Goal: Task Accomplishment & Management: Manage account settings

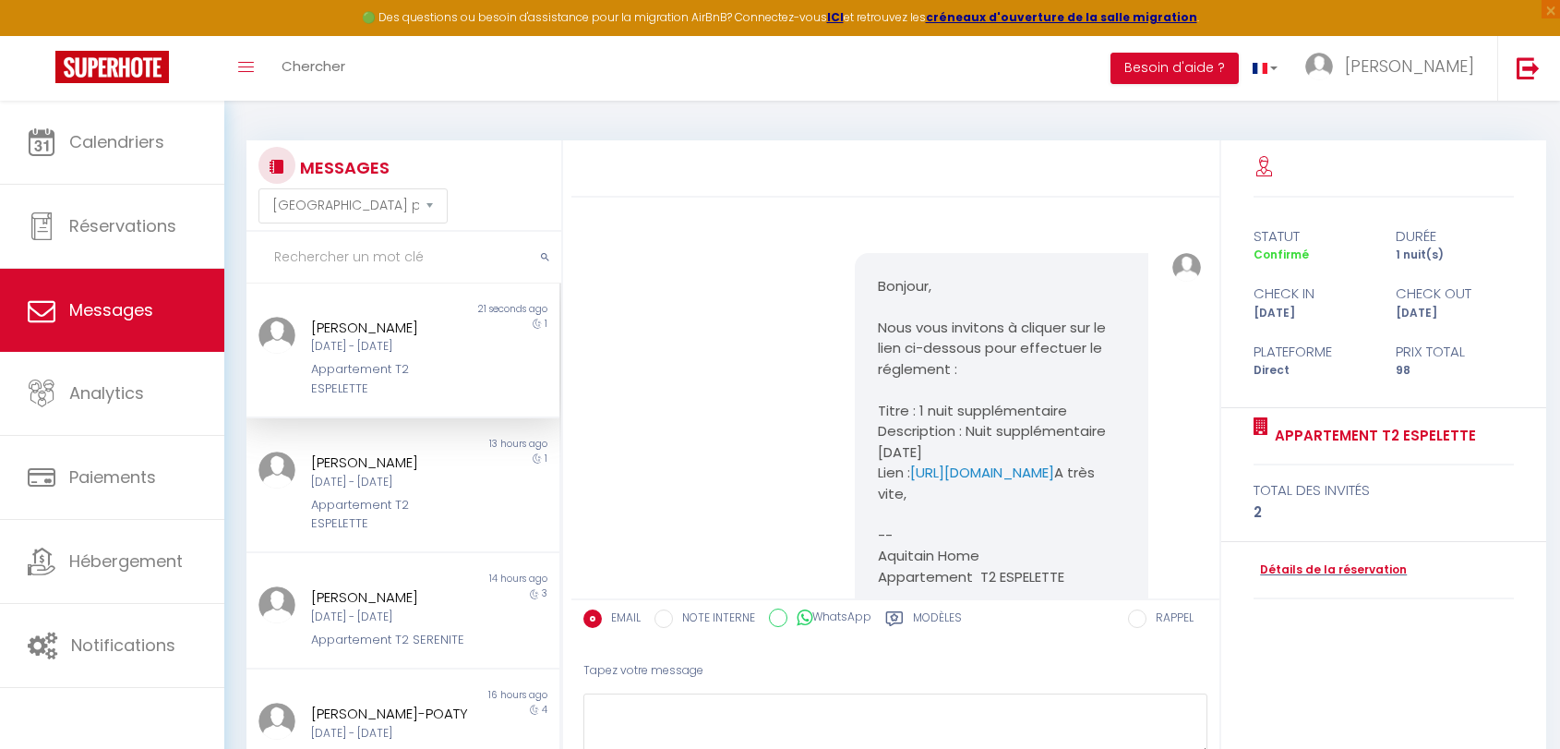
select select "message"
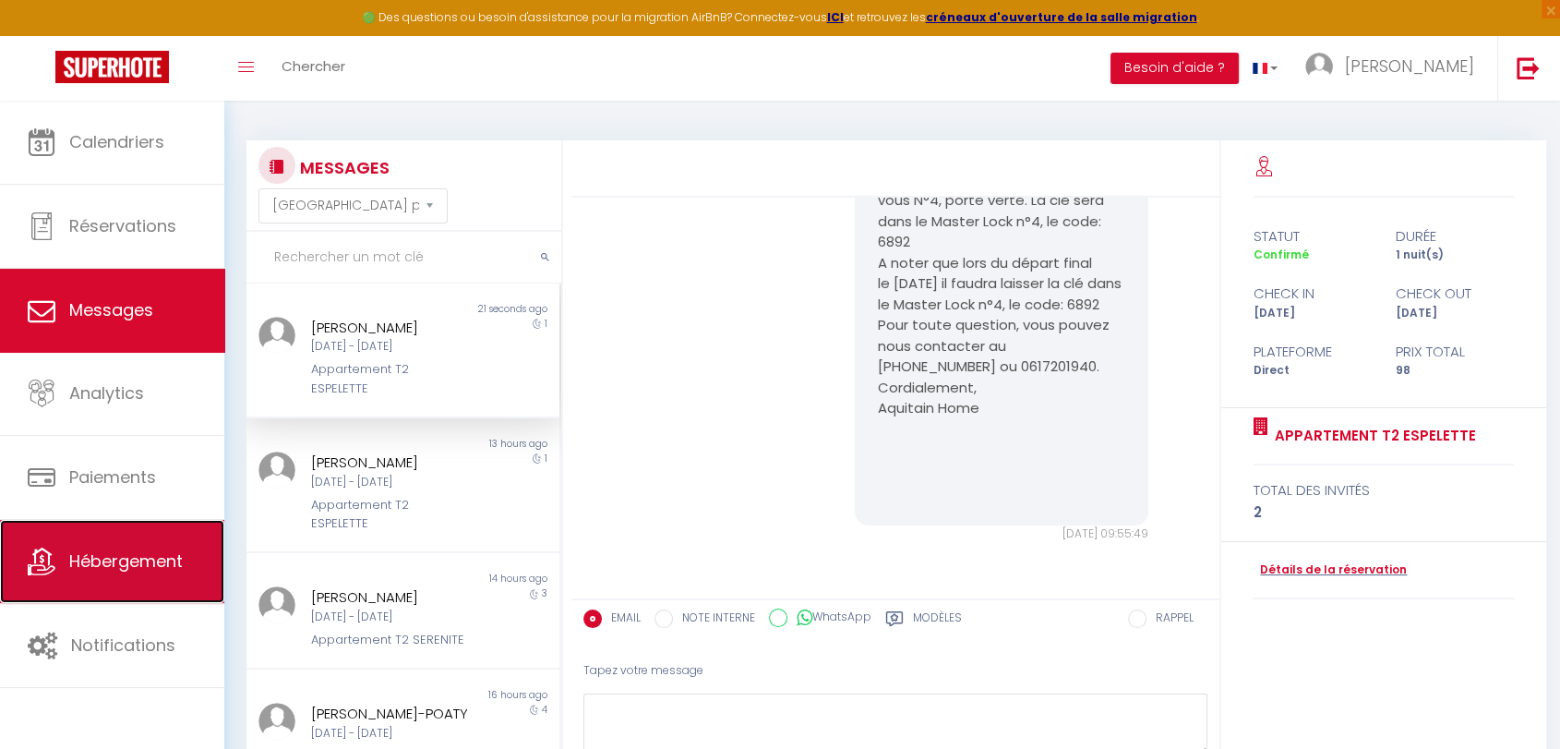
click at [157, 560] on span "Hébergement" at bounding box center [126, 560] width 114 height 23
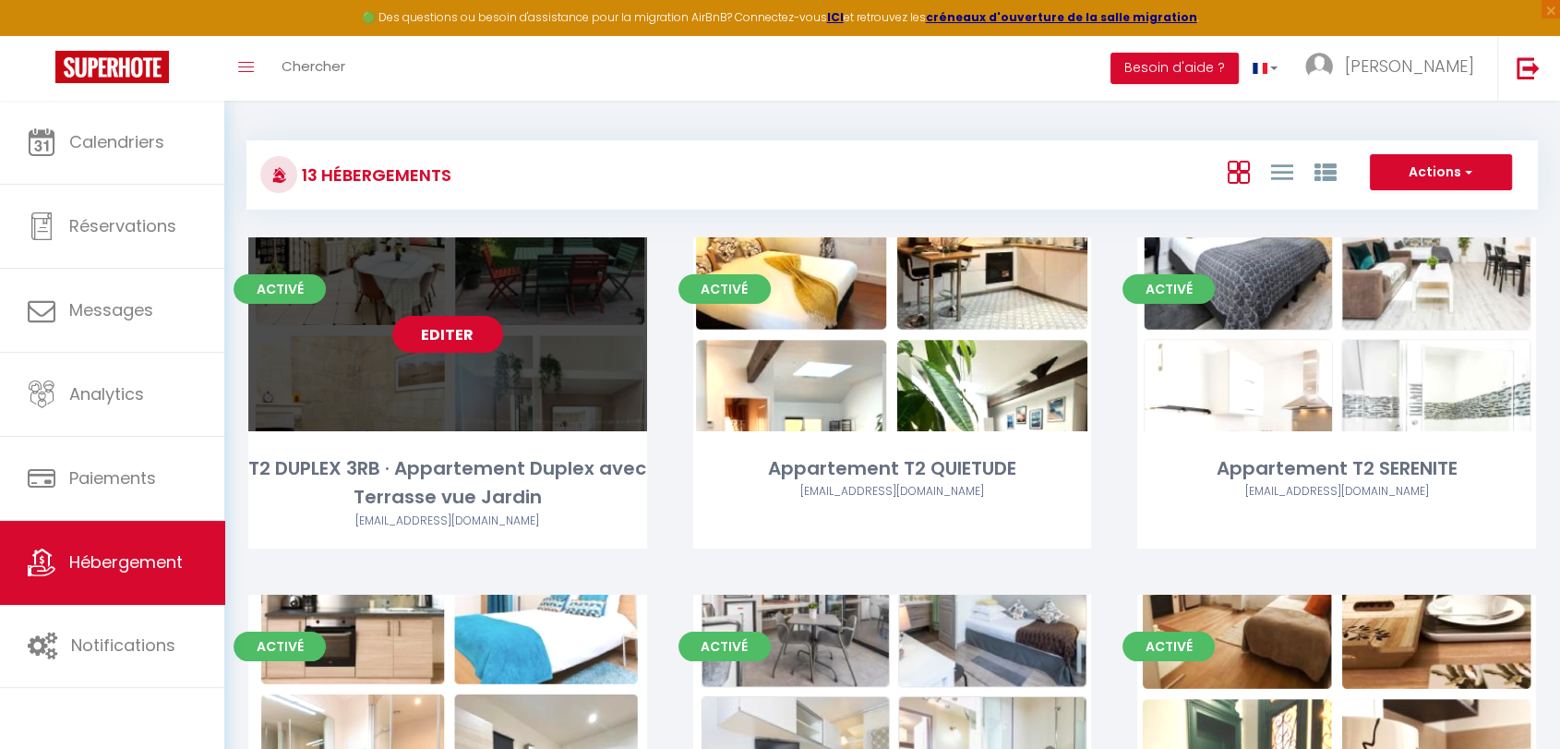
click at [447, 337] on link "Editer" at bounding box center [447, 334] width 111 height 37
select select "3"
select select "2"
select select "1"
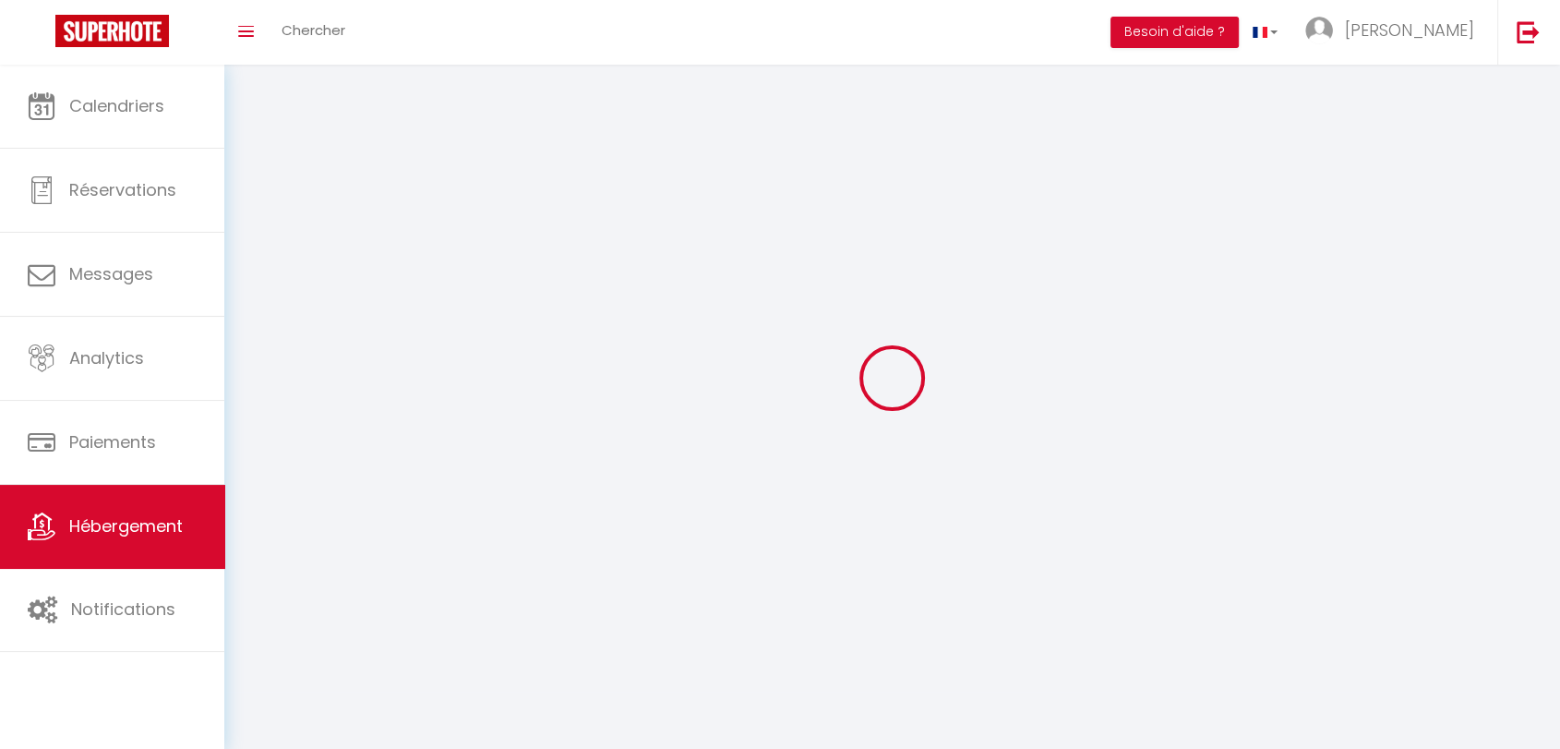
select select
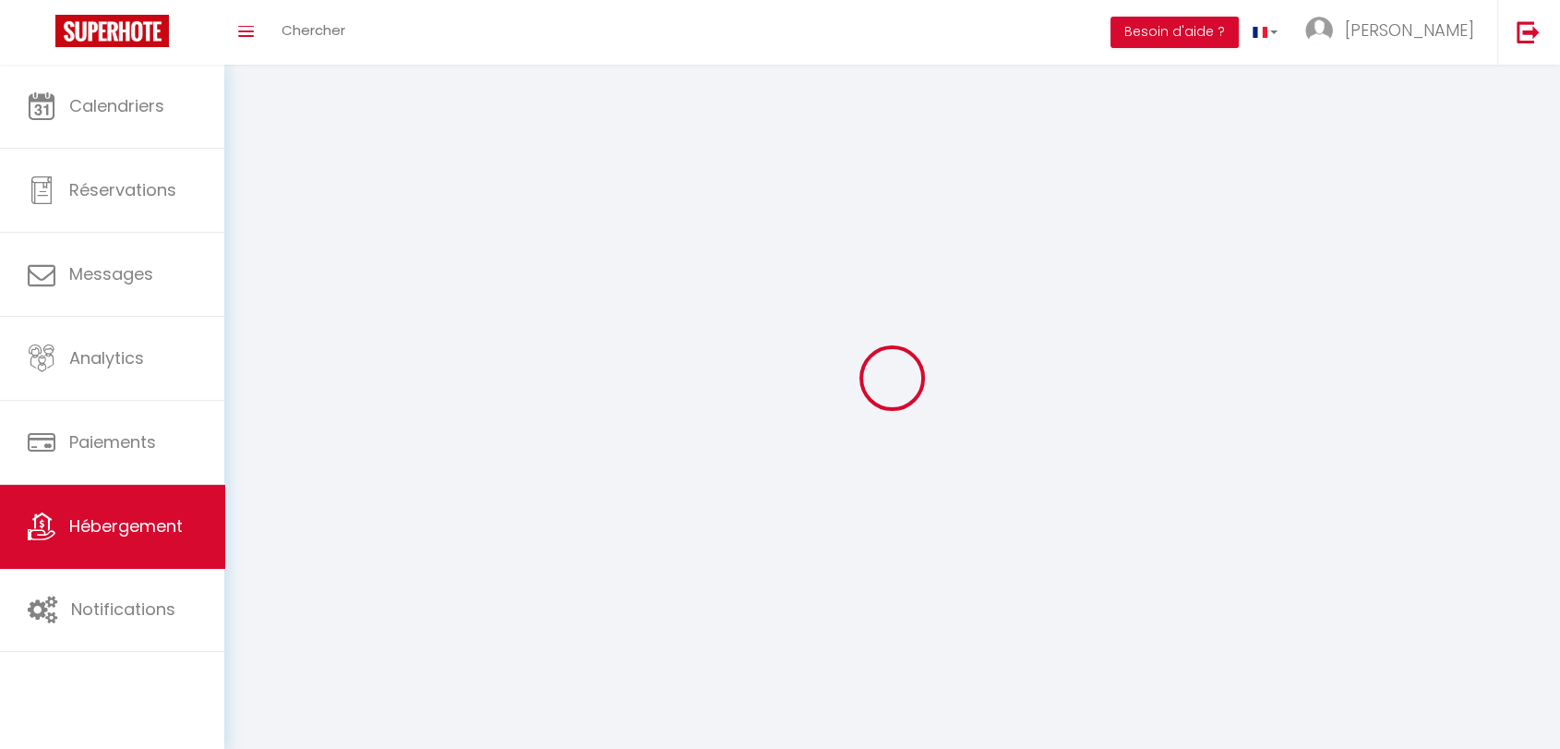
checkbox input "false"
select select
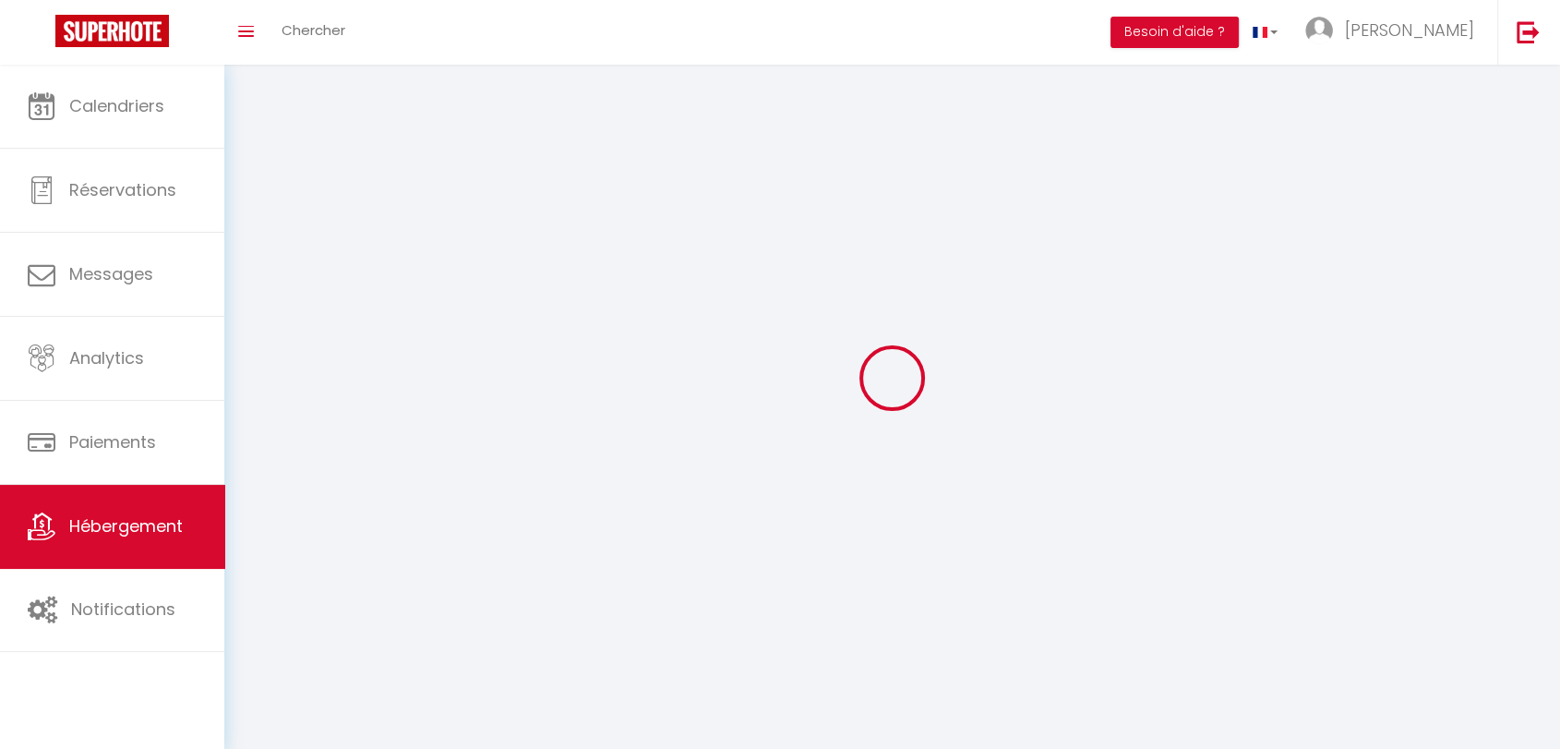
select select
select select "28"
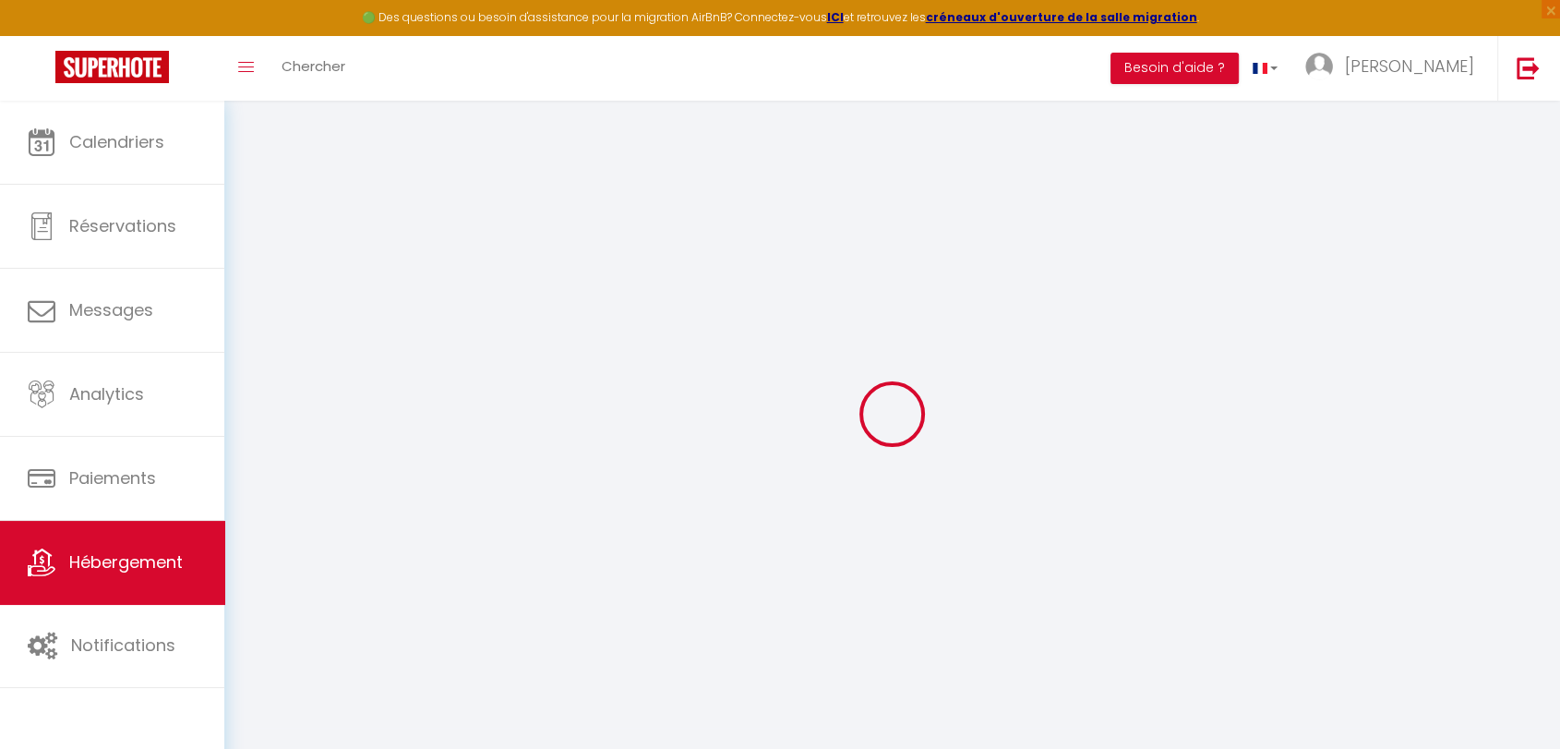
select select
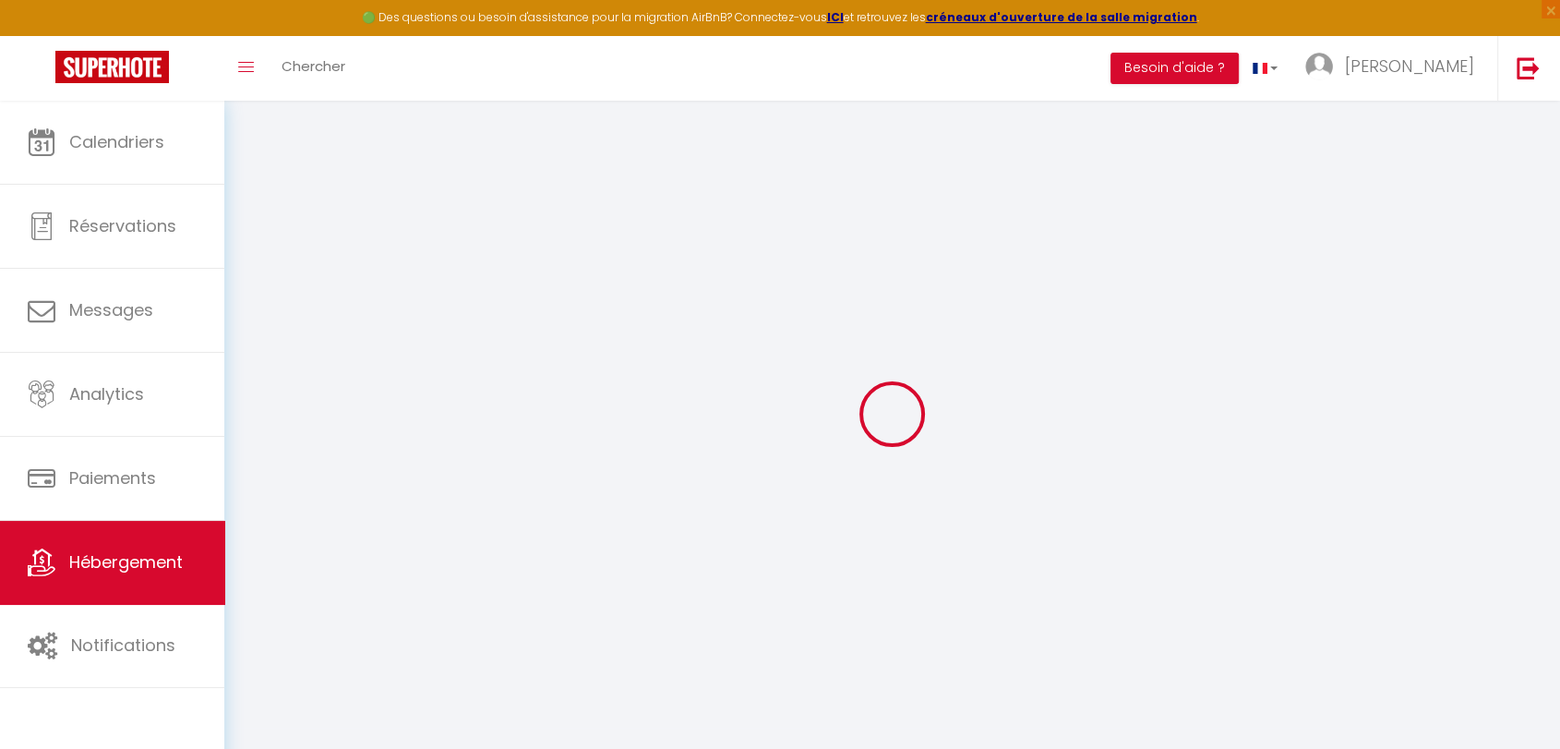
select select
checkbox input "false"
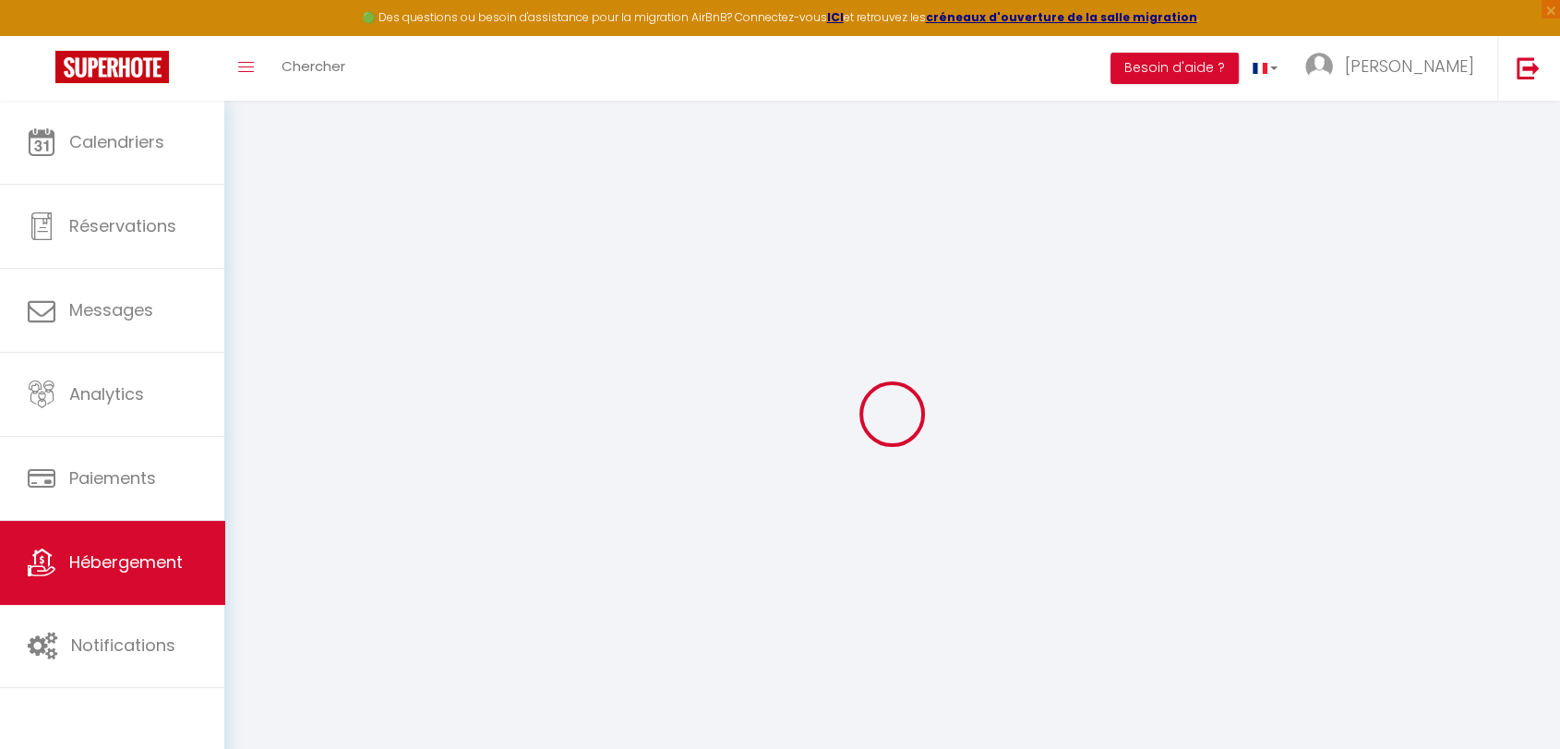
select select
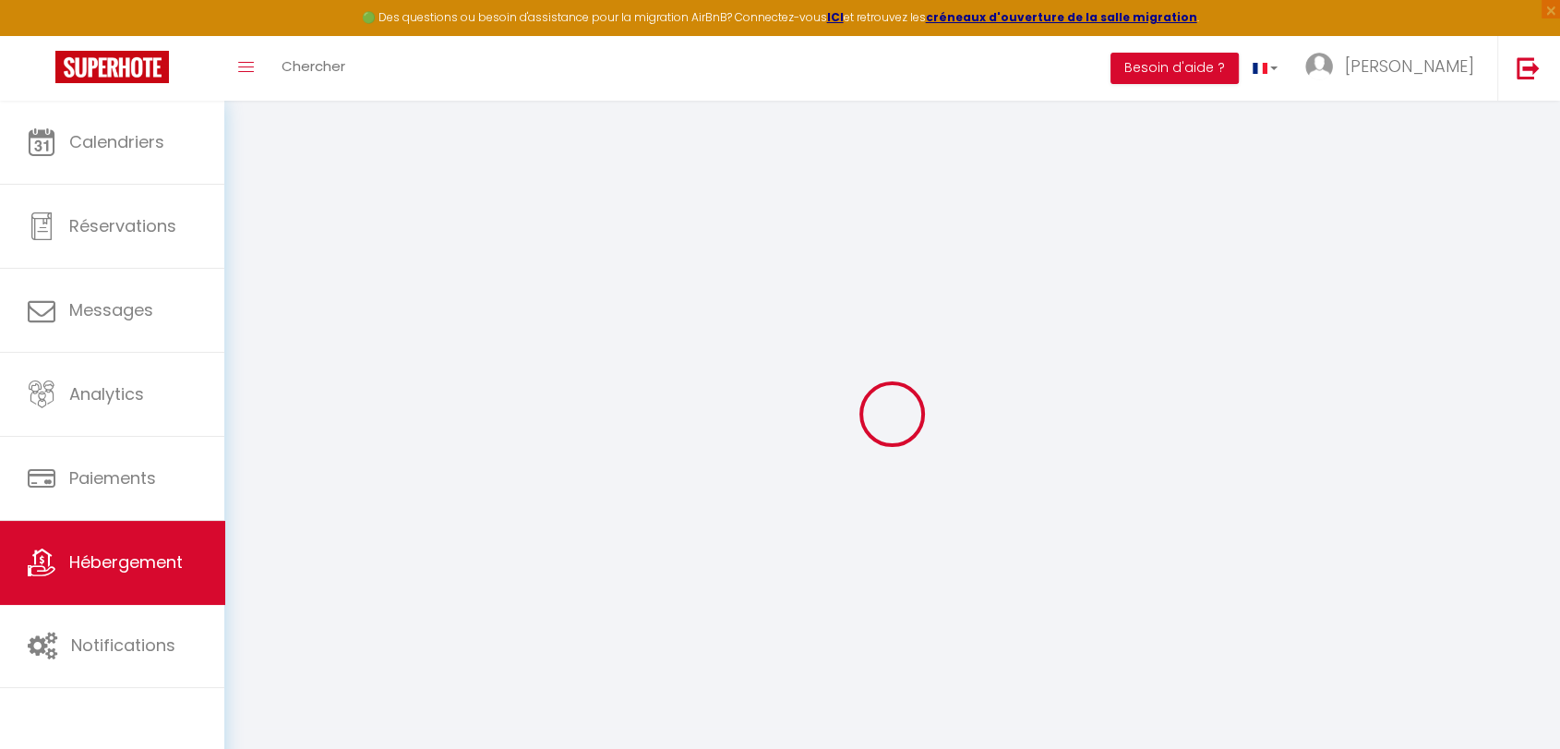
select select
checkbox input "false"
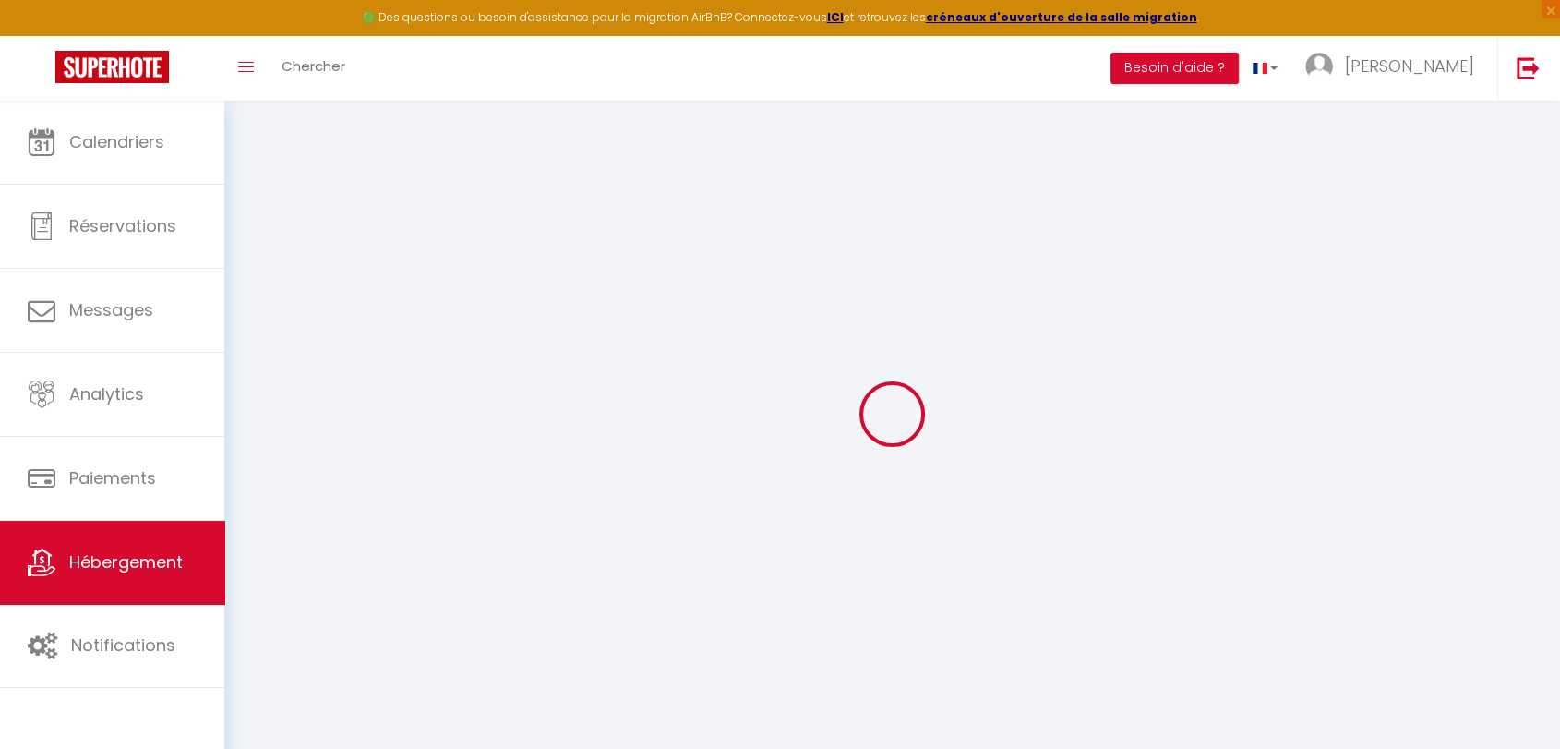
checkbox input "false"
select select
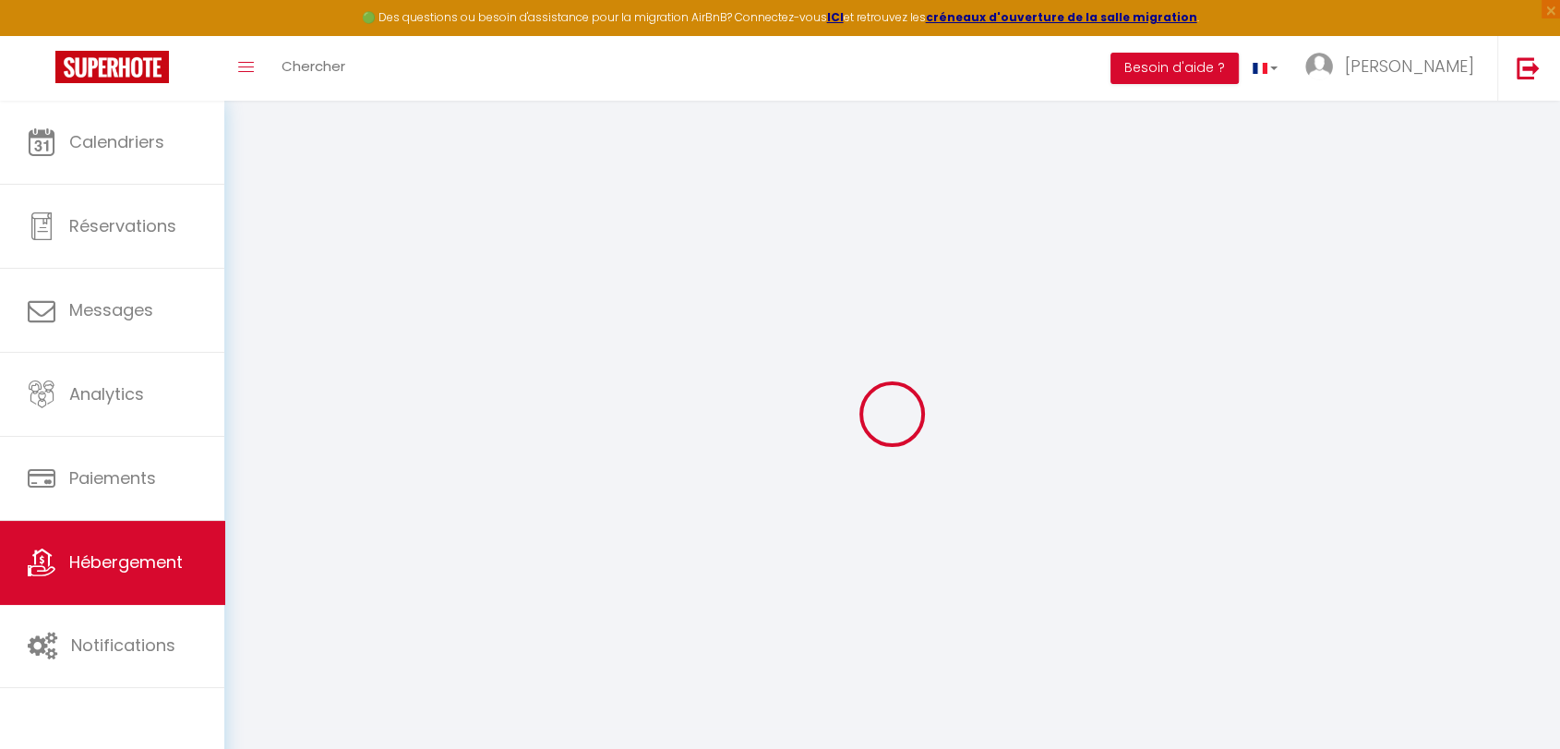
select select
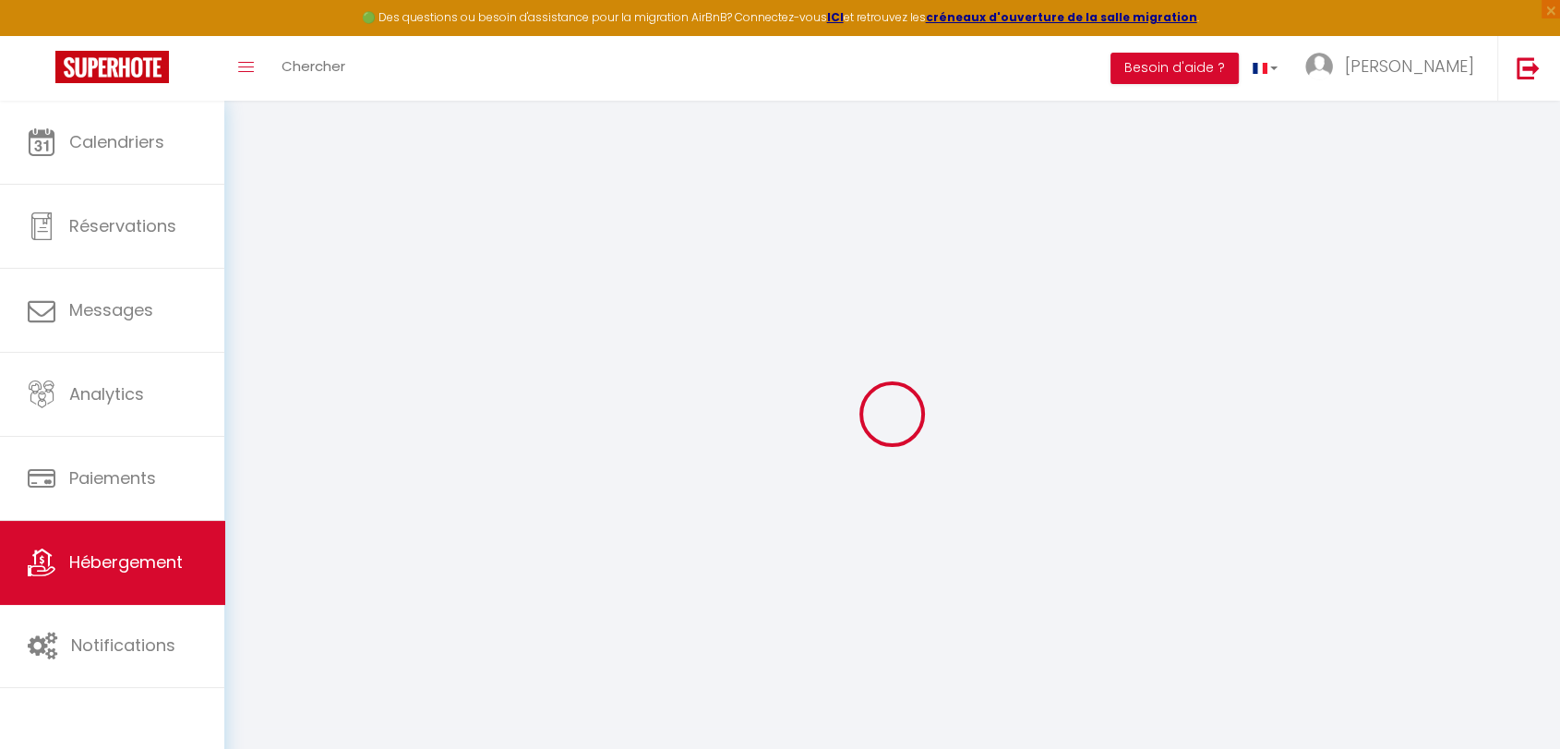
checkbox input "false"
select select
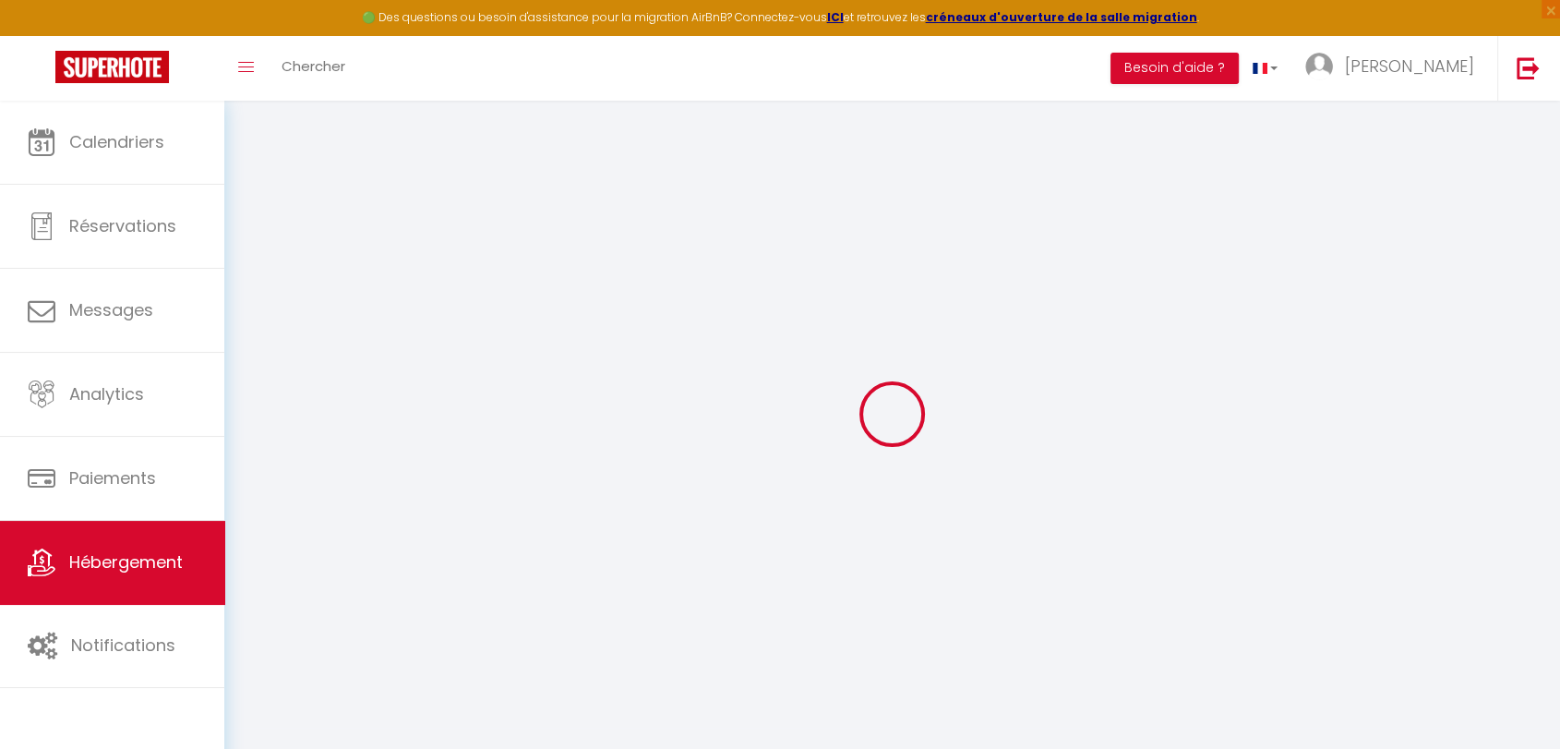
select select
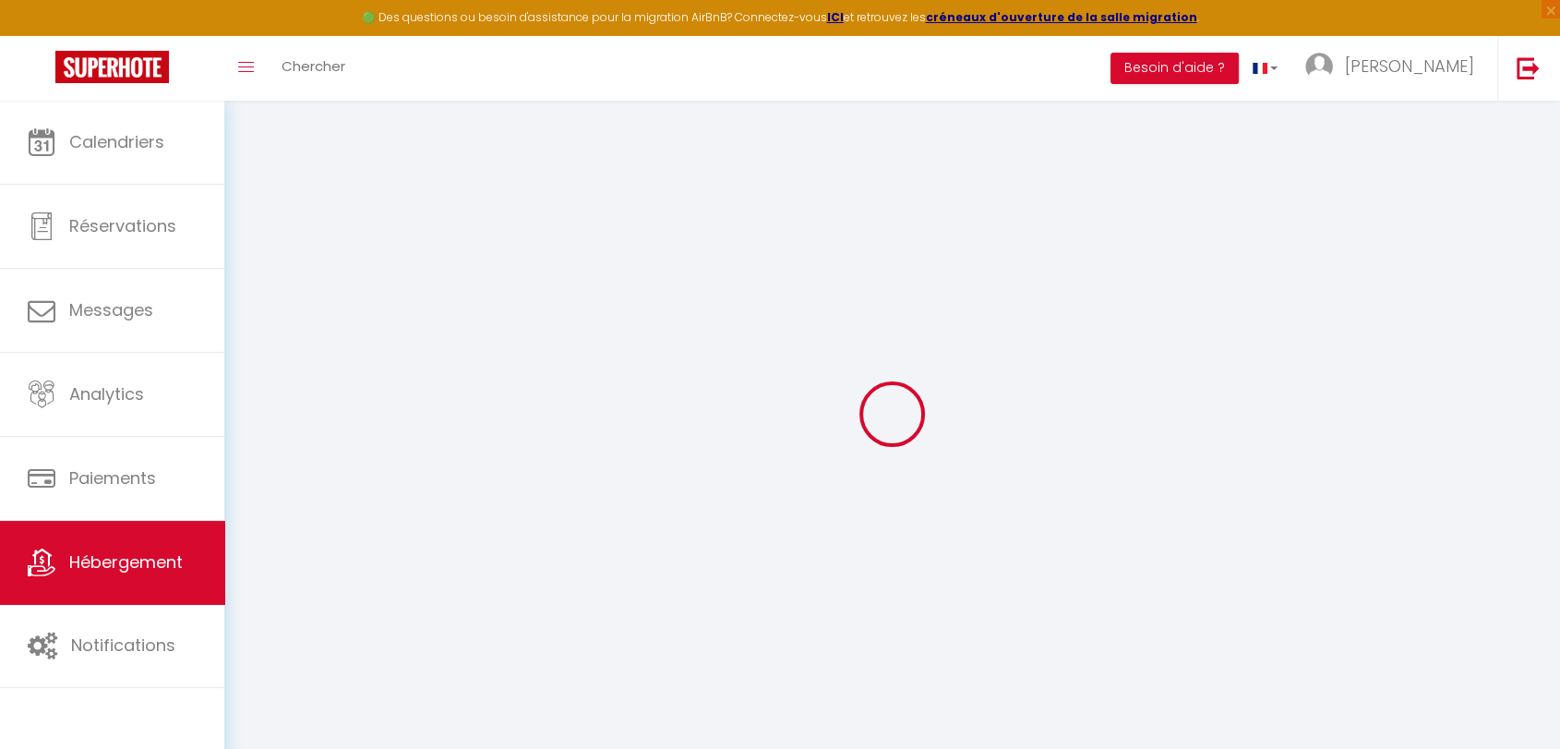
select select
checkbox input "false"
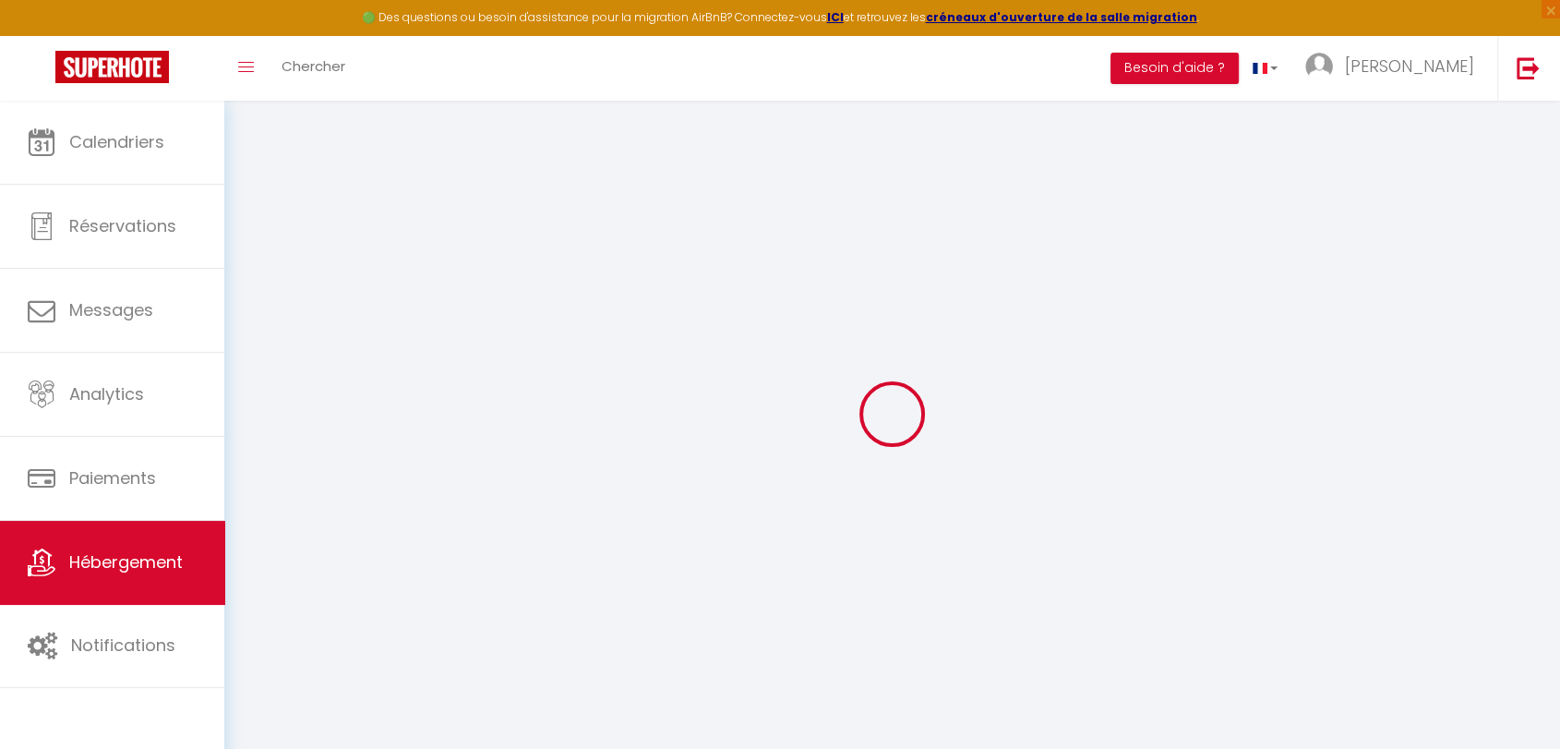
checkbox input "false"
select select
type input "T2 DUPLEX 3RB · Appartement Duplex avec Terrasse vue Jardin"
type input "Aquitain Home"
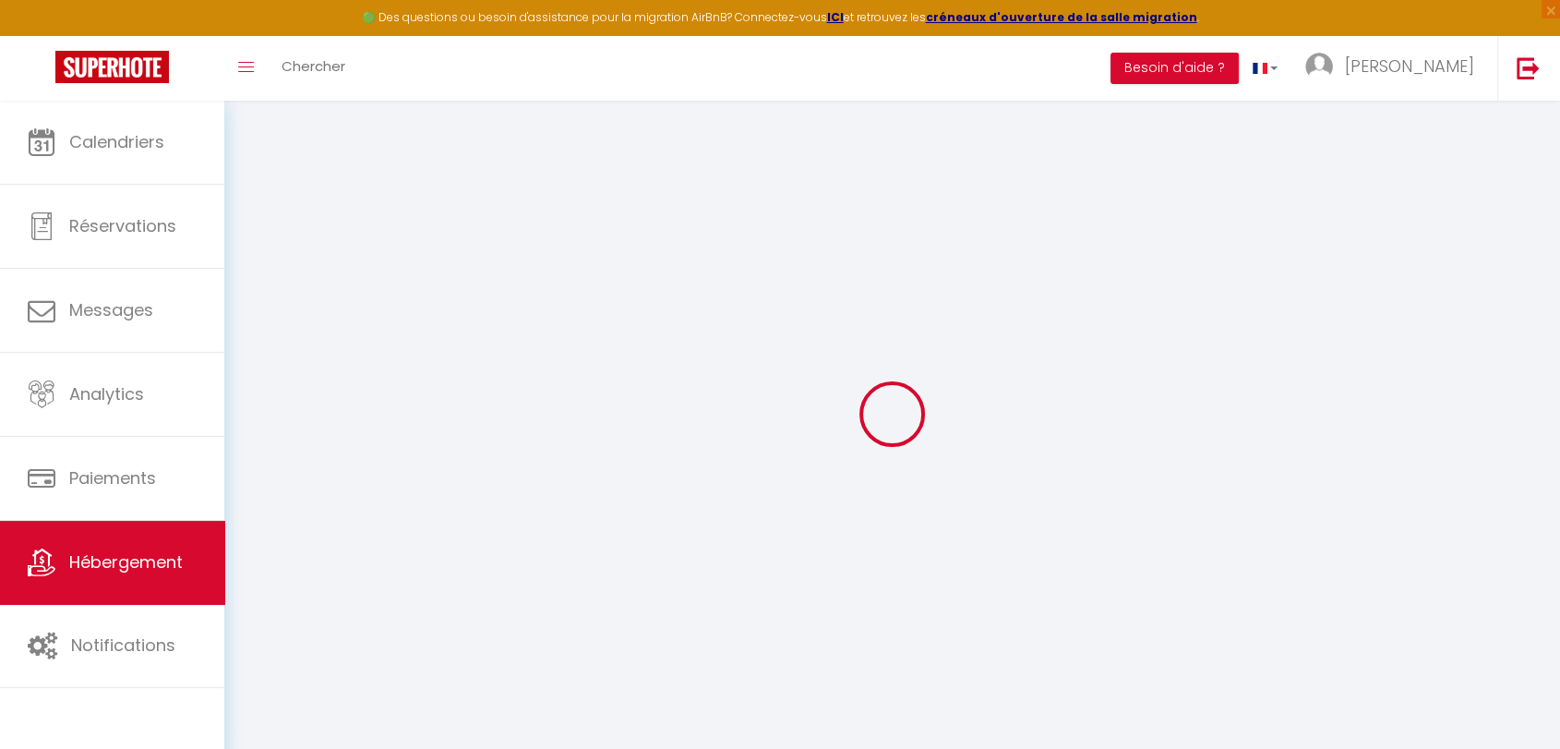
type input "95"
type input "15"
type input "60"
type input "5.49"
type input "100"
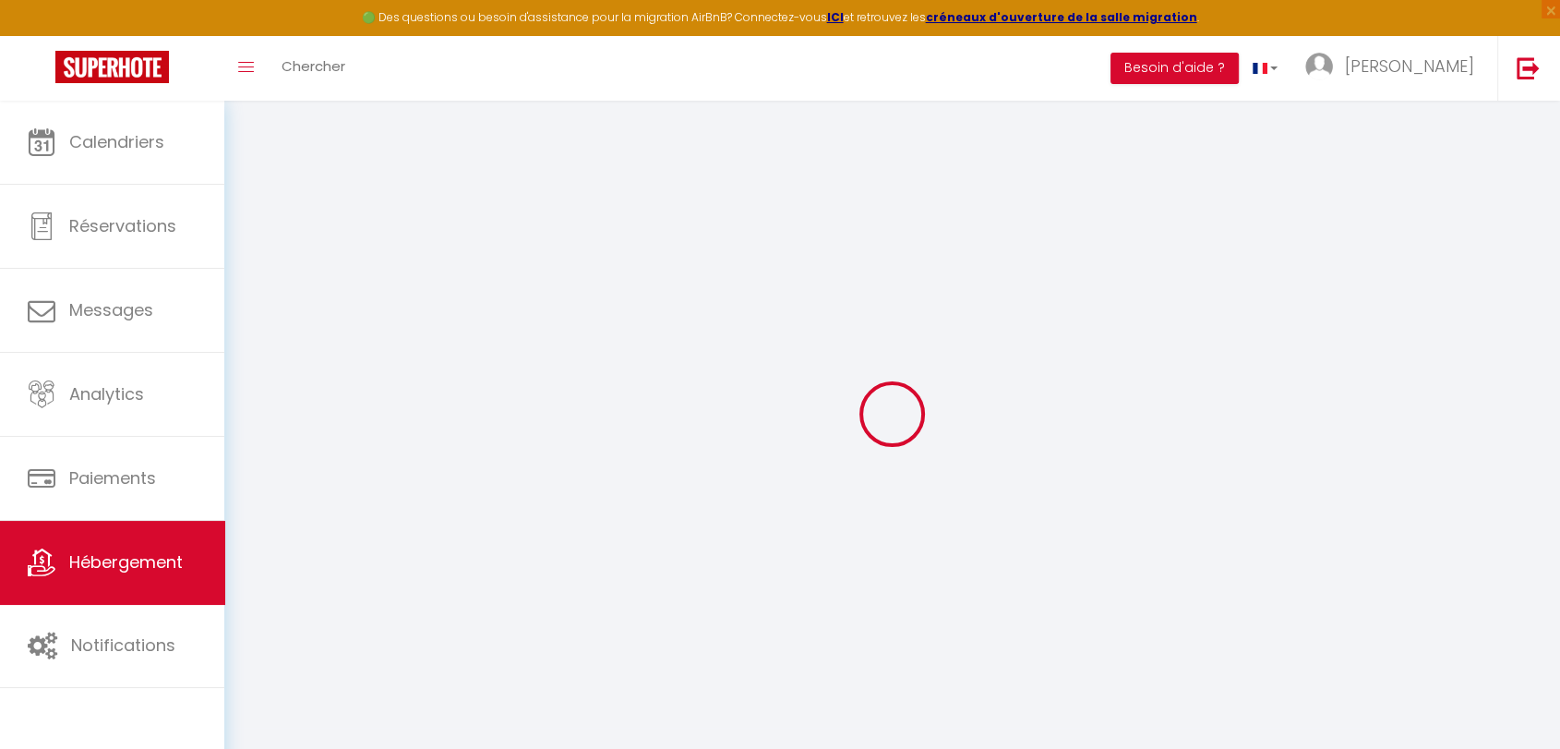
type input "200"
select select
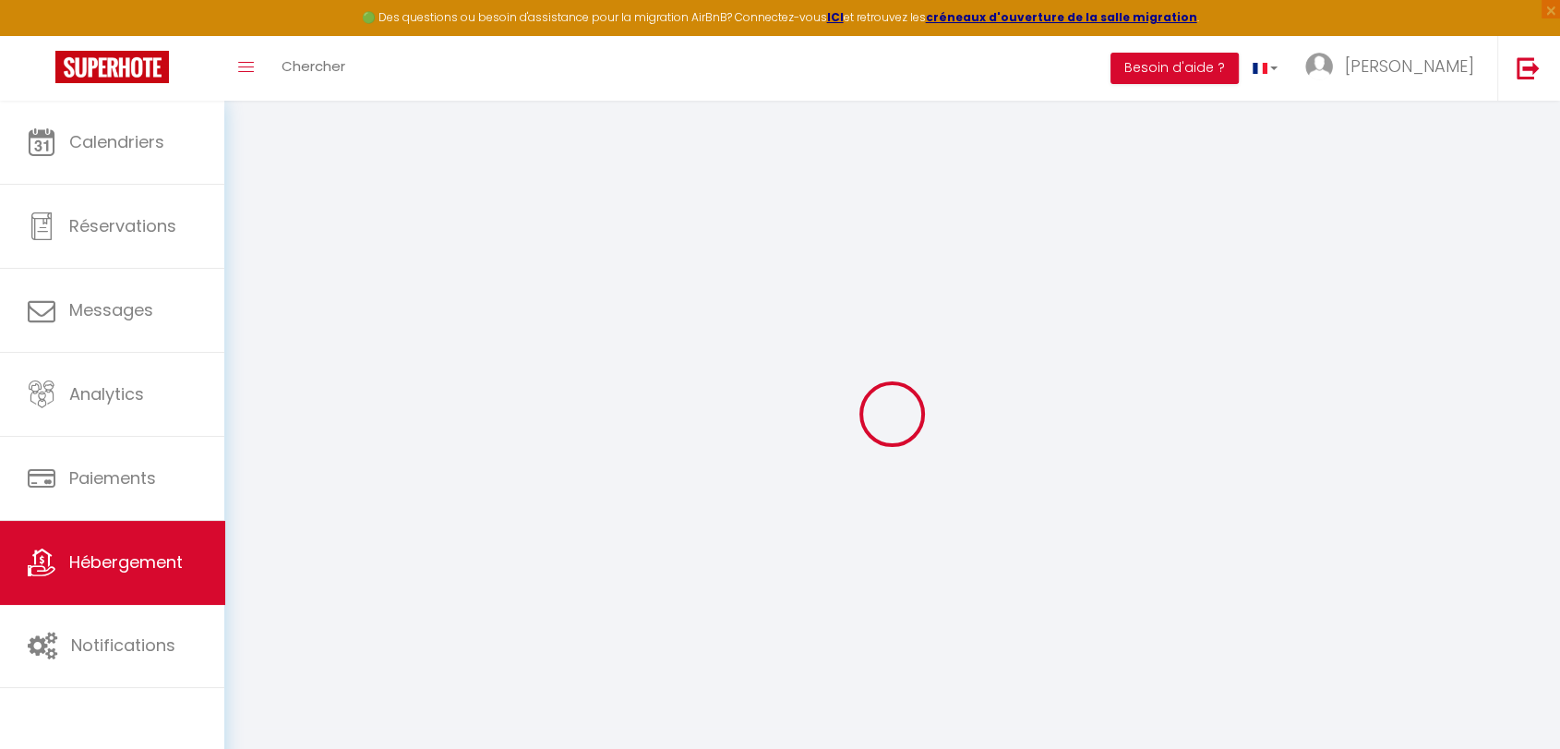
select select
type input "3 Rue Bauducheu"
type input "33800"
type input "Bordeaux"
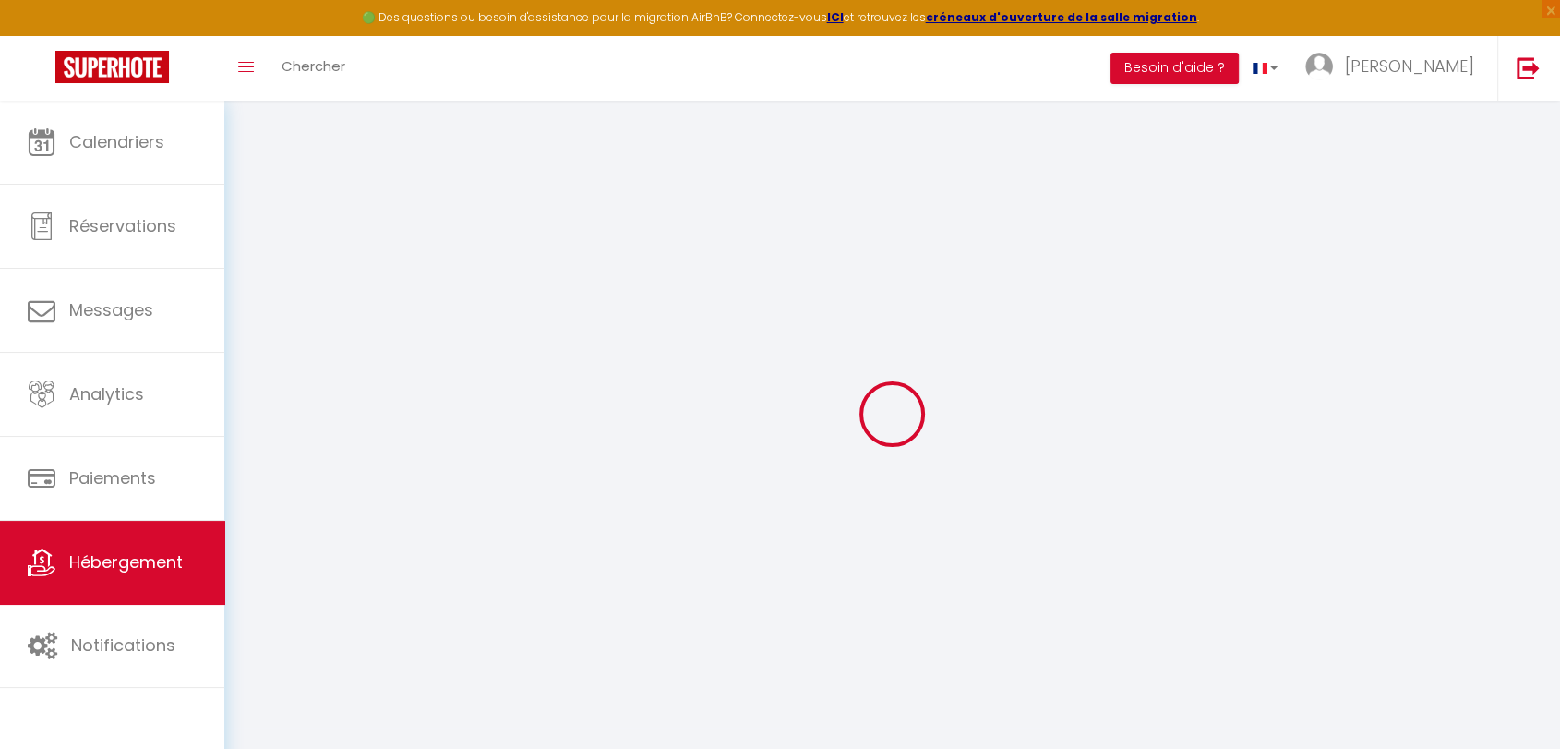
type input "contactaquitain@gmail.com"
select select "3407"
checkbox input "false"
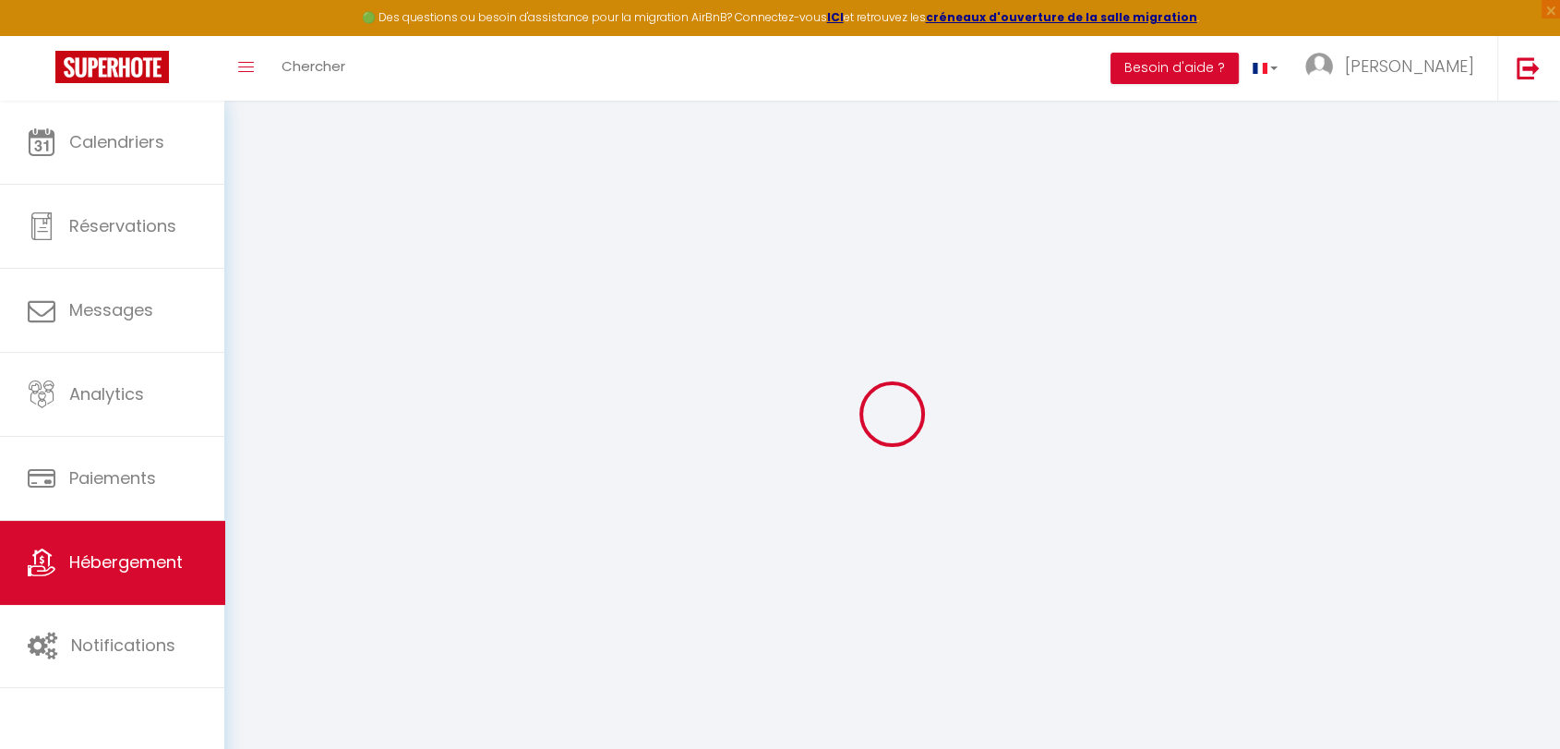
checkbox input "false"
radio input "true"
select select
type input "0"
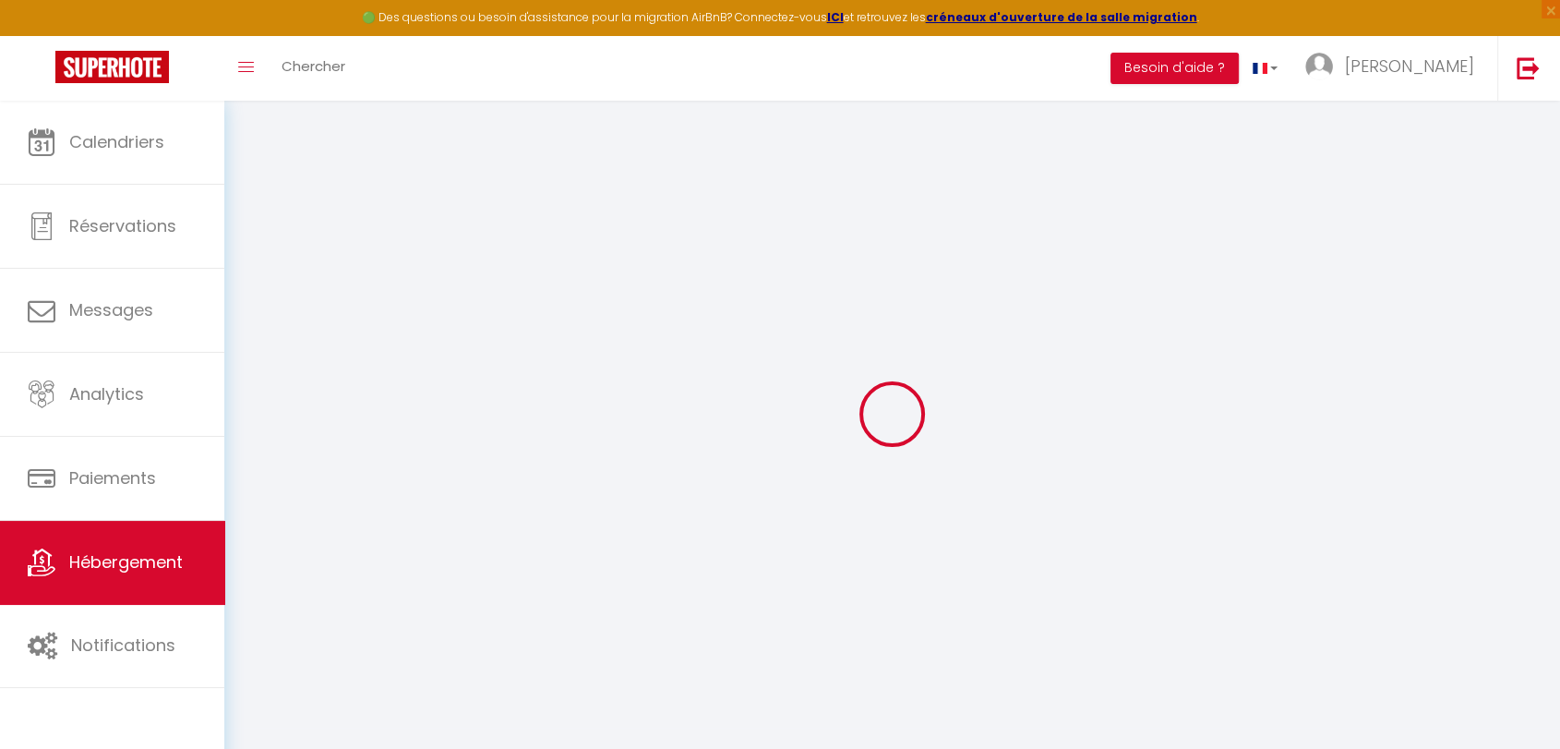
type input "0"
select select
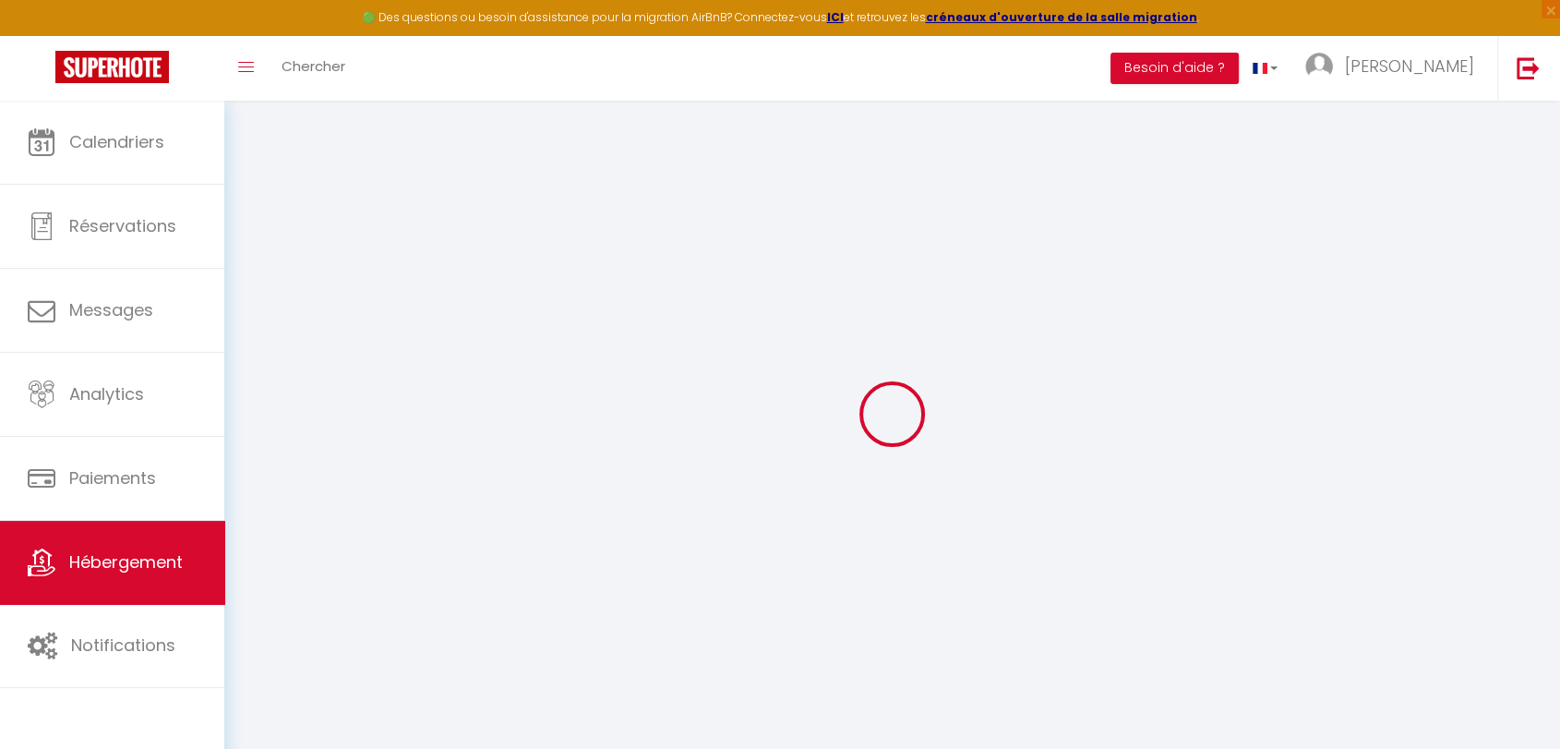
select select
checkbox input "false"
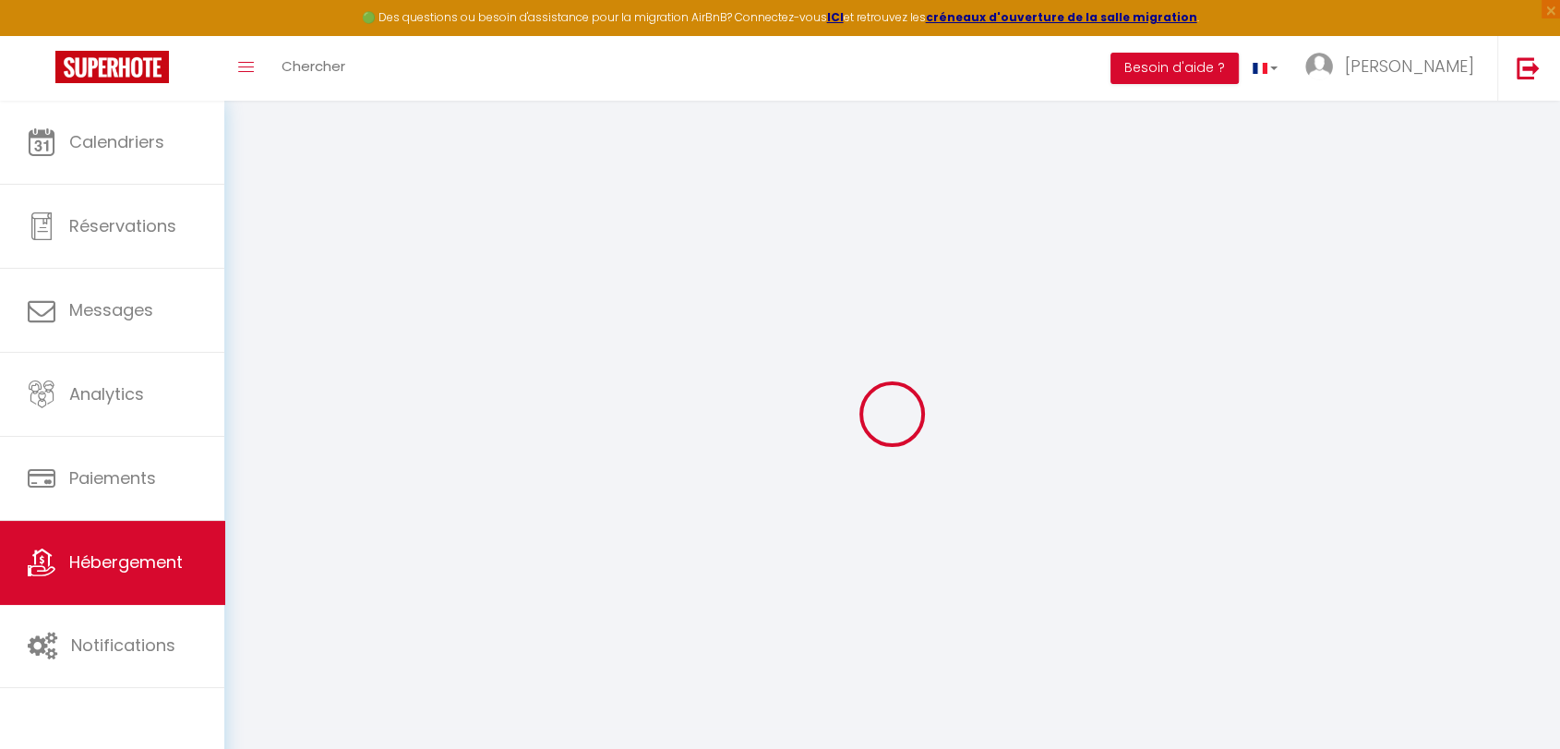
checkbox input "false"
select select
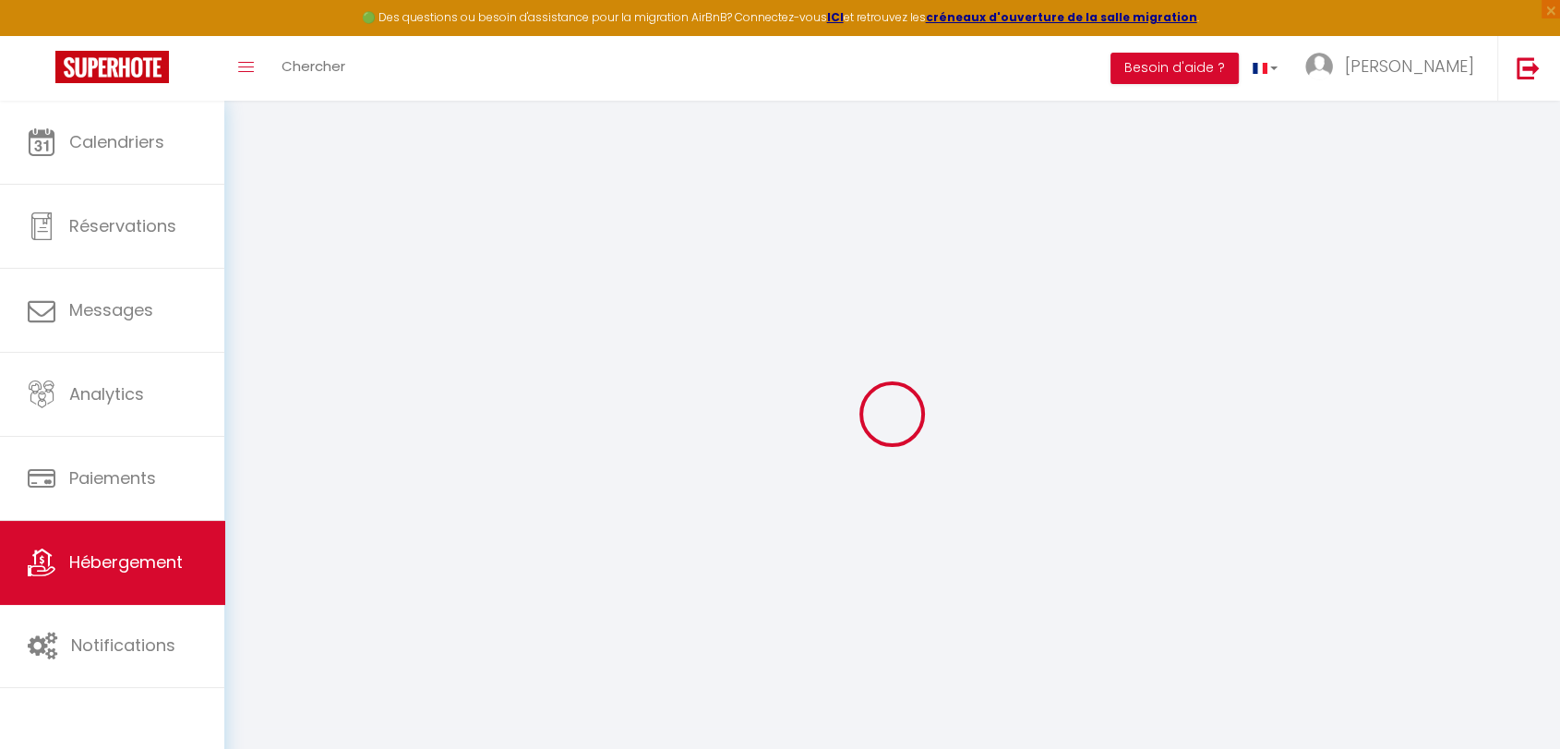
select select
checkbox input "false"
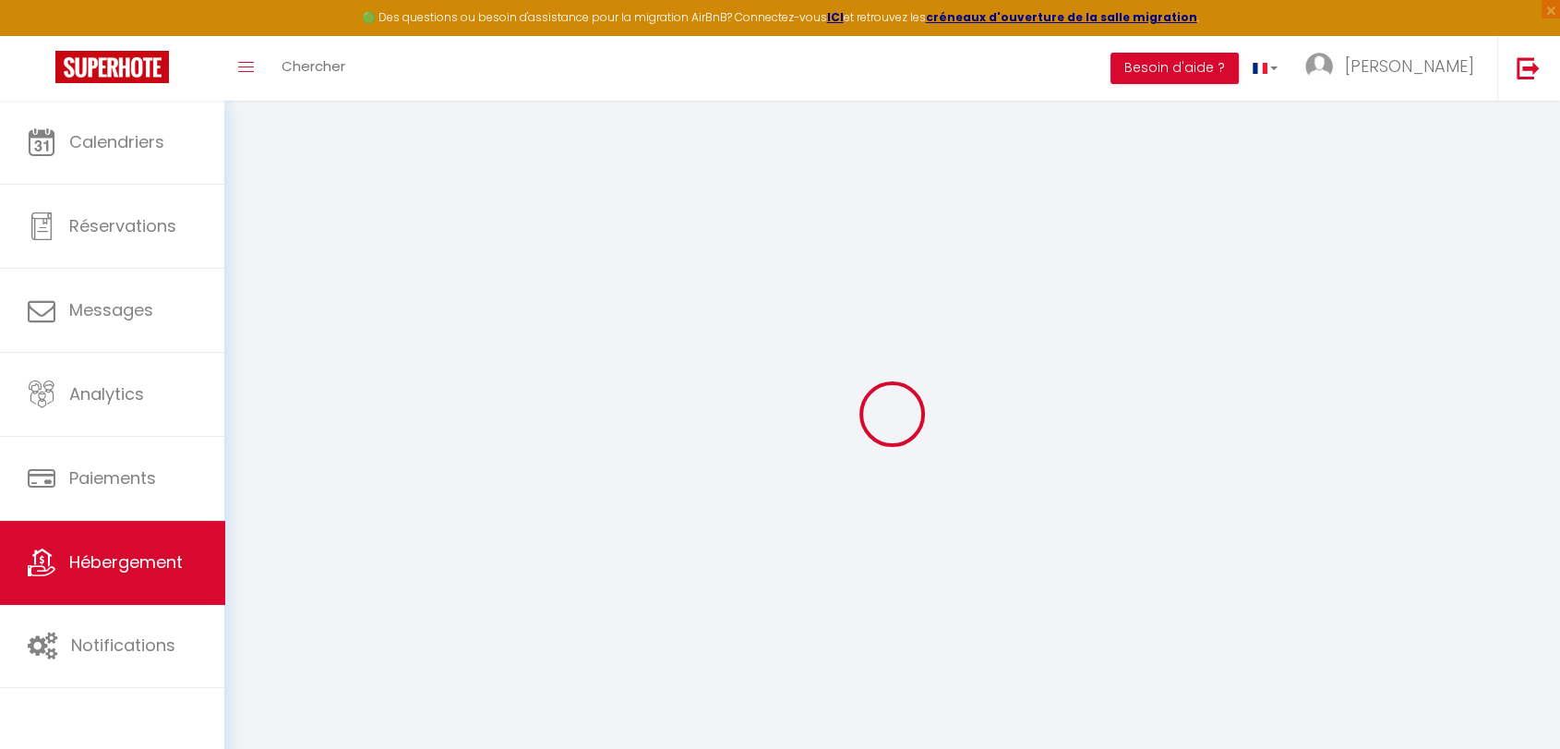
checkbox input "false"
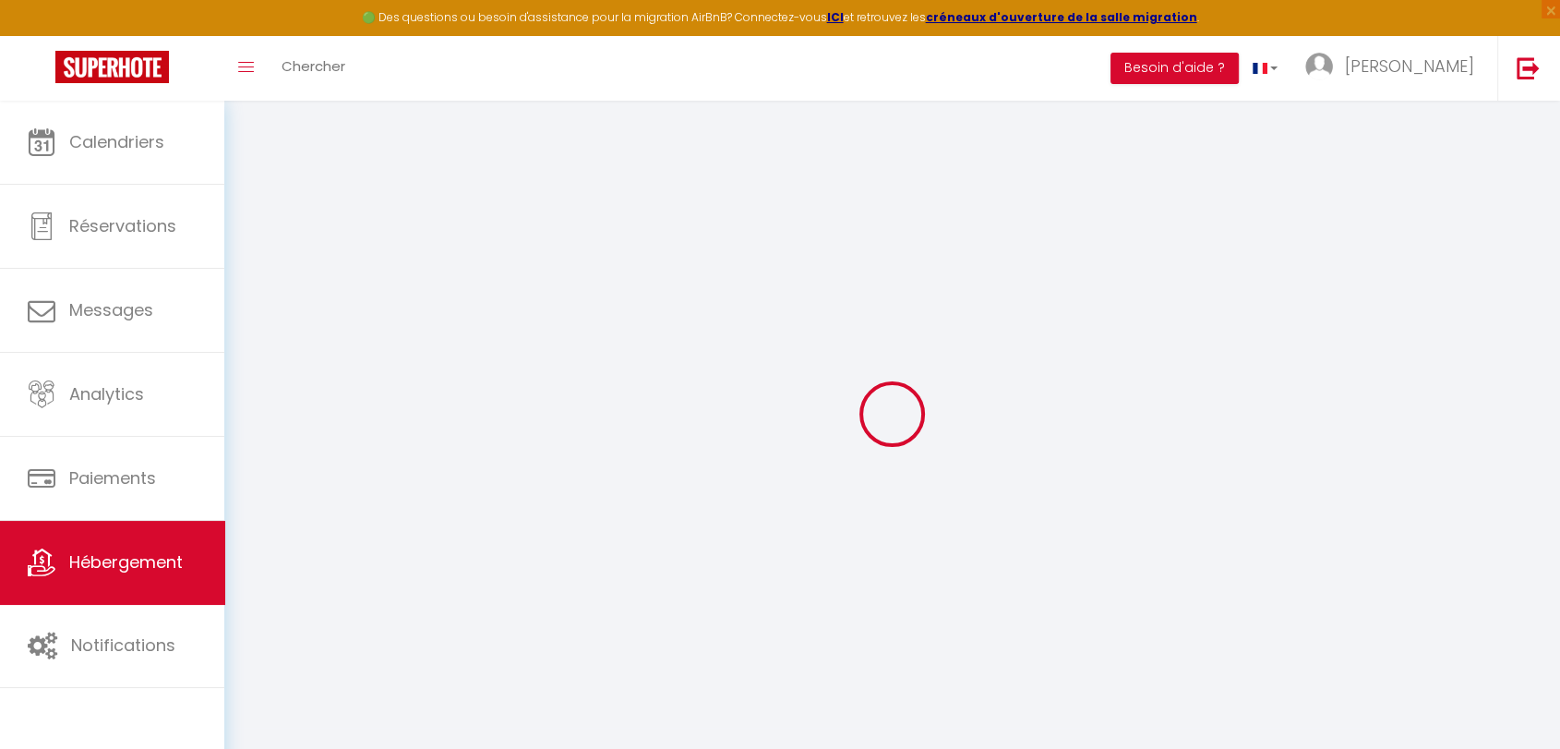
checkbox input "false"
select select "15:00"
select select
select select "11:00"
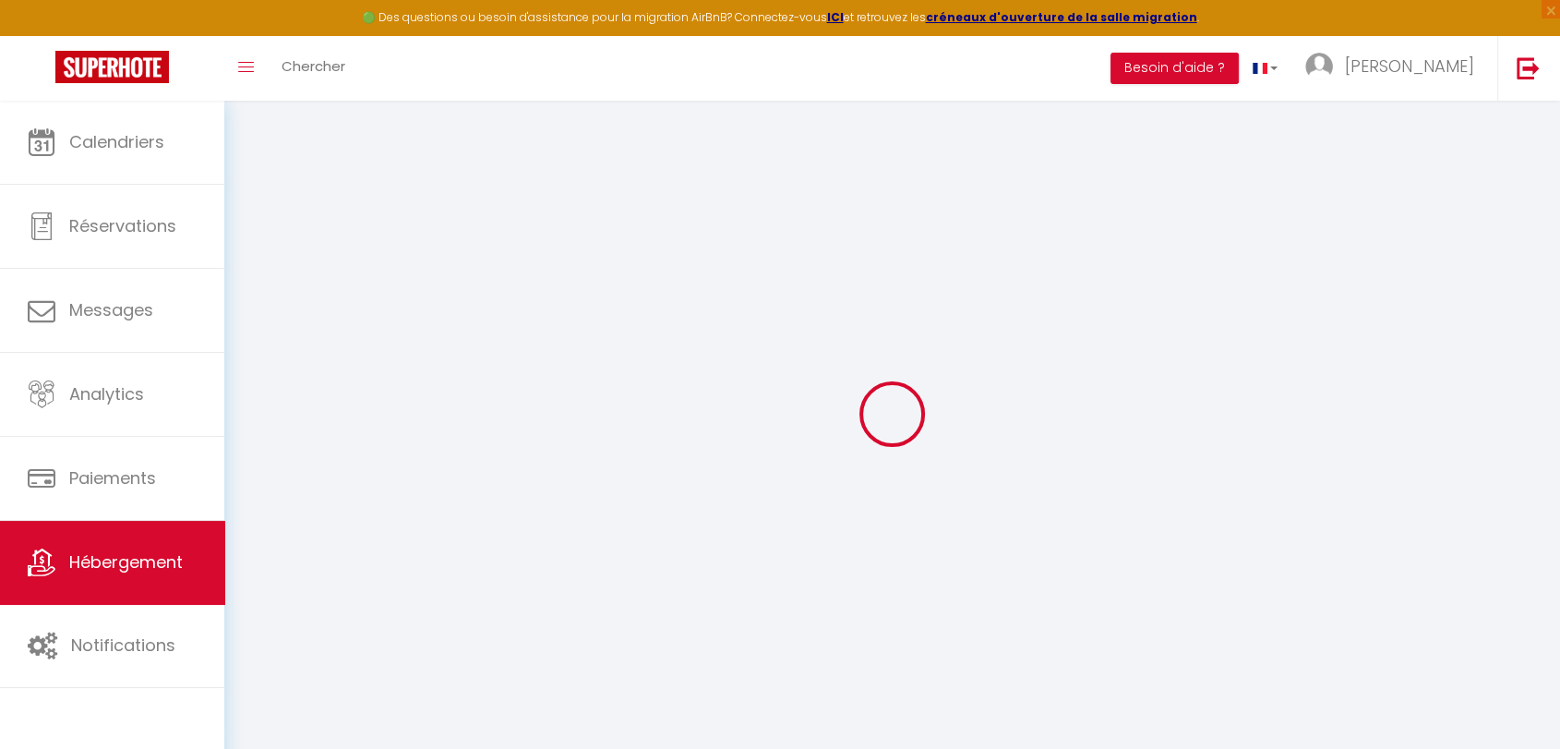
select select "30"
select select "120"
select select "23:00"
select select
checkbox input "false"
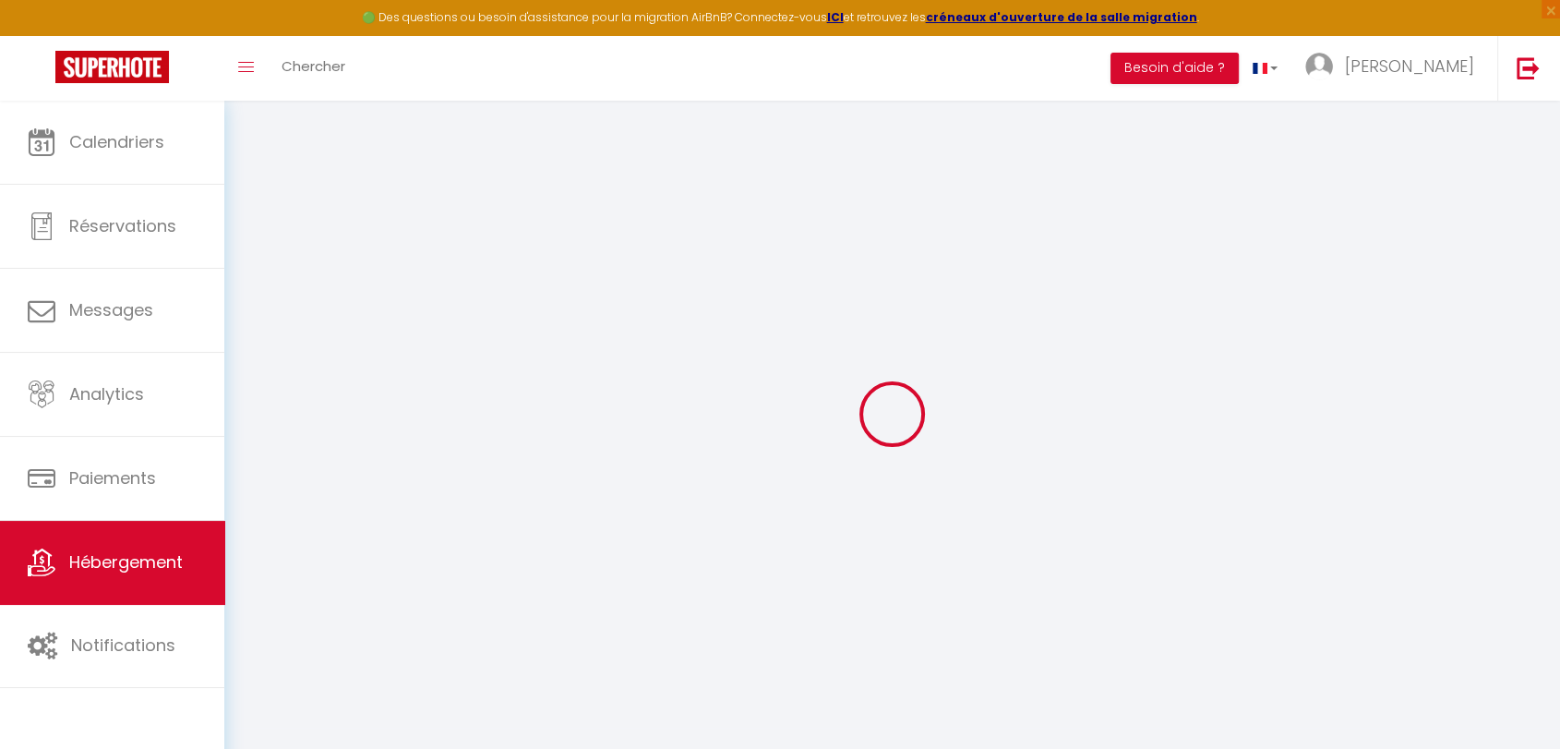
checkbox input "false"
select select
checkbox input "false"
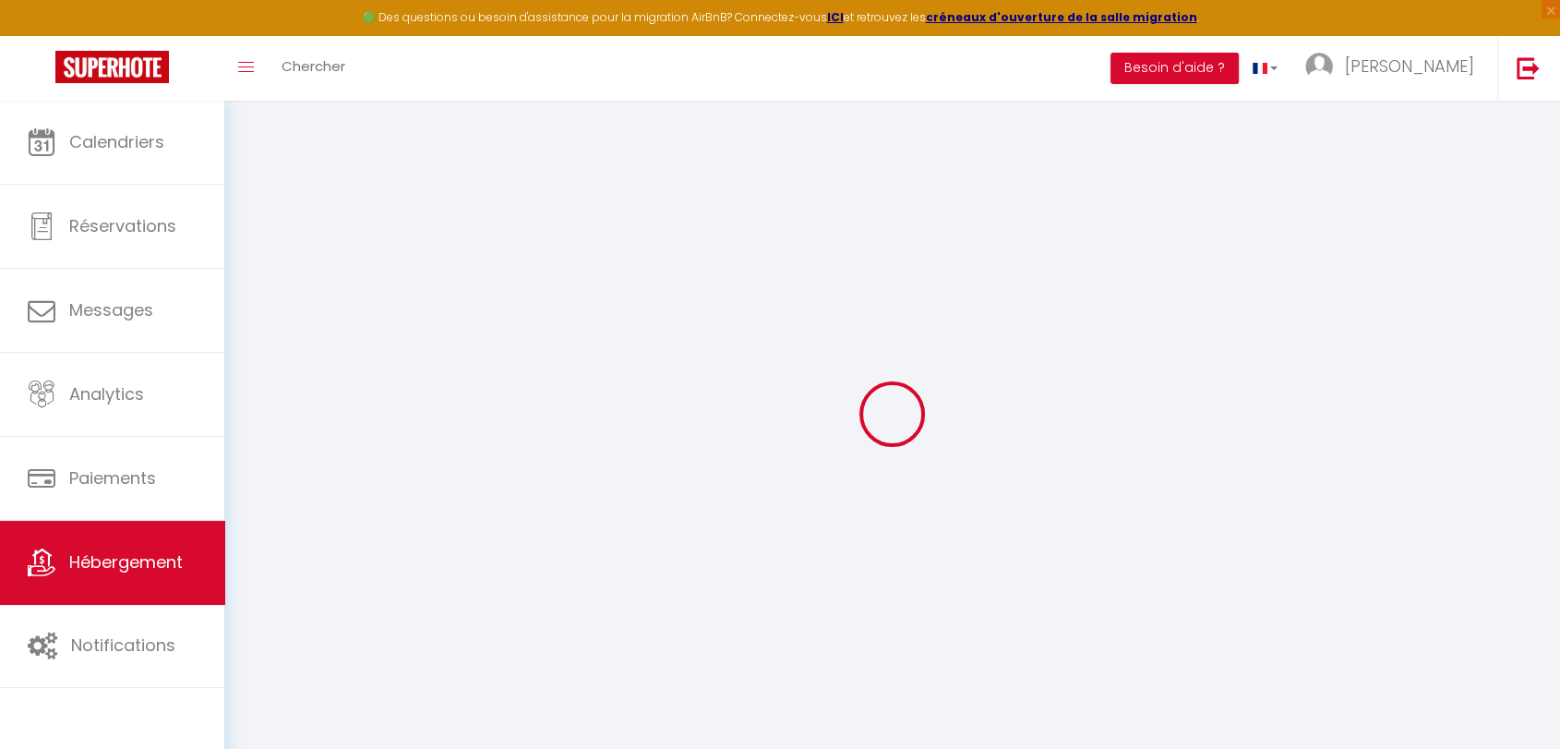
checkbox input "false"
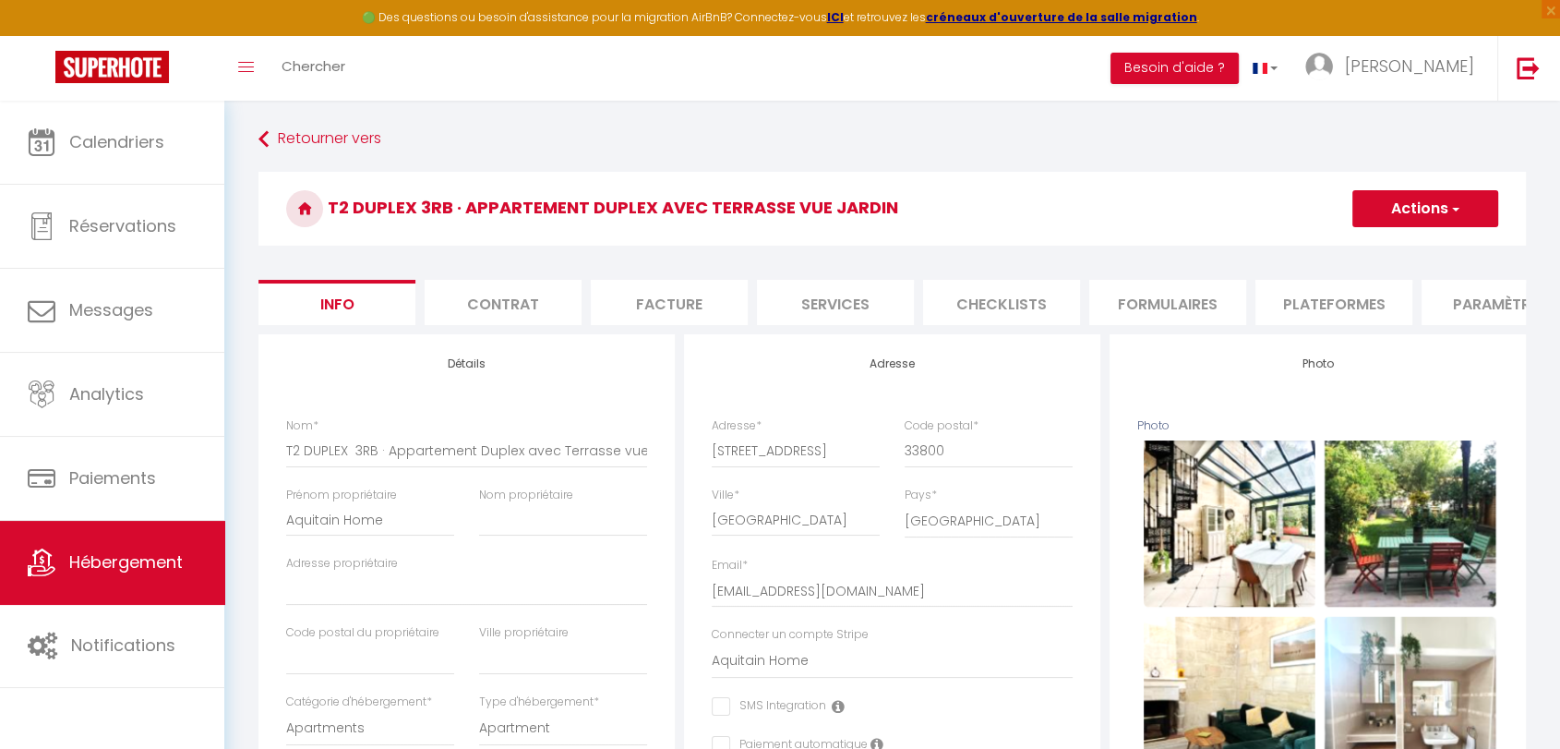
select select
checkbox input "false"
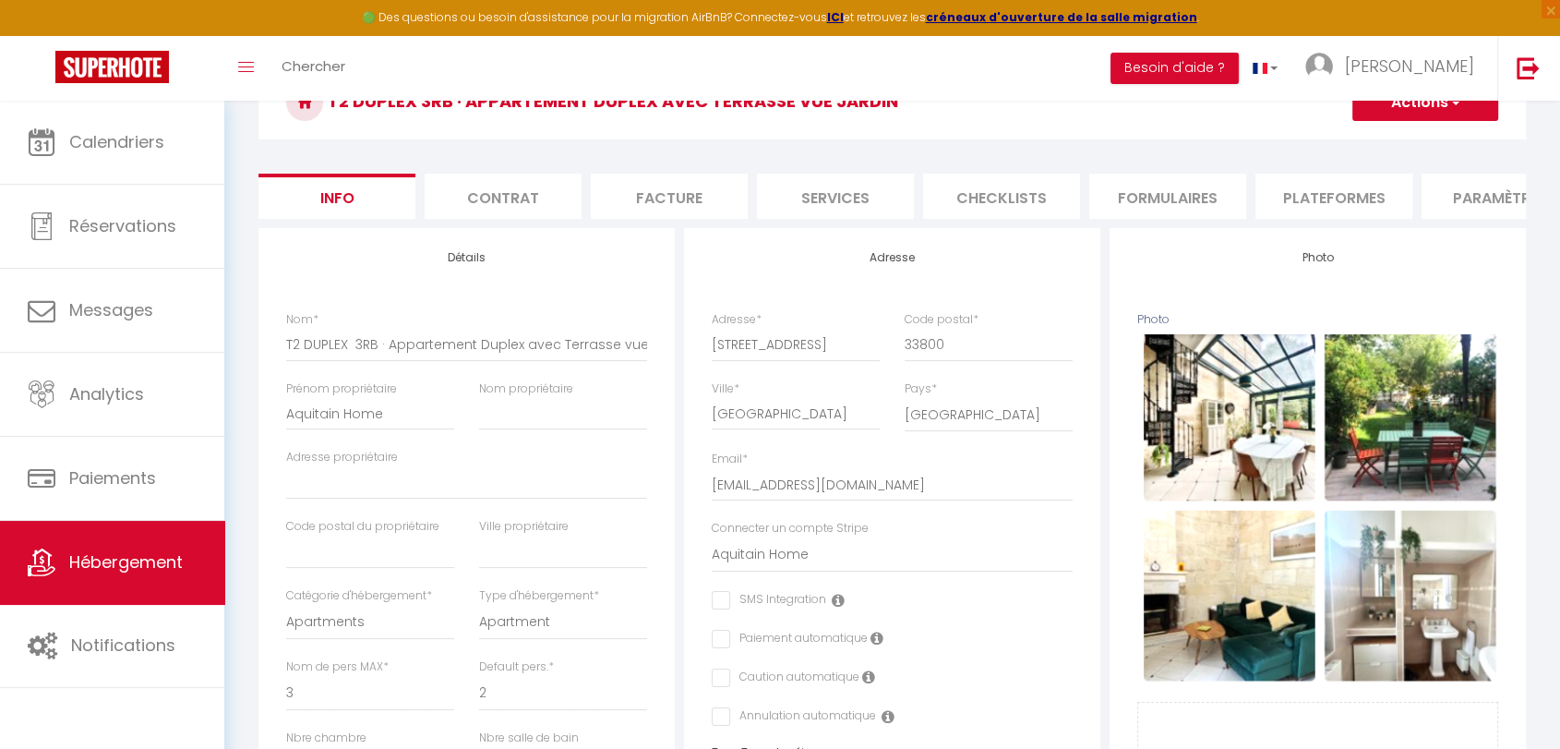
scroll to position [102, 0]
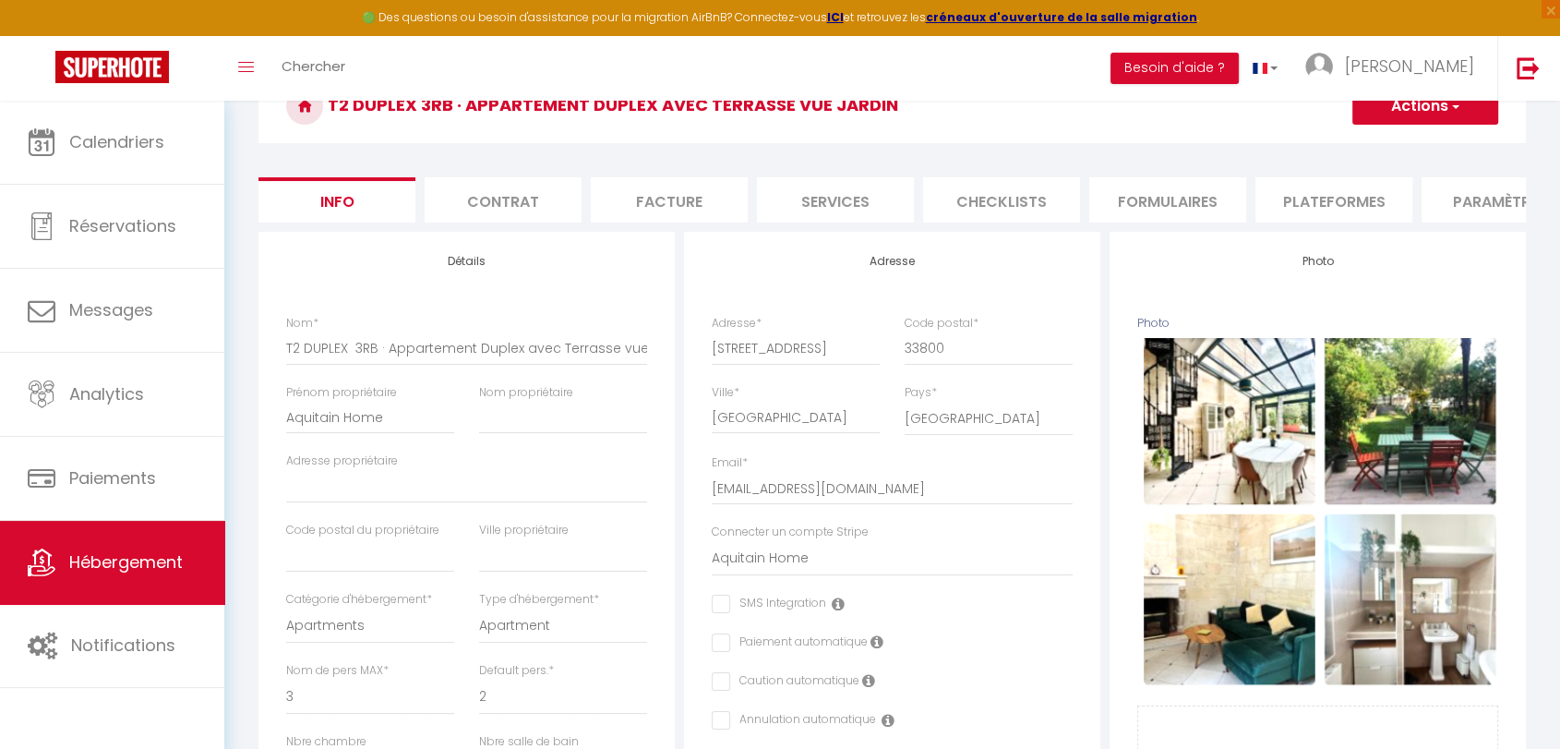
click at [1328, 208] on li "Plateformes" at bounding box center [1333, 199] width 157 height 45
select select
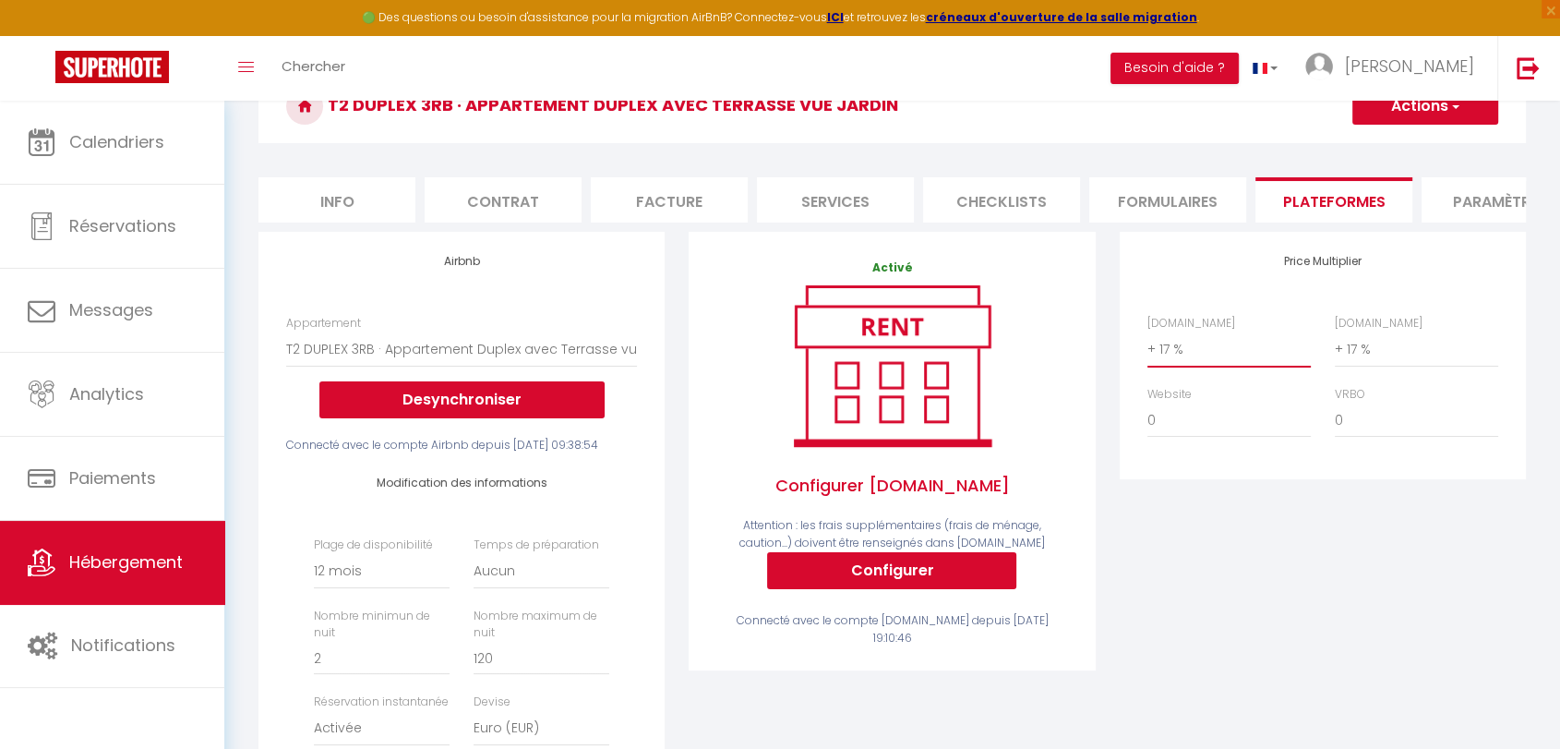
click at [1160, 365] on select "0 + 1 % + 2 % + 3 % + 4 % + 5 % + 6 % + 7 % + 8 % + 9 %" at bounding box center [1228, 348] width 163 height 35
select select "+ 18 %"
click at [1147, 346] on select "0 + 1 % + 2 % + 3 % + 4 % + 5 % + 6 % + 7 % + 8 % + 9 %" at bounding box center [1228, 348] width 163 height 35
select select
click at [1369, 366] on select "0 + 1 % + 2 % + 3 % + 4 % + 5 % + 6 % + 7 % + 8 % + 9 %" at bounding box center [1416, 348] width 163 height 35
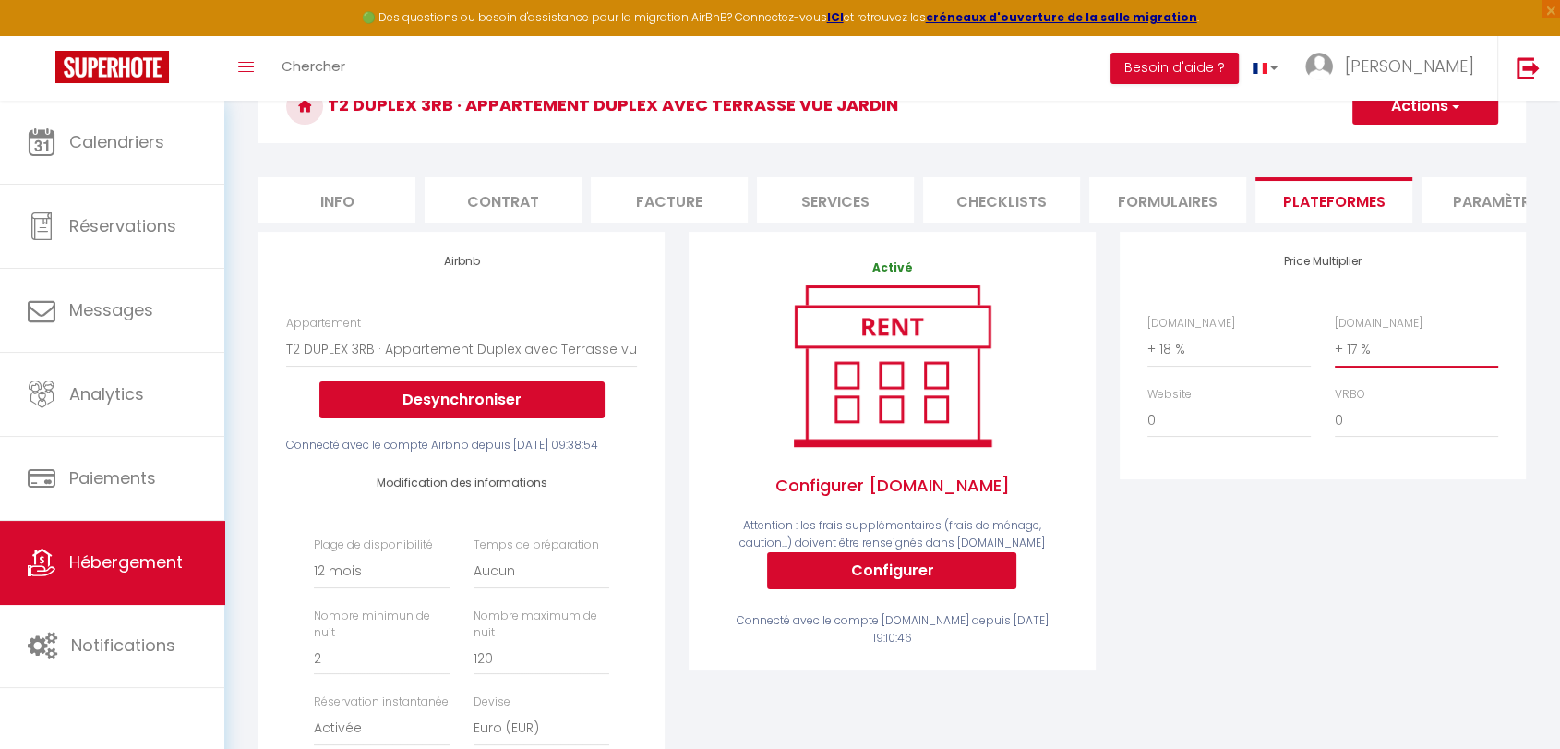
select select "+ 18 %"
click at [1335, 346] on select "0 + 1 % + 2 % + 3 % + 4 % + 5 % + 6 % + 7 % + 8 % + 9 %" at bounding box center [1416, 348] width 163 height 35
select select
click at [1394, 105] on button "Actions" at bounding box center [1425, 106] width 146 height 37
click at [1397, 143] on link "Enregistrer" at bounding box center [1424, 147] width 146 height 24
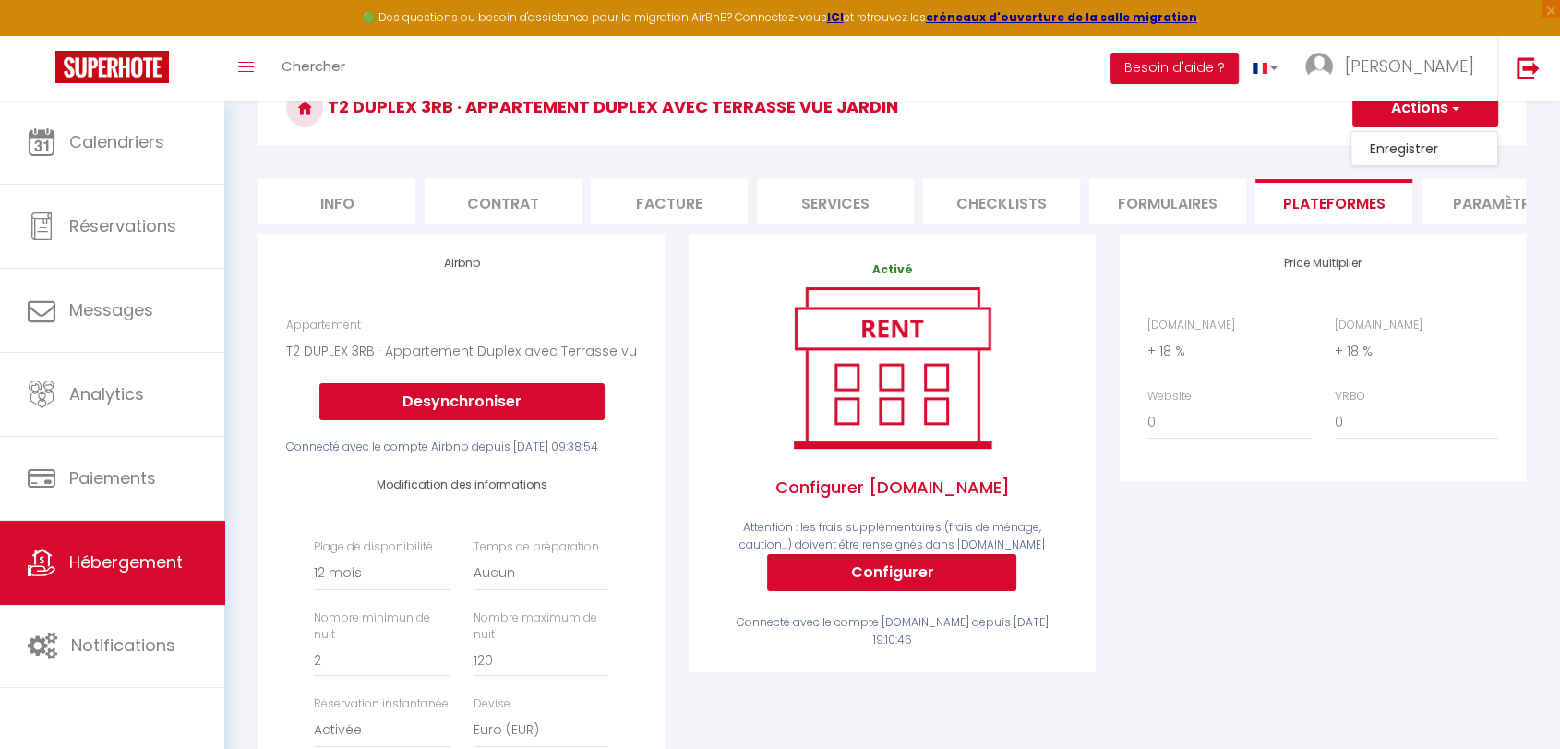
select select "365"
select select "EUR"
select select
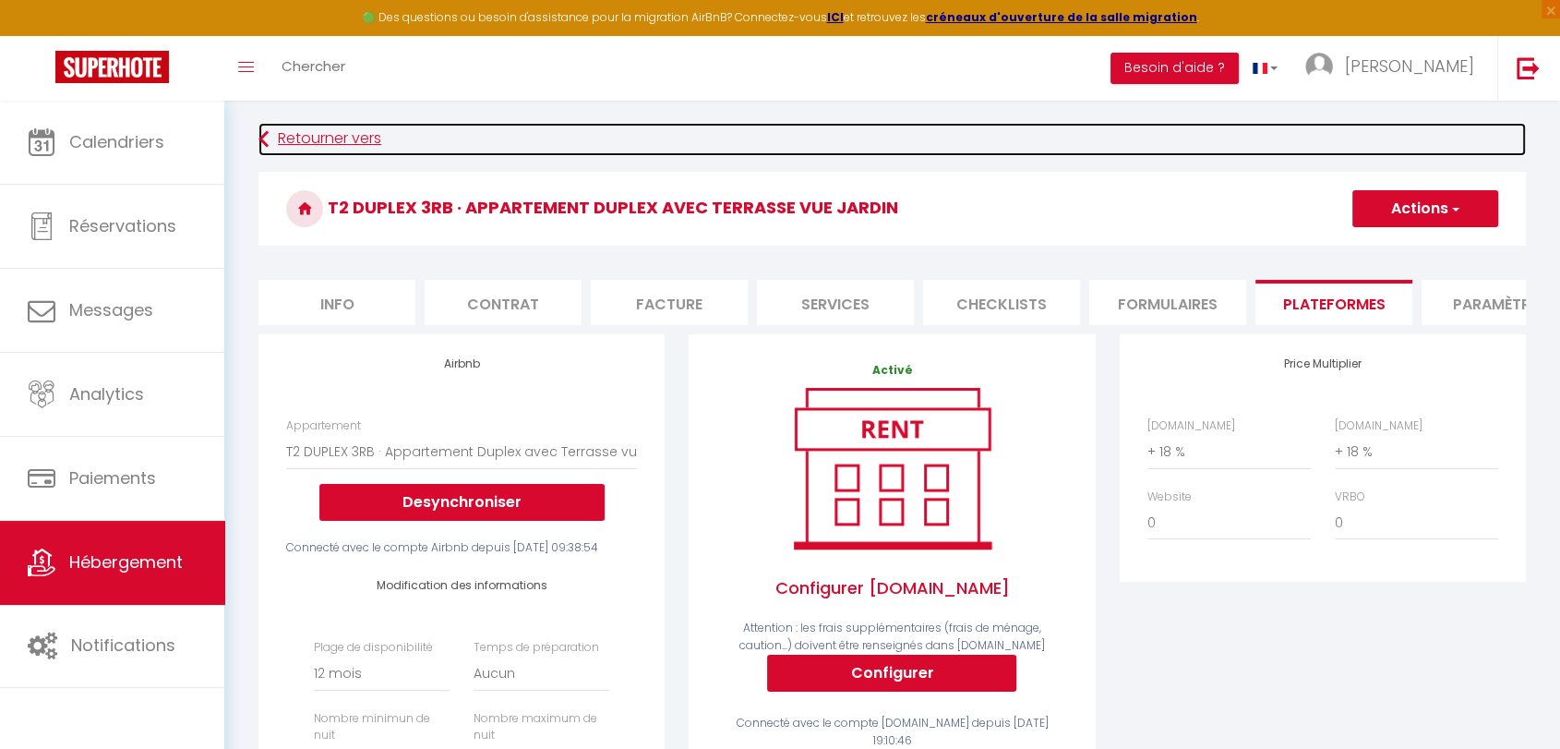
click at [260, 140] on icon at bounding box center [263, 139] width 10 height 33
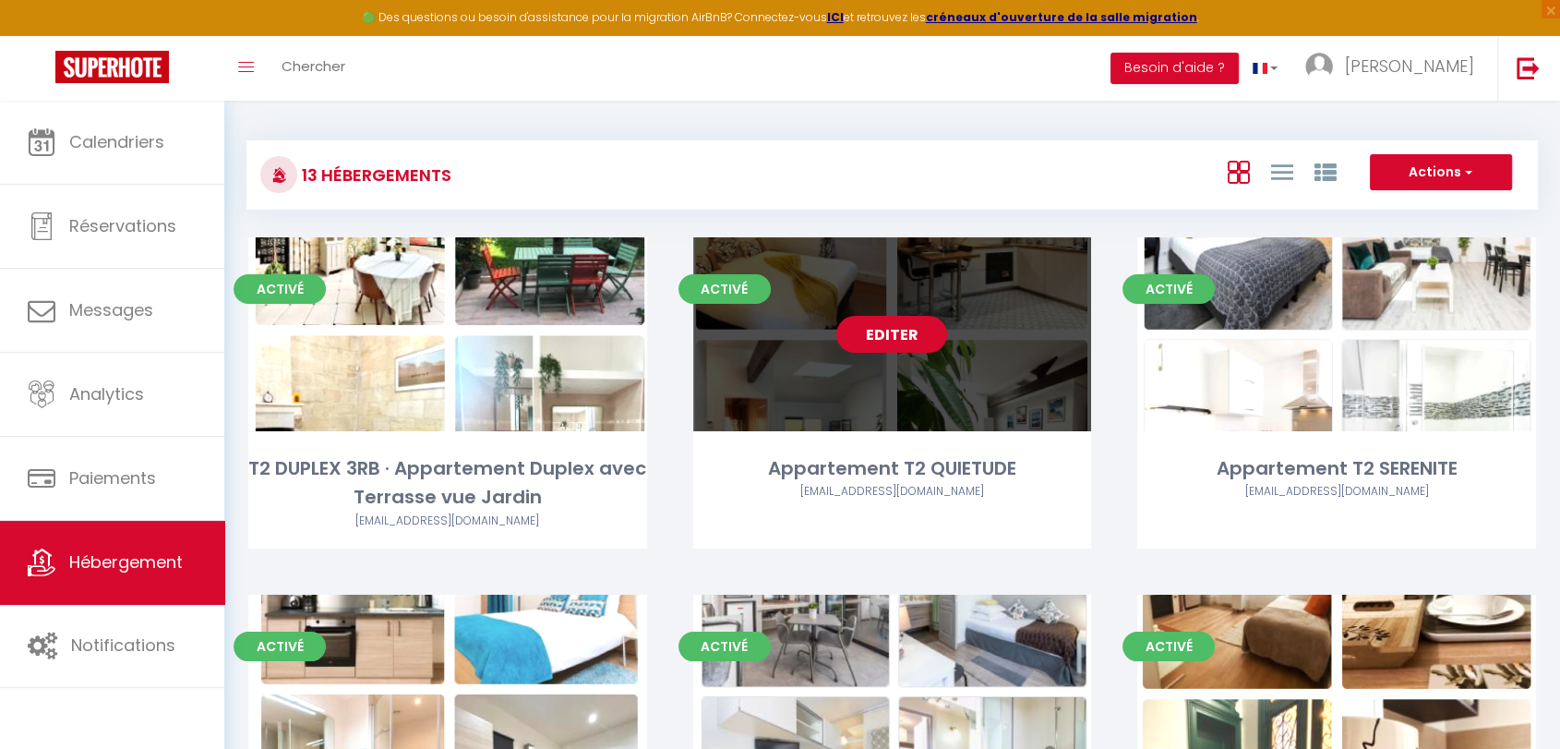
click at [905, 320] on link "Editer" at bounding box center [891, 334] width 111 height 37
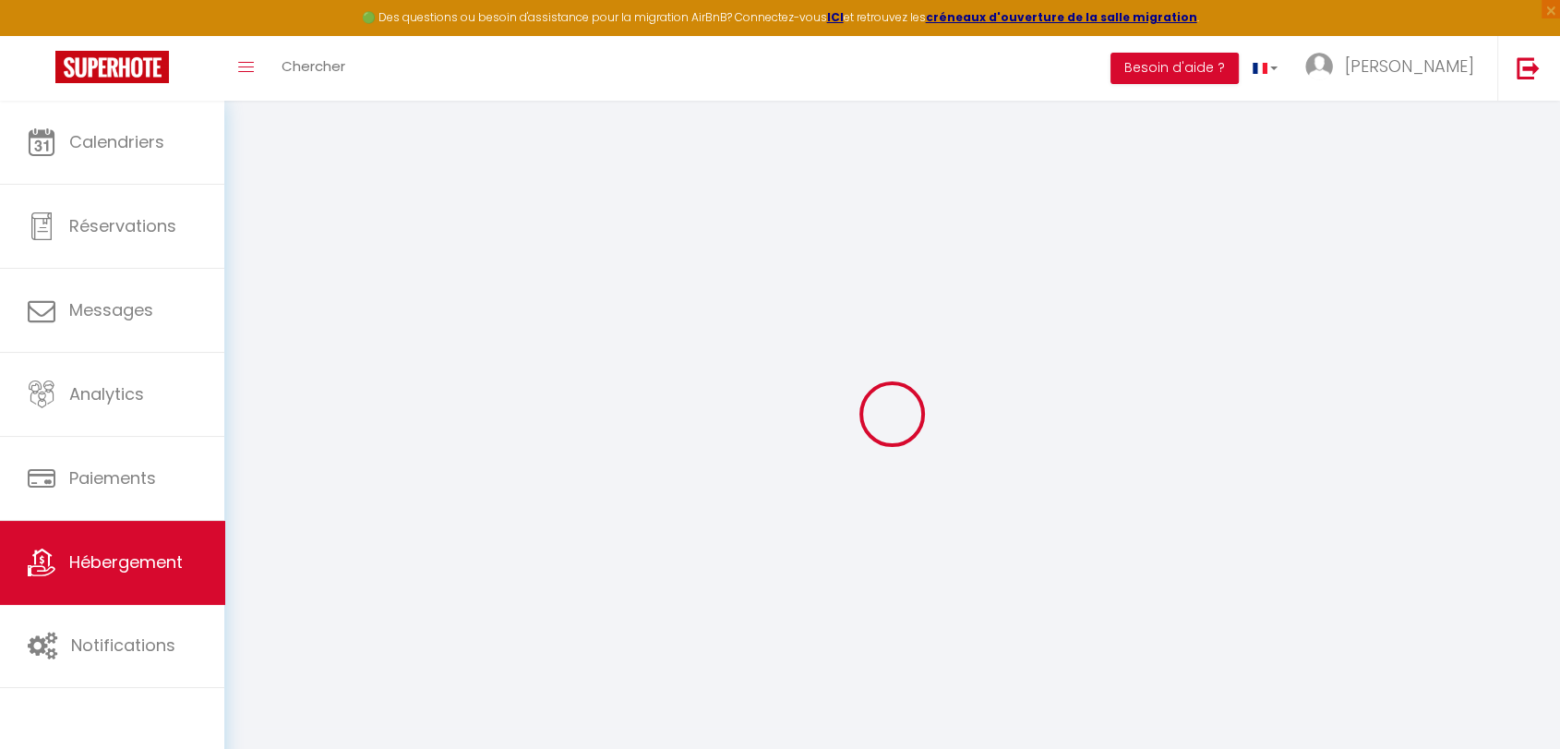
select select "+ 17 %"
checkbox input "false"
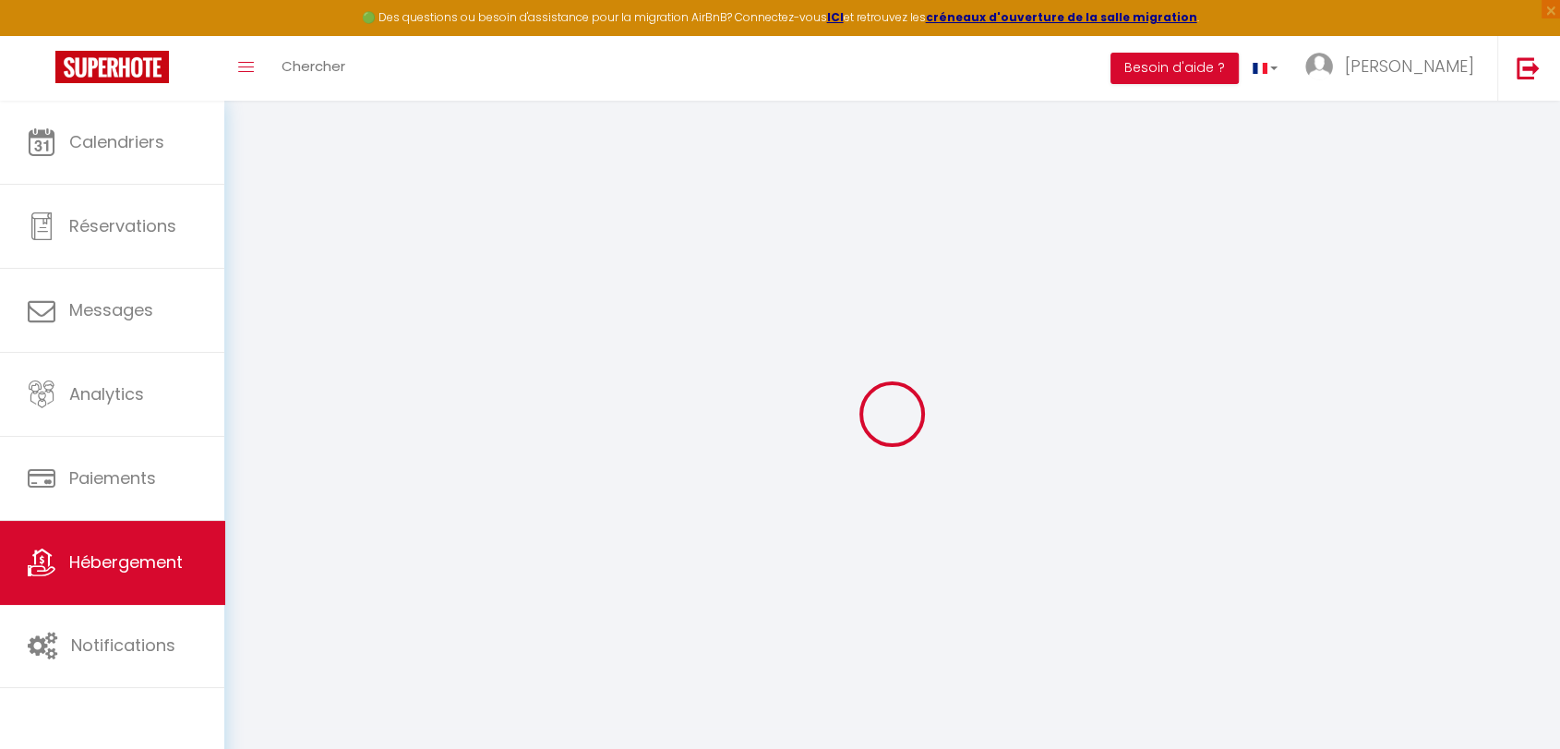
checkbox input "false"
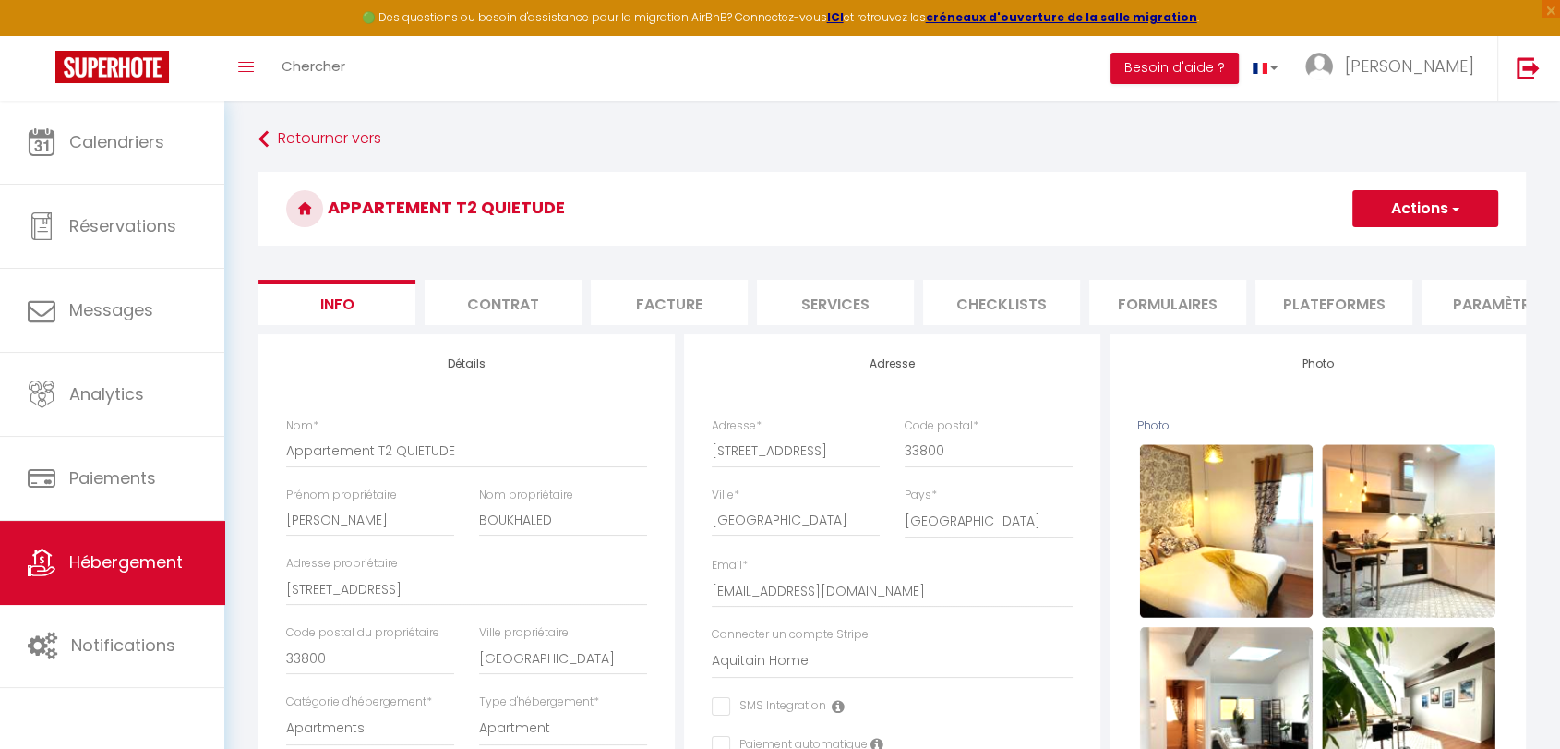
click at [1344, 305] on li "Plateformes" at bounding box center [1333, 302] width 157 height 45
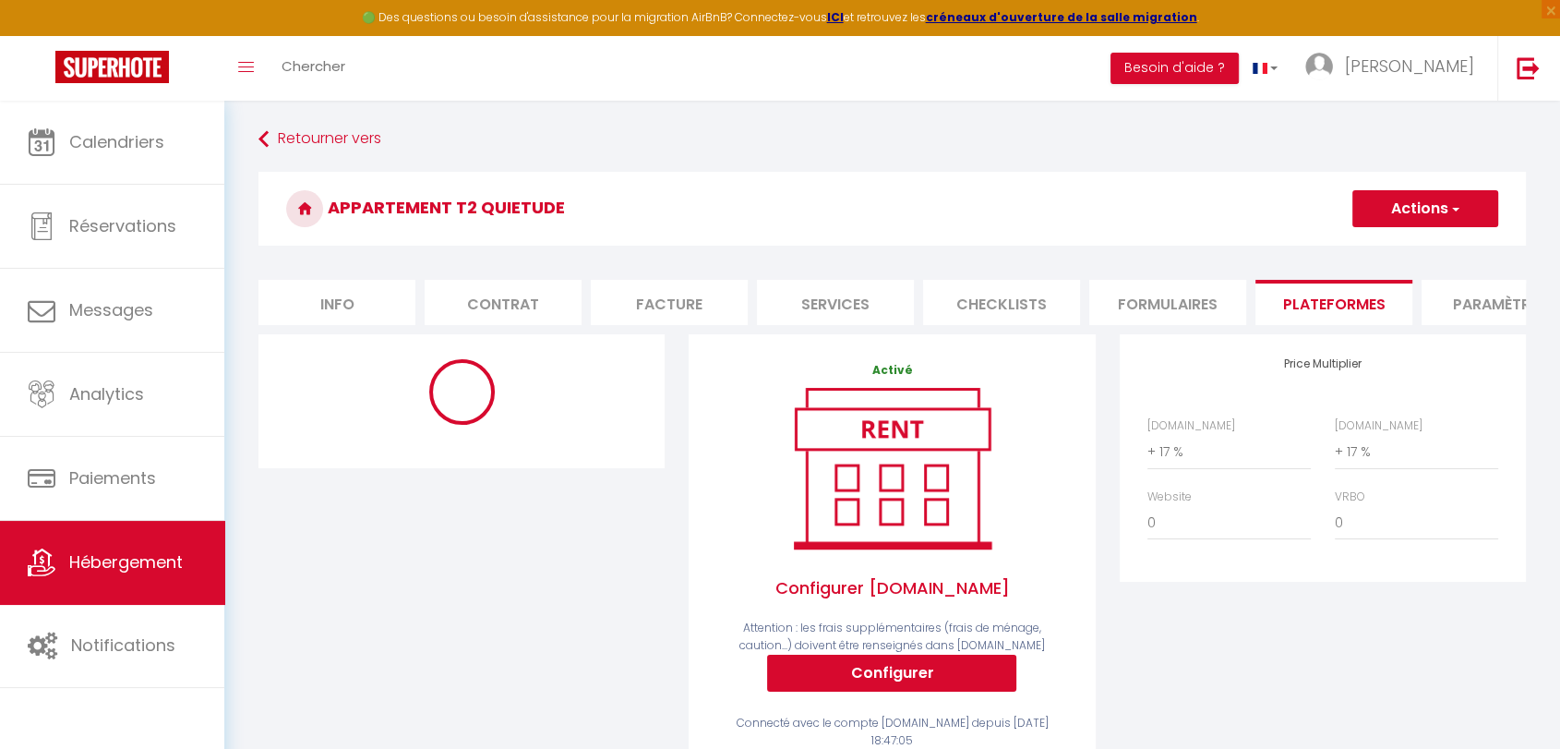
select select
select select "EUR"
select select
select select "1600-1252657236656281174"
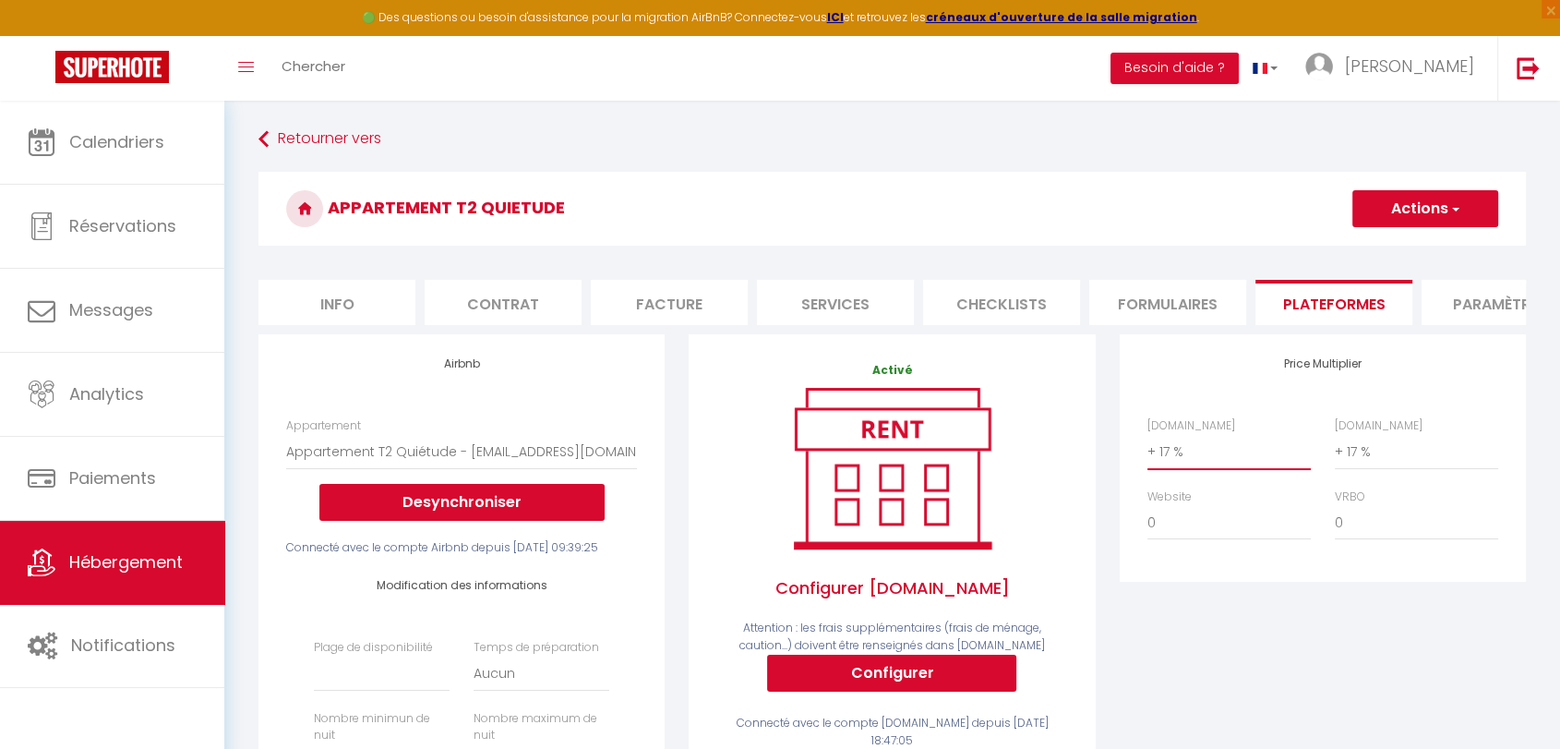
click at [1196, 469] on select "0 + 1 % + 2 % + 3 % + 4 % + 5 % + 6 % + 7 % + 8 % + 9 %" at bounding box center [1228, 451] width 163 height 35
select select "+ 18 %"
click at [1147, 449] on select "0 + 1 % + 2 % + 3 % + 4 % + 5 % + 6 % + 7 % + 8 % + 9 %" at bounding box center [1228, 451] width 163 height 35
select select
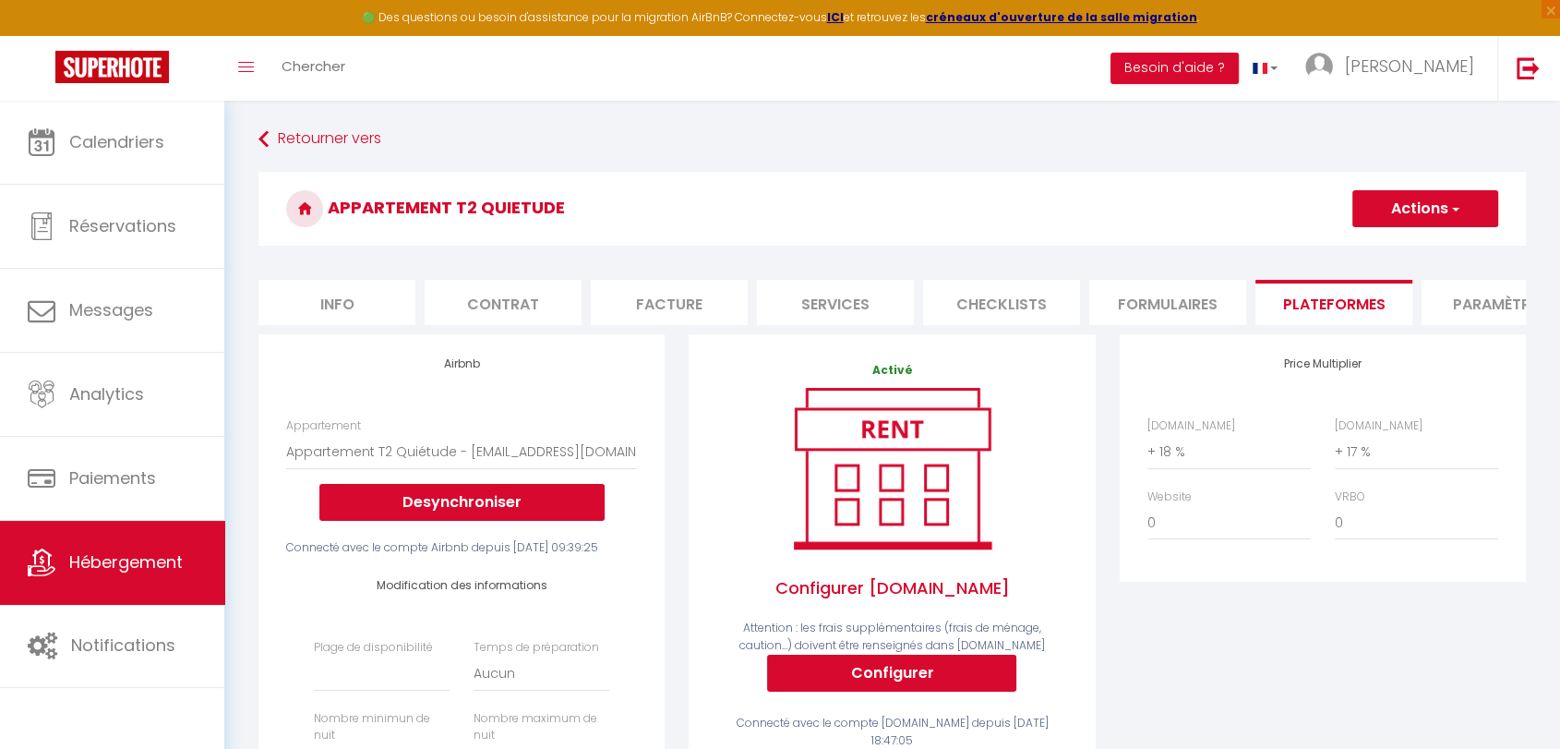
click at [1187, 409] on div "Price Multiplier Airbnb.com 0 + 1 % + 2 % + 3 % + 4 % + 5 % + 6 % + 7 %" at bounding box center [1323, 457] width 406 height 247
click at [1373, 469] on select "0 + 1 % + 2 % + 3 % + 4 % + 5 % + 6 % + 7 % + 8 % + 9 %" at bounding box center [1416, 451] width 163 height 35
select select "+ 18 %"
click at [1335, 449] on select "0 + 1 % + 2 % + 3 % + 4 % + 5 % + 6 % + 7 % + 8 % + 9 %" at bounding box center [1416, 451] width 163 height 35
select select
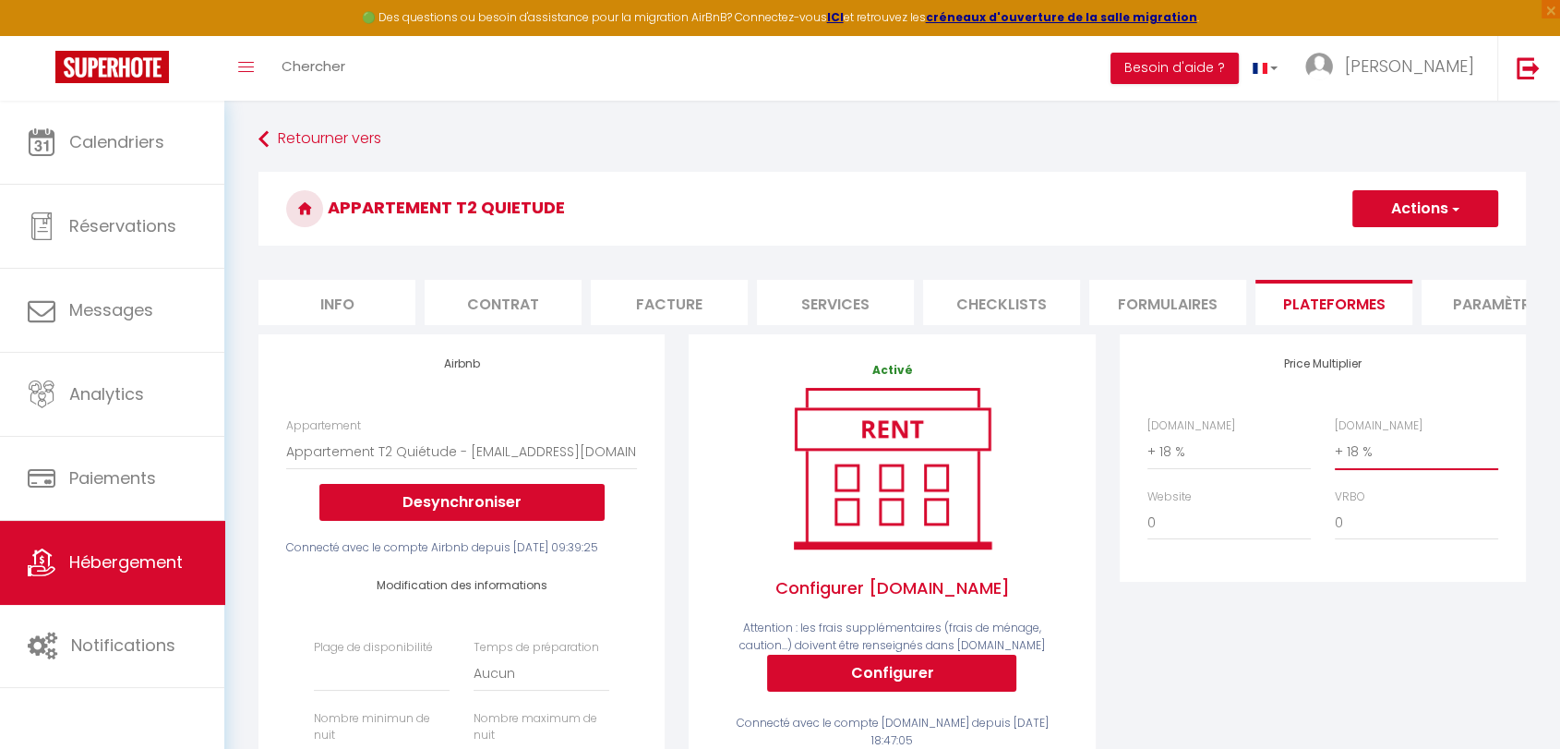
select select
click at [1373, 209] on button "Actions" at bounding box center [1425, 208] width 146 height 37
click at [1398, 252] on link "Enregistrer" at bounding box center [1424, 249] width 146 height 24
select select
select select "EUR"
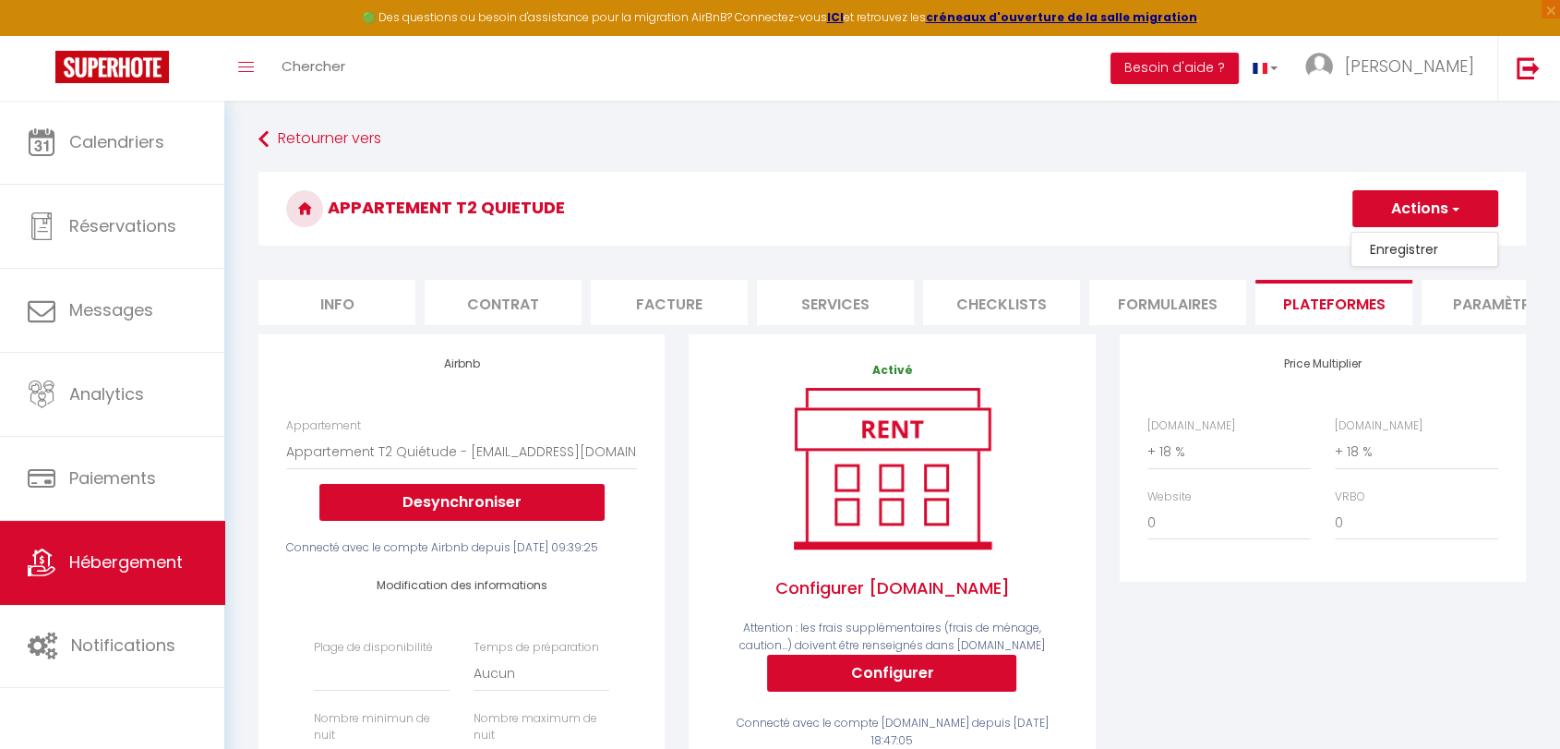
select select
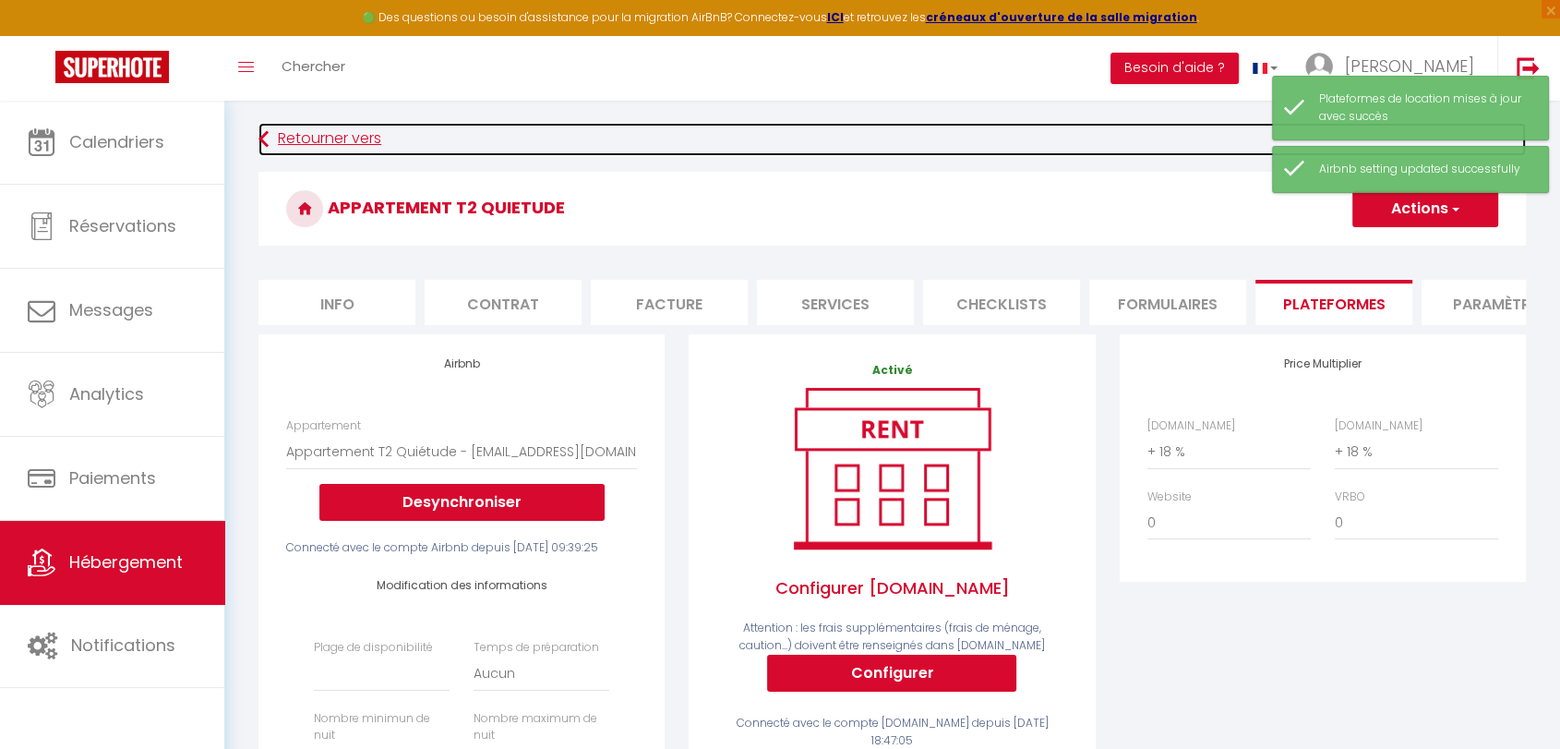
click at [294, 128] on link "Retourner vers" at bounding box center [891, 139] width 1267 height 33
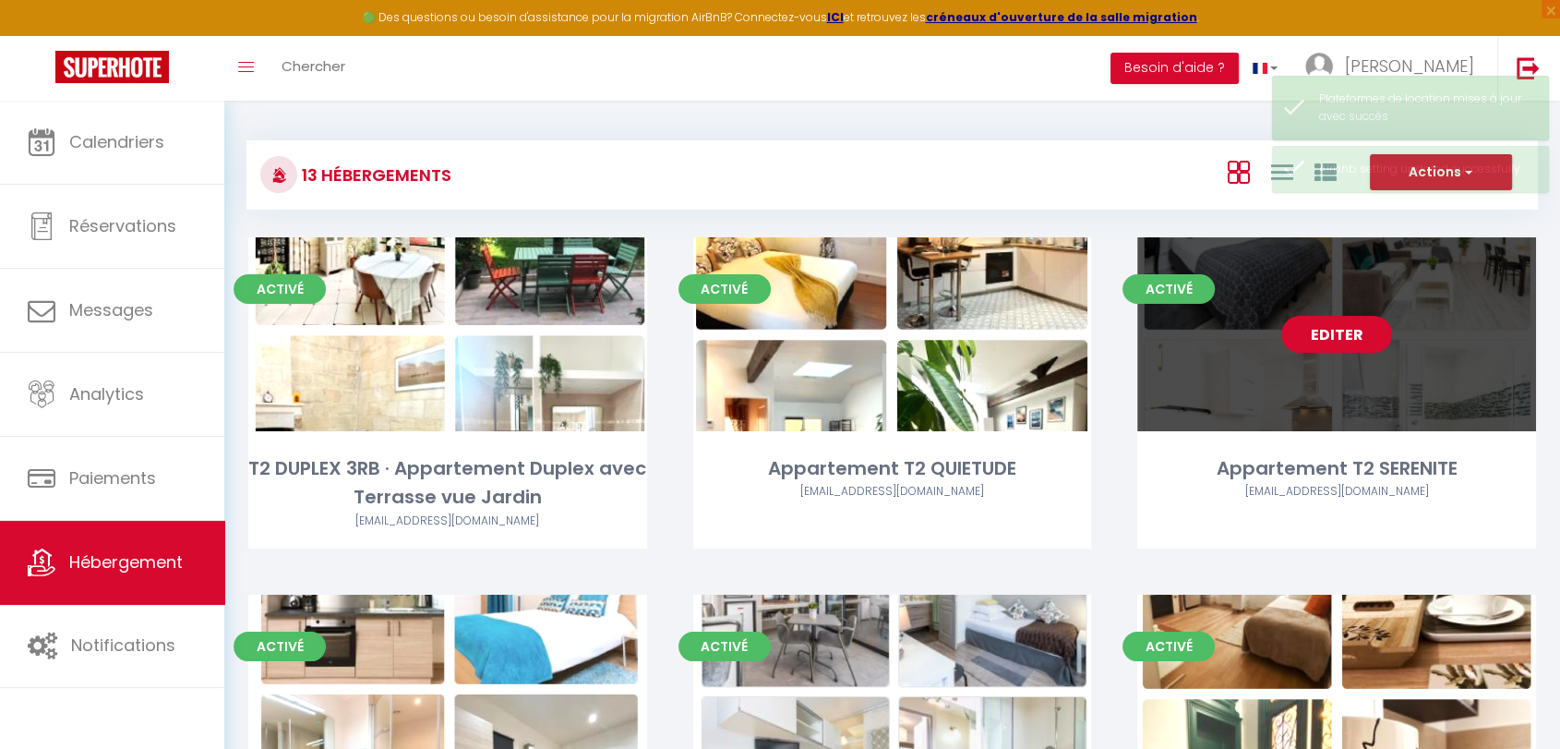
click at [1321, 334] on link "Editer" at bounding box center [1336, 334] width 111 height 37
select select "3"
select select "2"
select select "1"
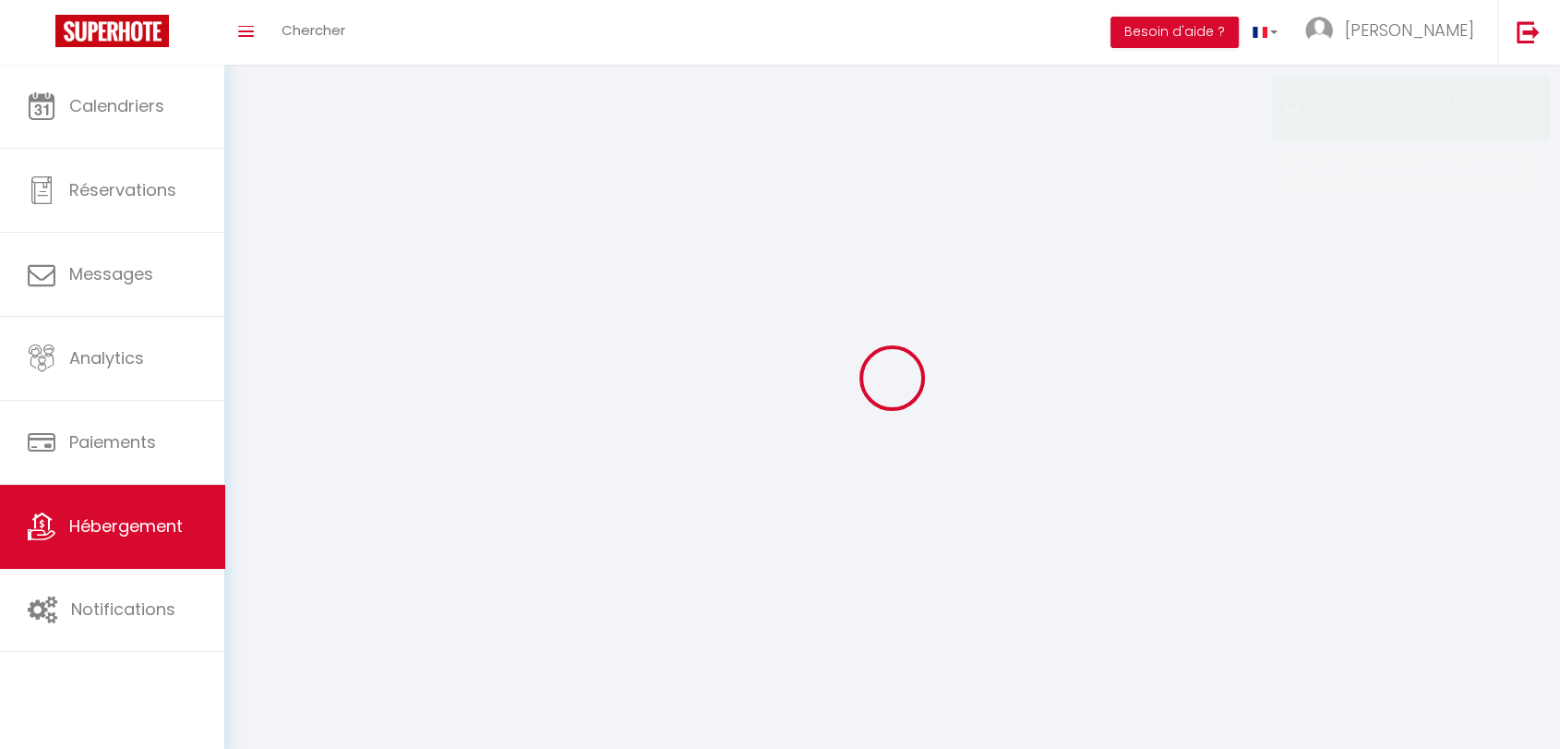
select select
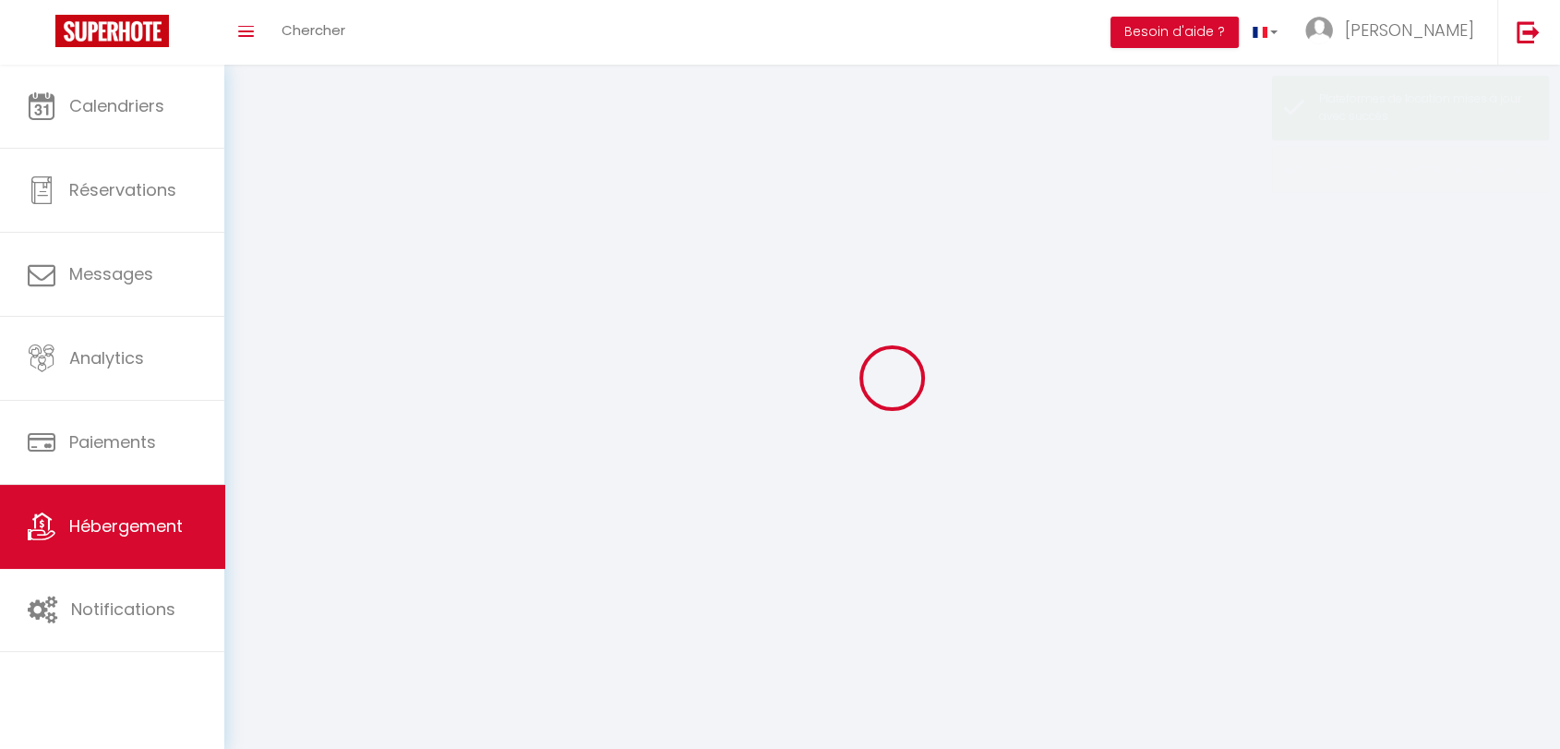
checkbox input "false"
select select
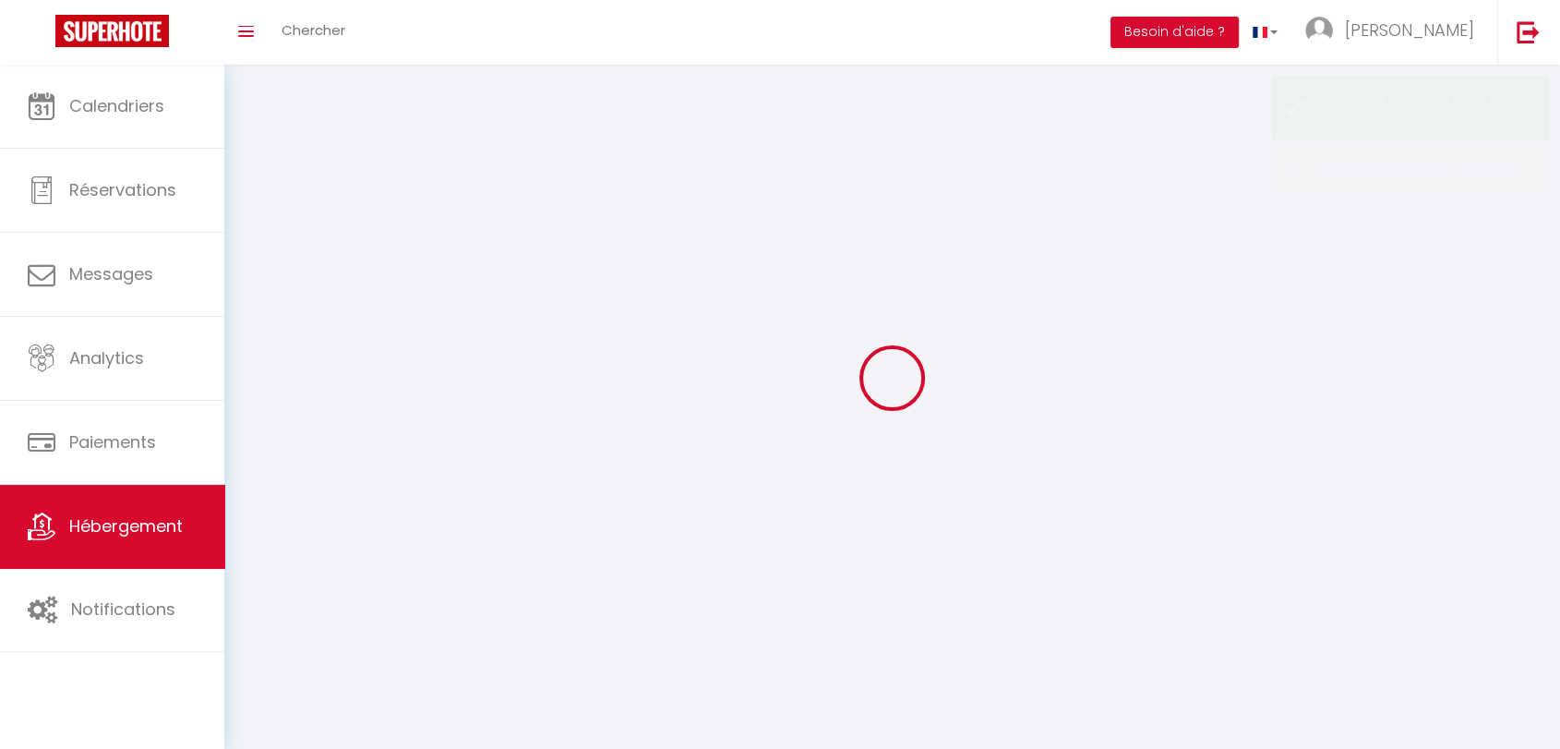
select select
select select "1"
select select
select select "28"
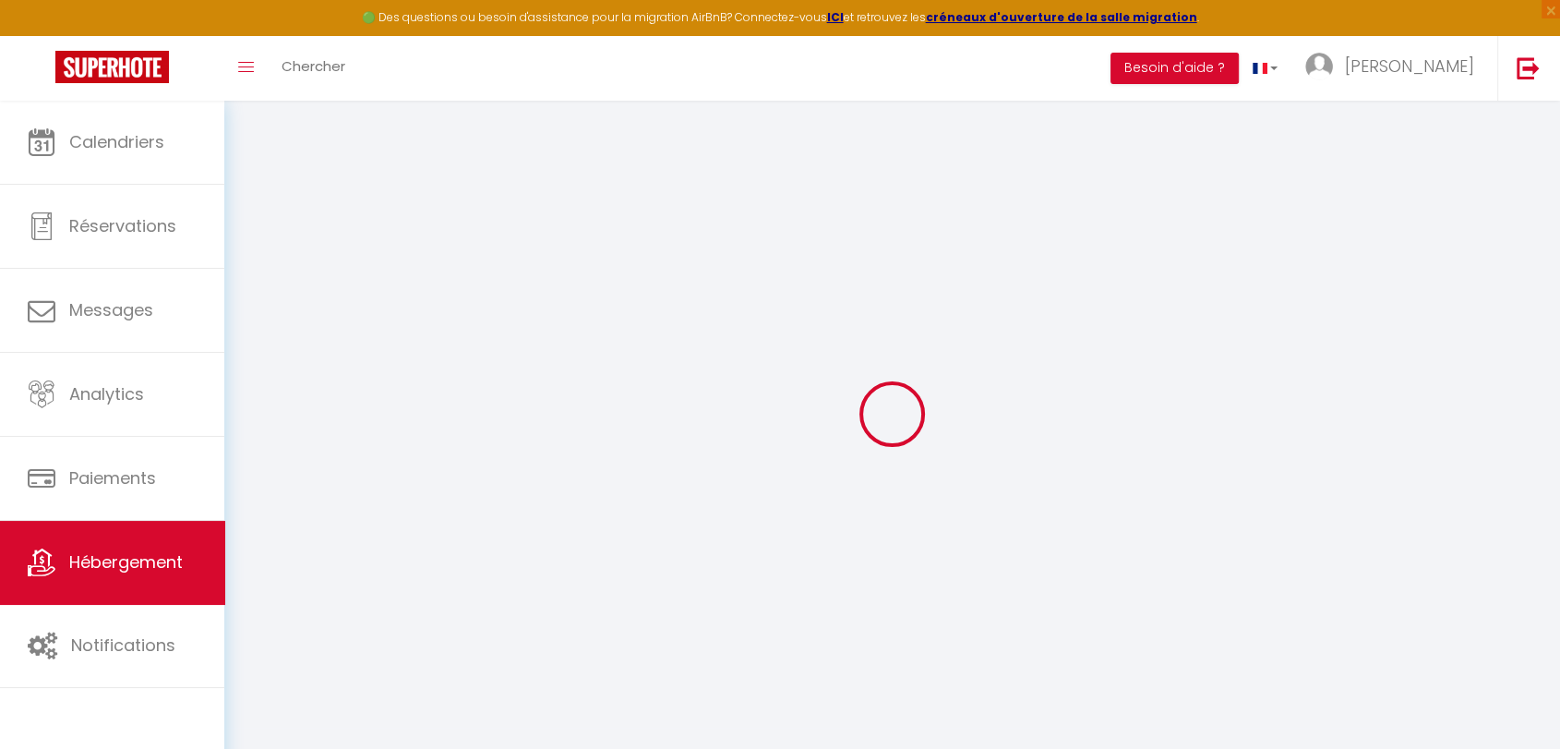
select select
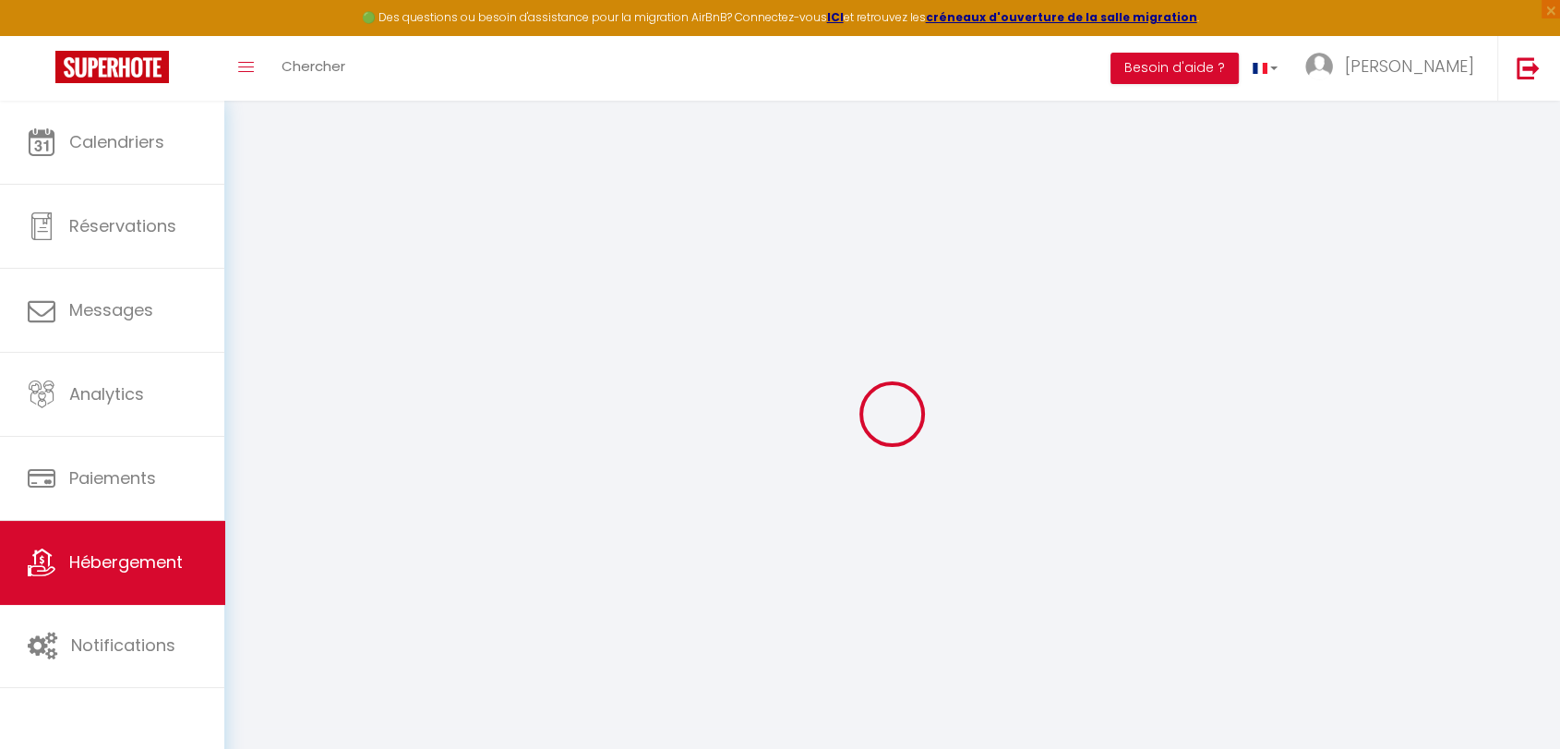
select select
checkbox input "false"
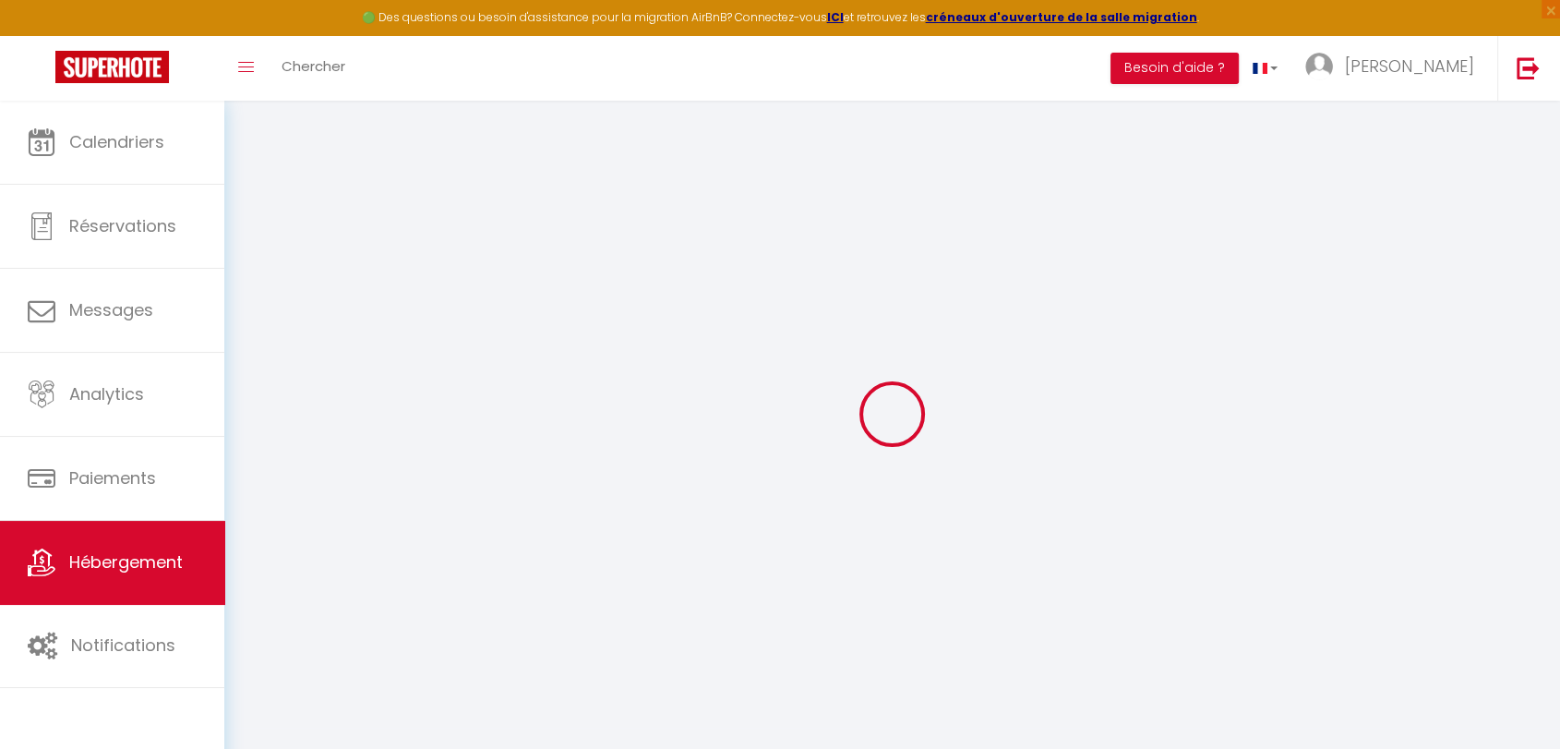
select select
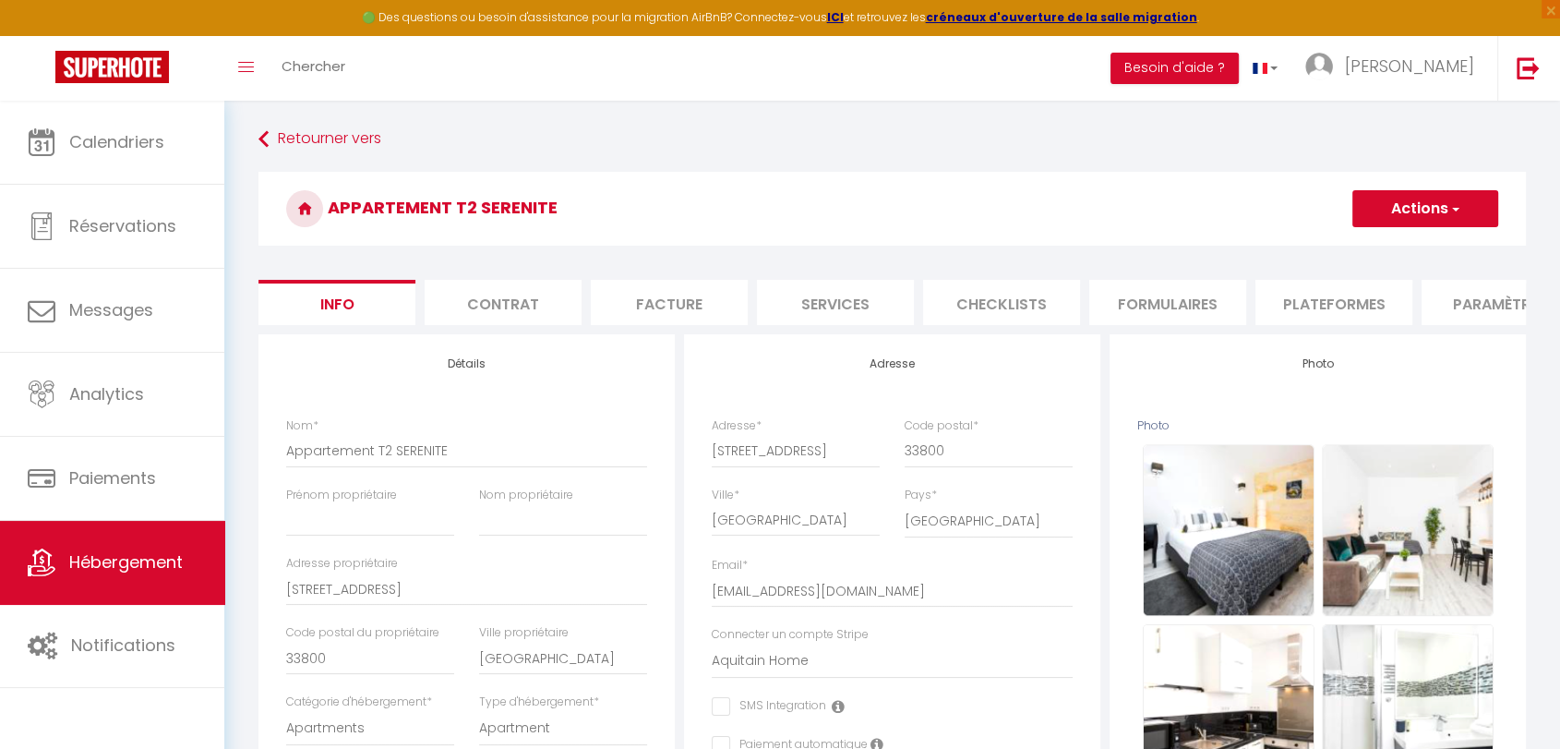
click at [1291, 308] on li "Plateformes" at bounding box center [1333, 302] width 157 height 45
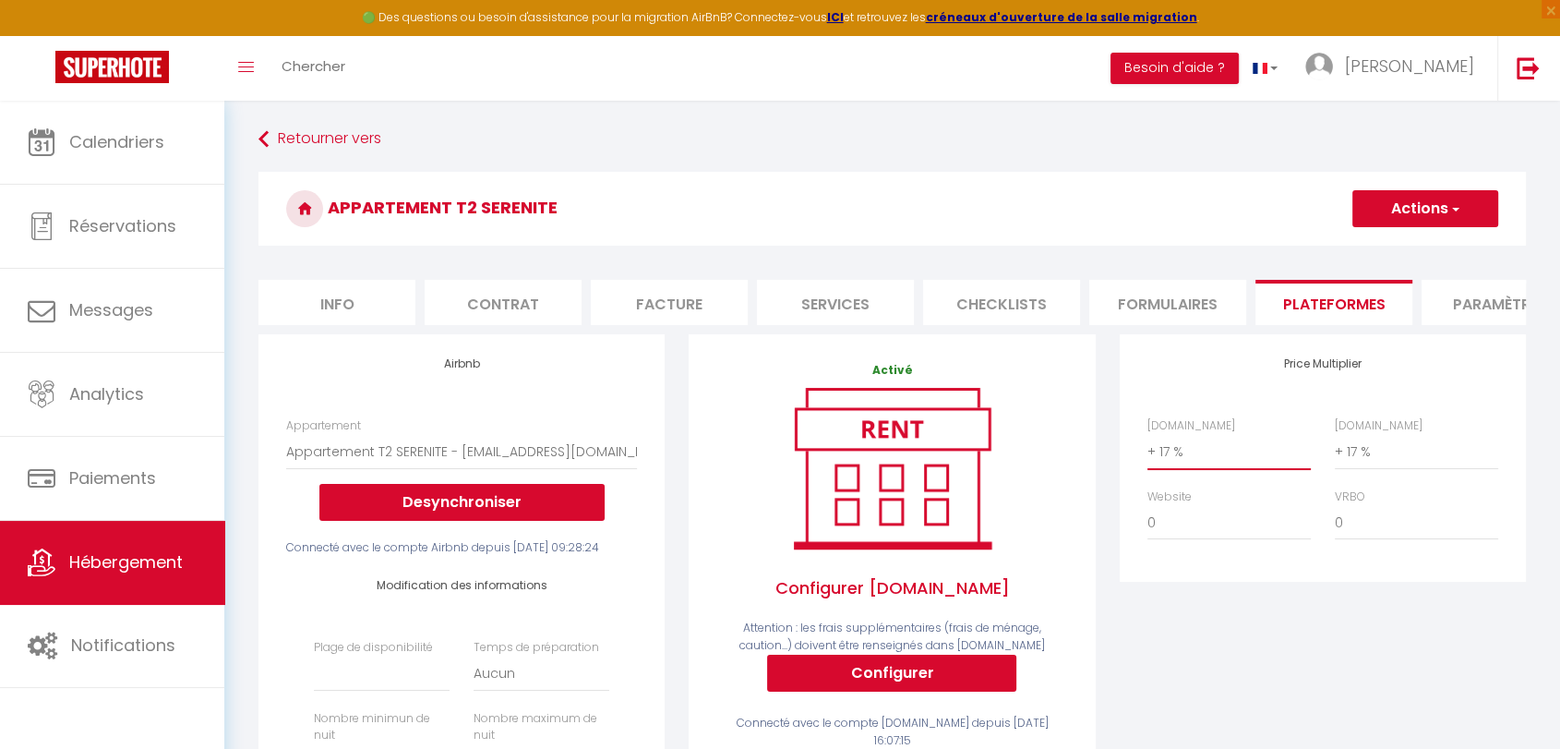
click at [1192, 469] on select "0 + 1 % + 2 % + 3 % + 4 % + 5 % + 6 % + 7 % + 8 % + 9 %" at bounding box center [1228, 451] width 163 height 35
click at [1147, 449] on select "0 + 1 % + 2 % + 3 % + 4 % + 5 % + 6 % + 7 % + 8 % + 9 %" at bounding box center [1228, 451] width 163 height 35
click at [1344, 462] on select "0 + 1 % + 2 % + 3 % + 4 % + 5 % + 6 % + 7 % + 8 % + 9 %" at bounding box center [1416, 451] width 163 height 35
click at [1335, 449] on select "0 + 1 % + 2 % + 3 % + 4 % + 5 % + 6 % + 7 % + 8 % + 9 %" at bounding box center [1416, 451] width 163 height 35
click at [1384, 469] on select "0 + 1 % + 2 % + 3 % + 4 % + 5 % + 6 % + 7 % + 8 % + 9 %" at bounding box center [1416, 451] width 163 height 35
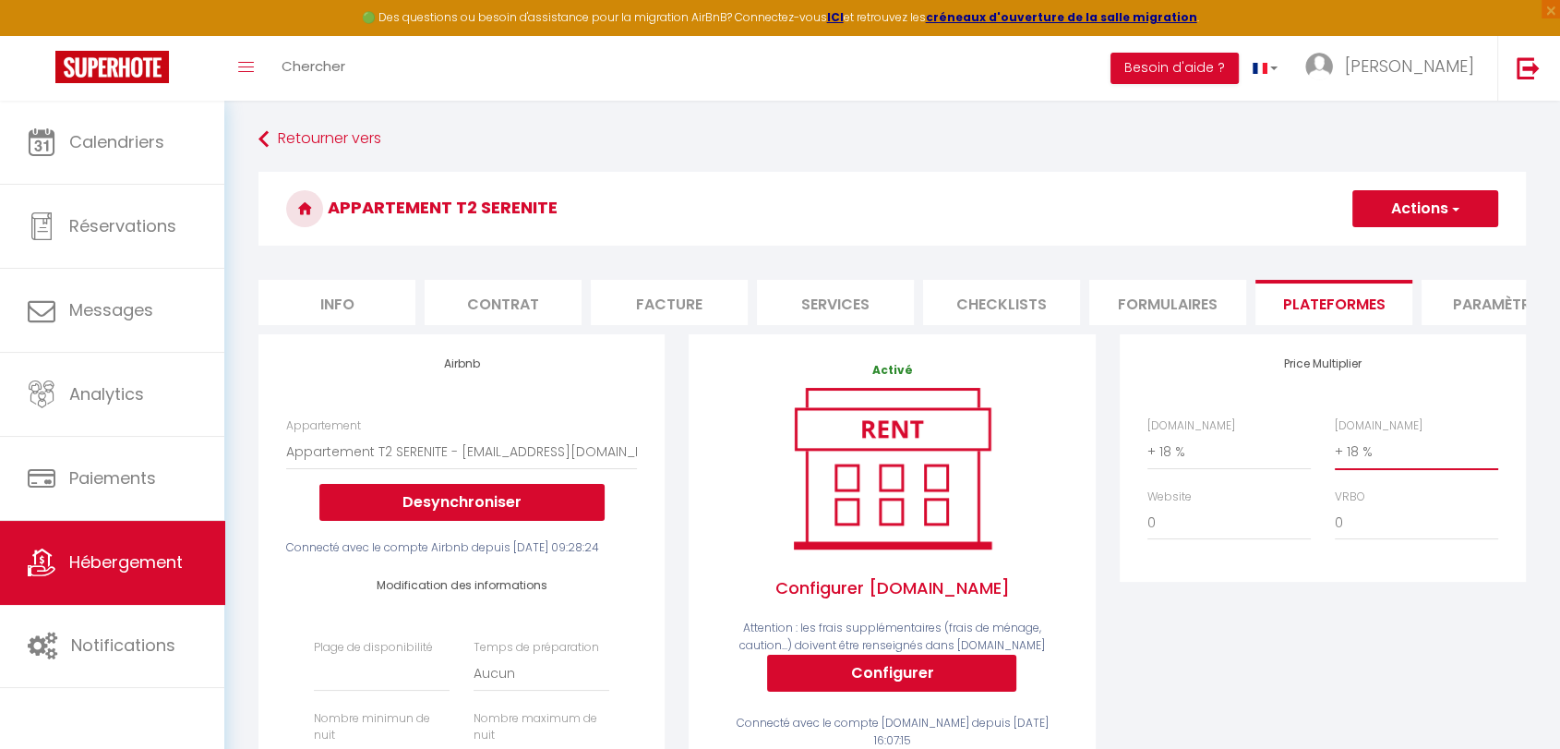
click at [1335, 449] on select "0 + 1 % + 2 % + 3 % + 4 % + 5 % + 6 % + 7 % + 8 % + 9 %" at bounding box center [1416, 451] width 163 height 35
click at [1403, 211] on button "Actions" at bounding box center [1425, 208] width 146 height 37
click at [1394, 246] on link "Enregistrer" at bounding box center [1424, 249] width 146 height 24
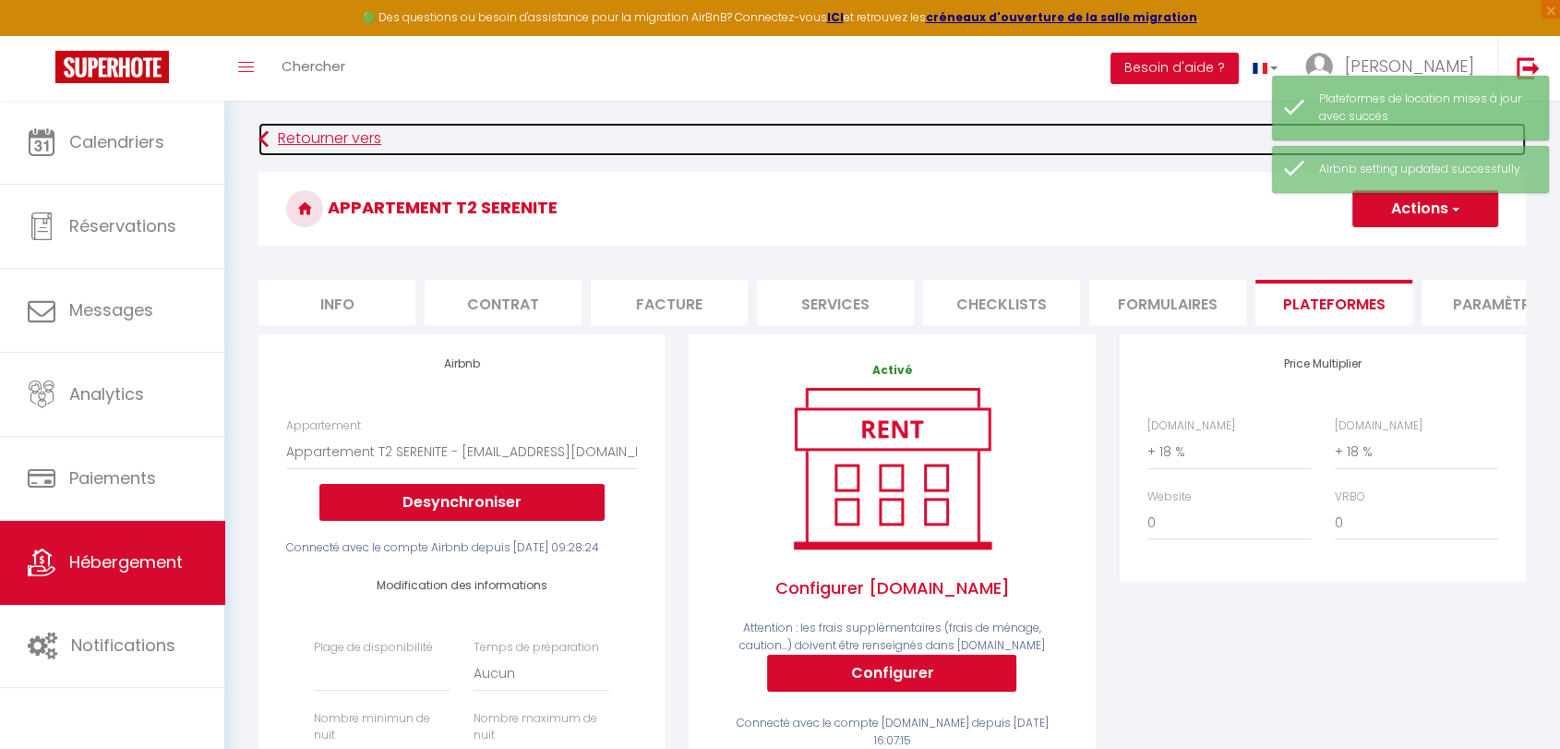
click at [309, 134] on link "Retourner vers" at bounding box center [891, 139] width 1267 height 33
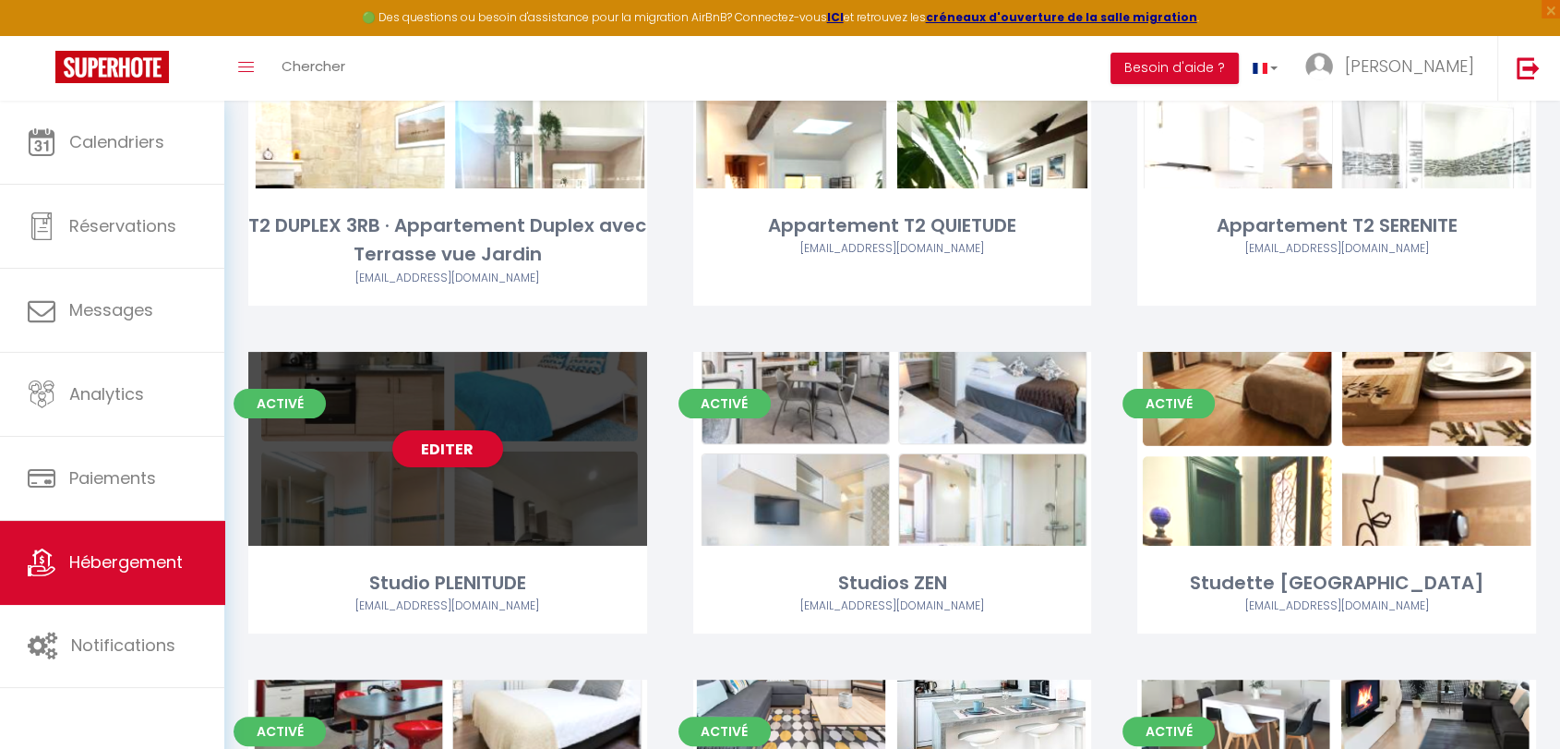
scroll to position [307, 0]
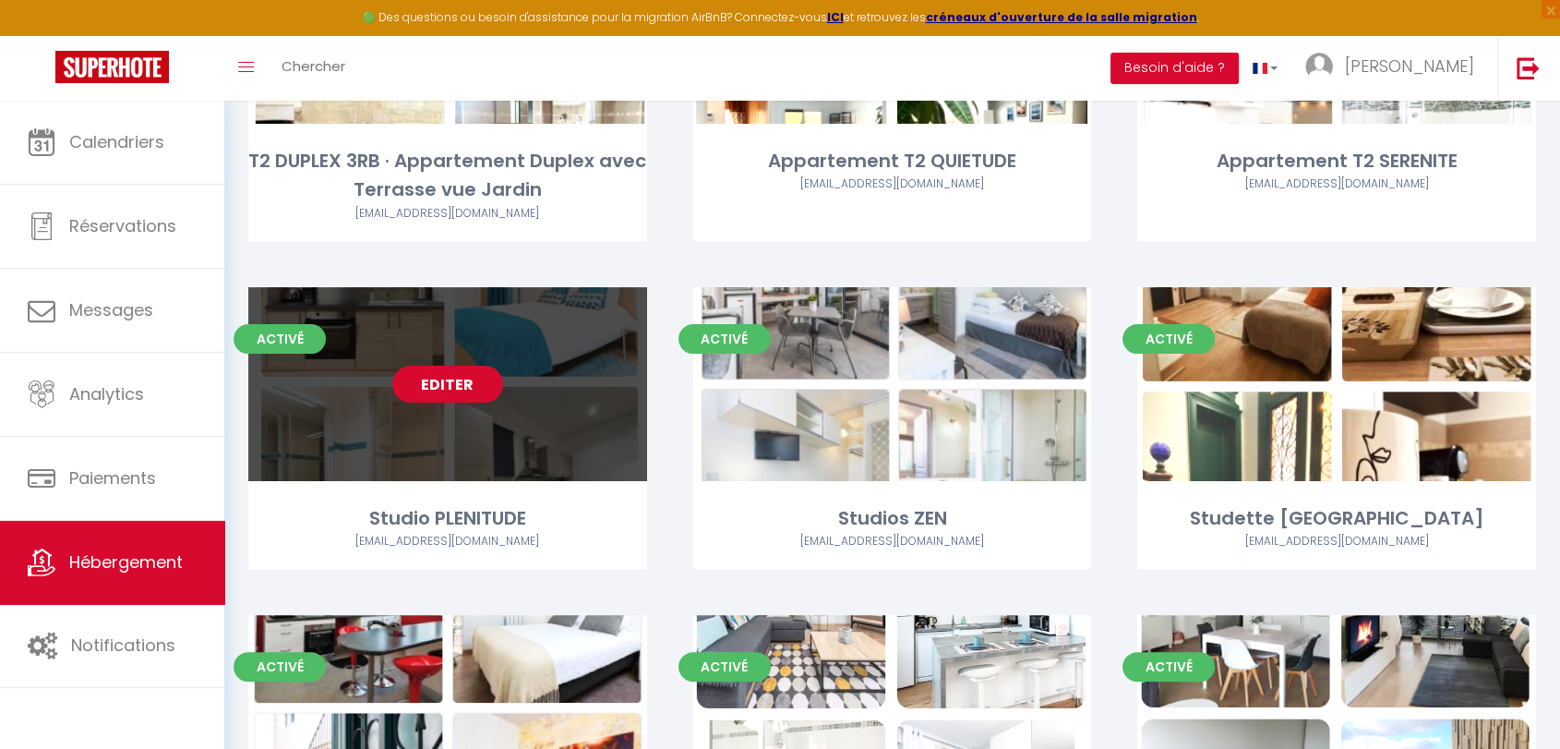
click at [449, 391] on link "Editer" at bounding box center [447, 384] width 111 height 37
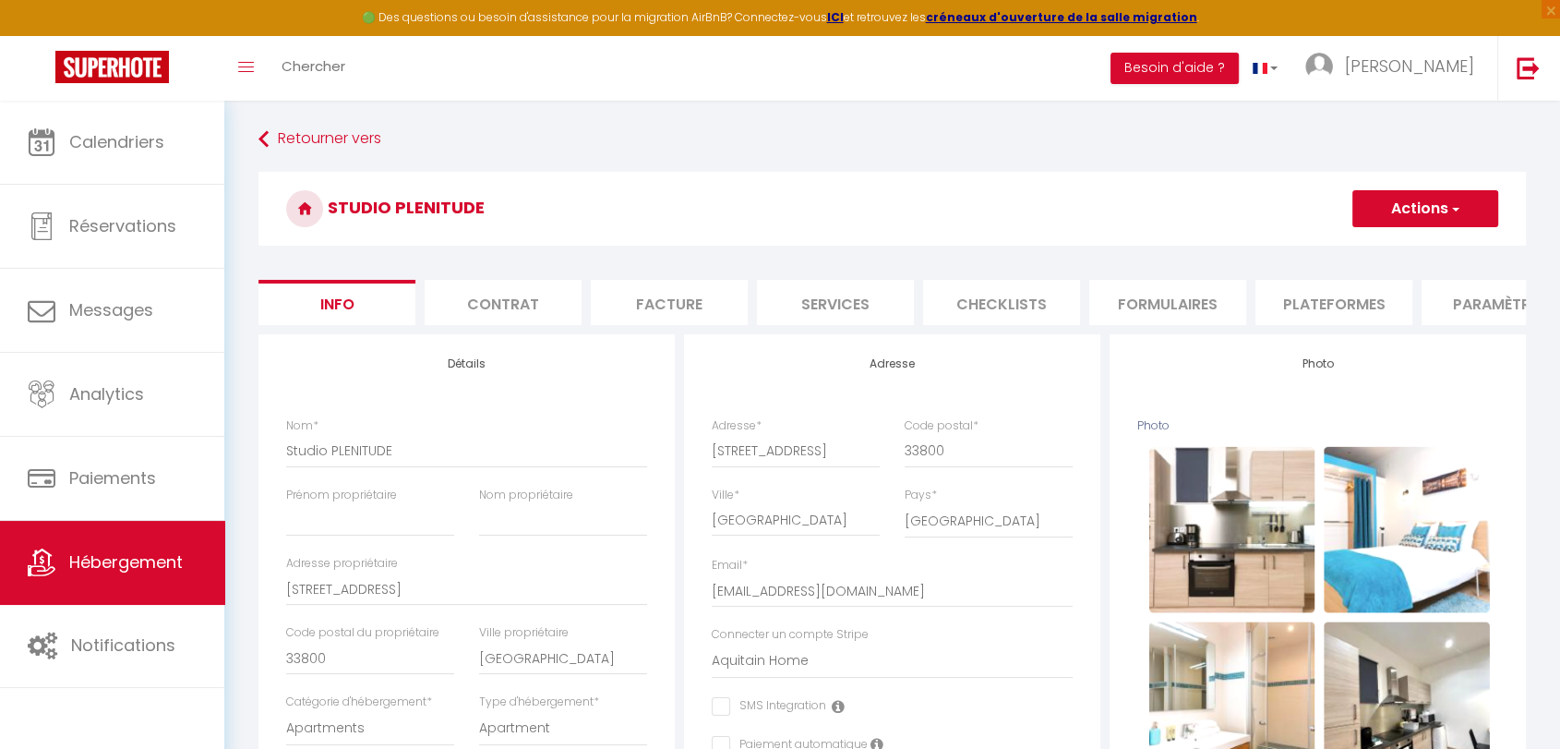
click at [1339, 298] on li "Plateformes" at bounding box center [1333, 302] width 157 height 45
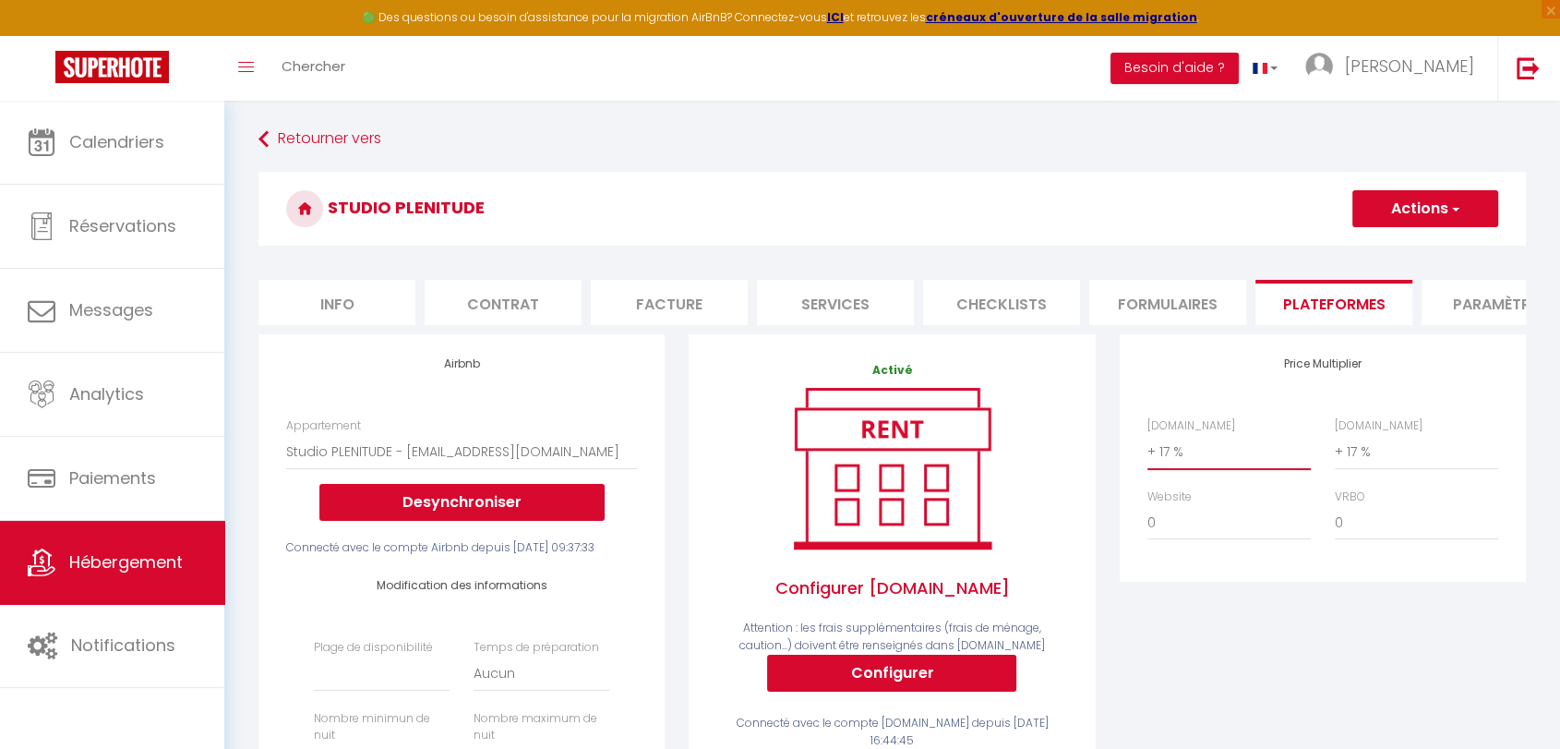
click at [1166, 468] on select "0 + 1 % + 2 % + 3 % + 4 % + 5 % + 6 % + 7 % + 8 % + 9 %" at bounding box center [1228, 451] width 163 height 35
click at [1147, 449] on select "0 + 1 % + 2 % + 3 % + 4 % + 5 % + 6 % + 7 % + 8 % + 9 %" at bounding box center [1228, 451] width 163 height 35
click at [1355, 469] on select "0 + 1 % + 2 % + 3 % + 4 % + 5 % + 6 % + 7 % + 8 % + 9 %" at bounding box center [1416, 451] width 163 height 35
click at [1335, 449] on select "0 + 1 % + 2 % + 3 % + 4 % + 5 % + 6 % + 7 % + 8 % + 9 %" at bounding box center [1416, 451] width 163 height 35
click at [1403, 209] on button "Actions" at bounding box center [1425, 208] width 146 height 37
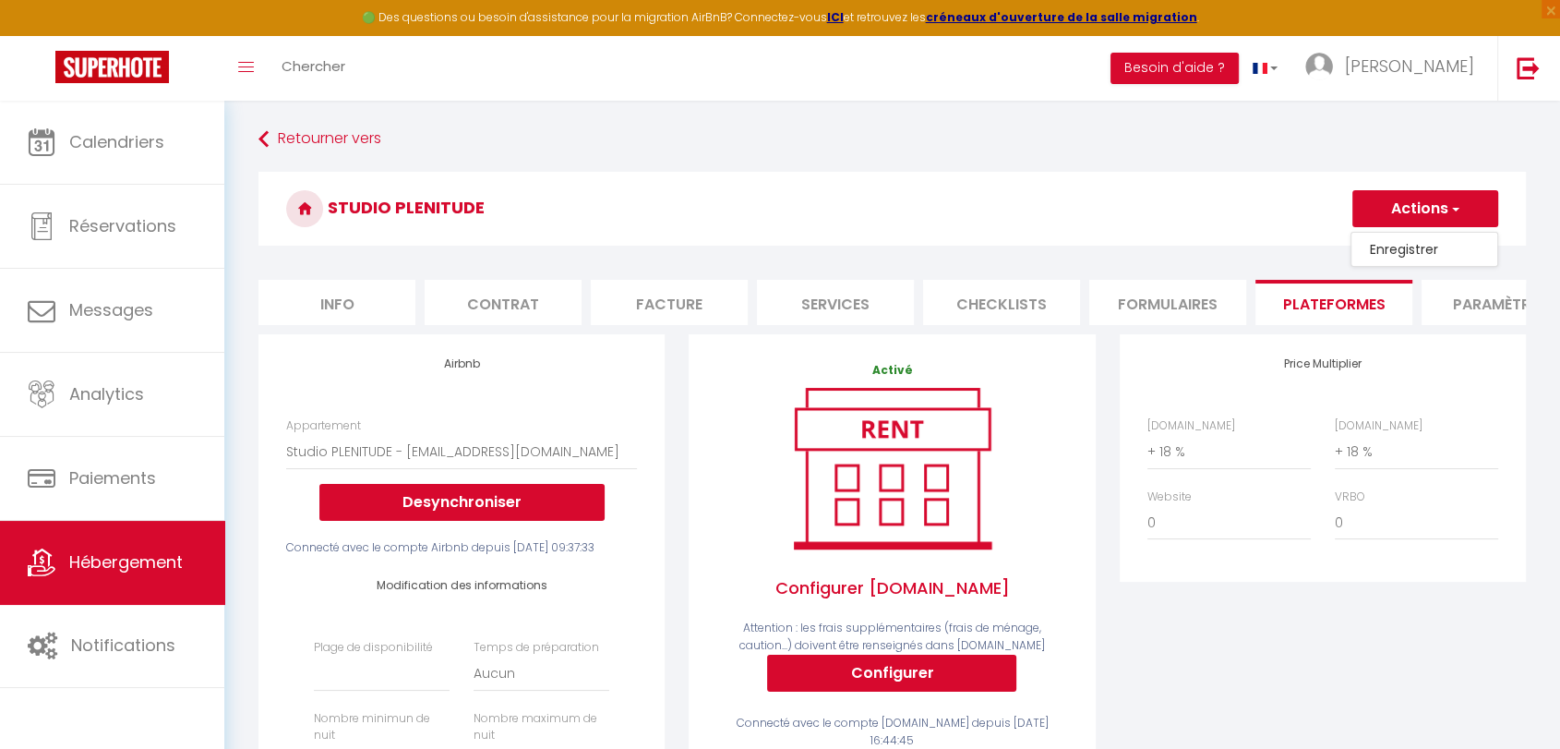
click at [1373, 246] on link "Enregistrer" at bounding box center [1424, 249] width 146 height 24
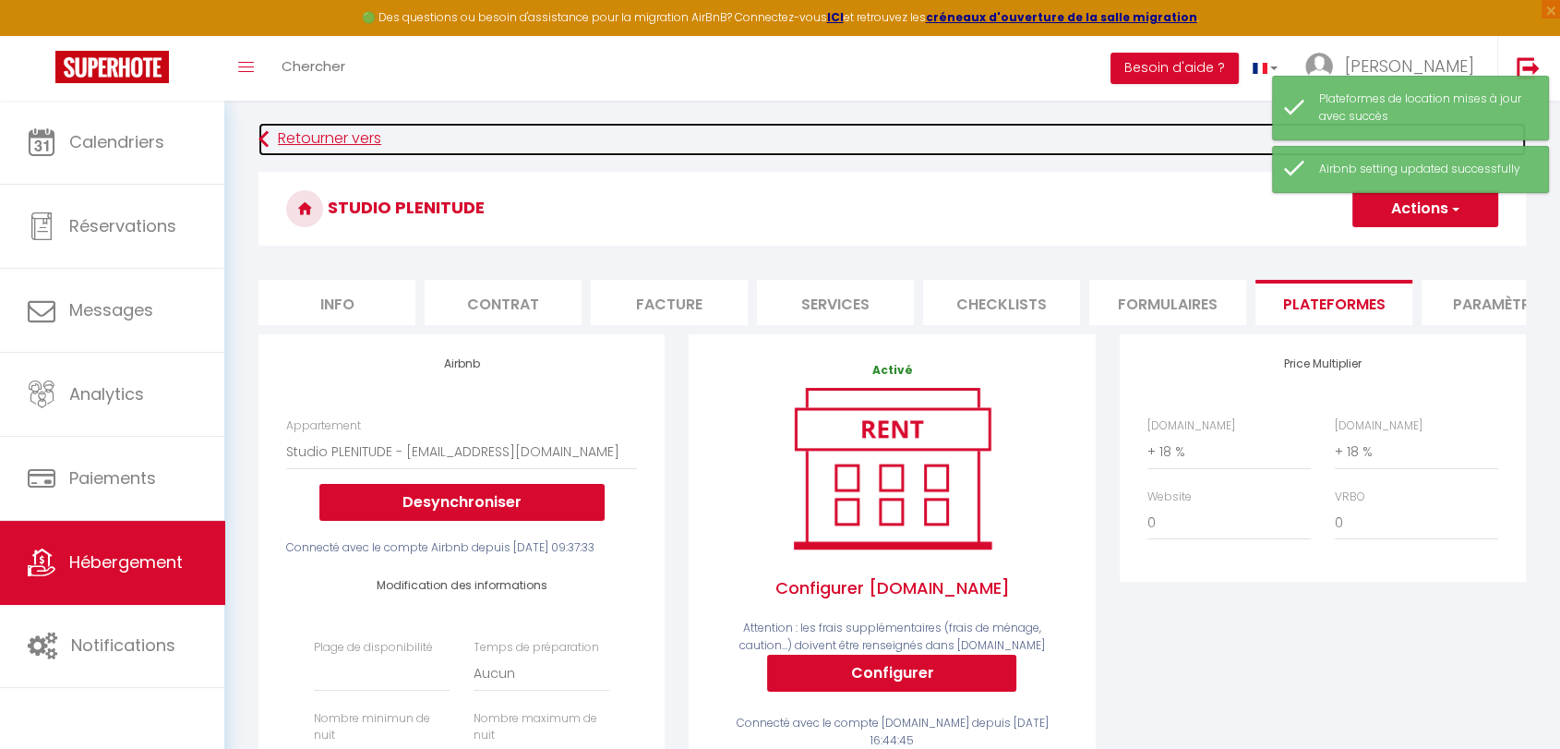
click at [294, 137] on link "Retourner vers" at bounding box center [891, 139] width 1267 height 33
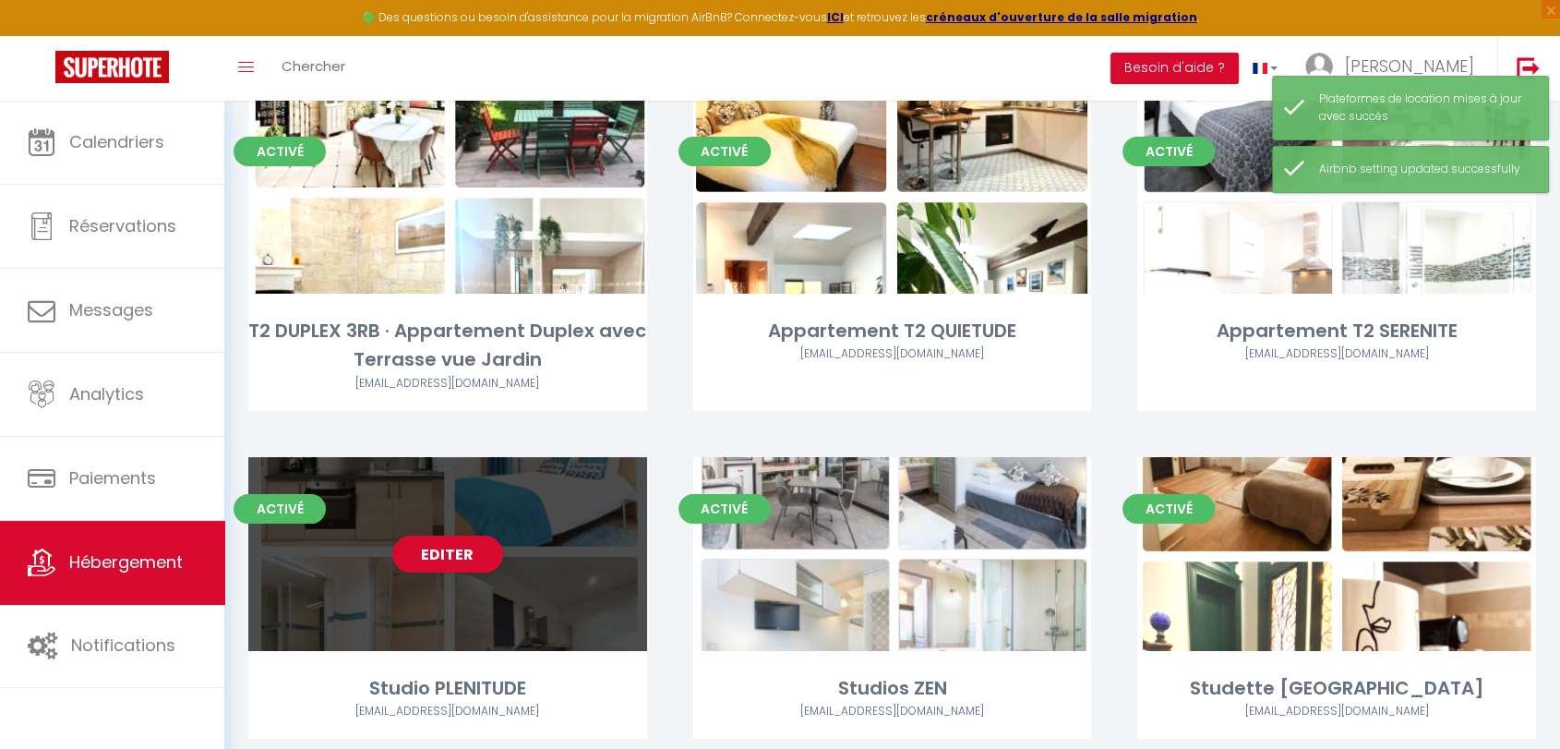
scroll to position [307, 0]
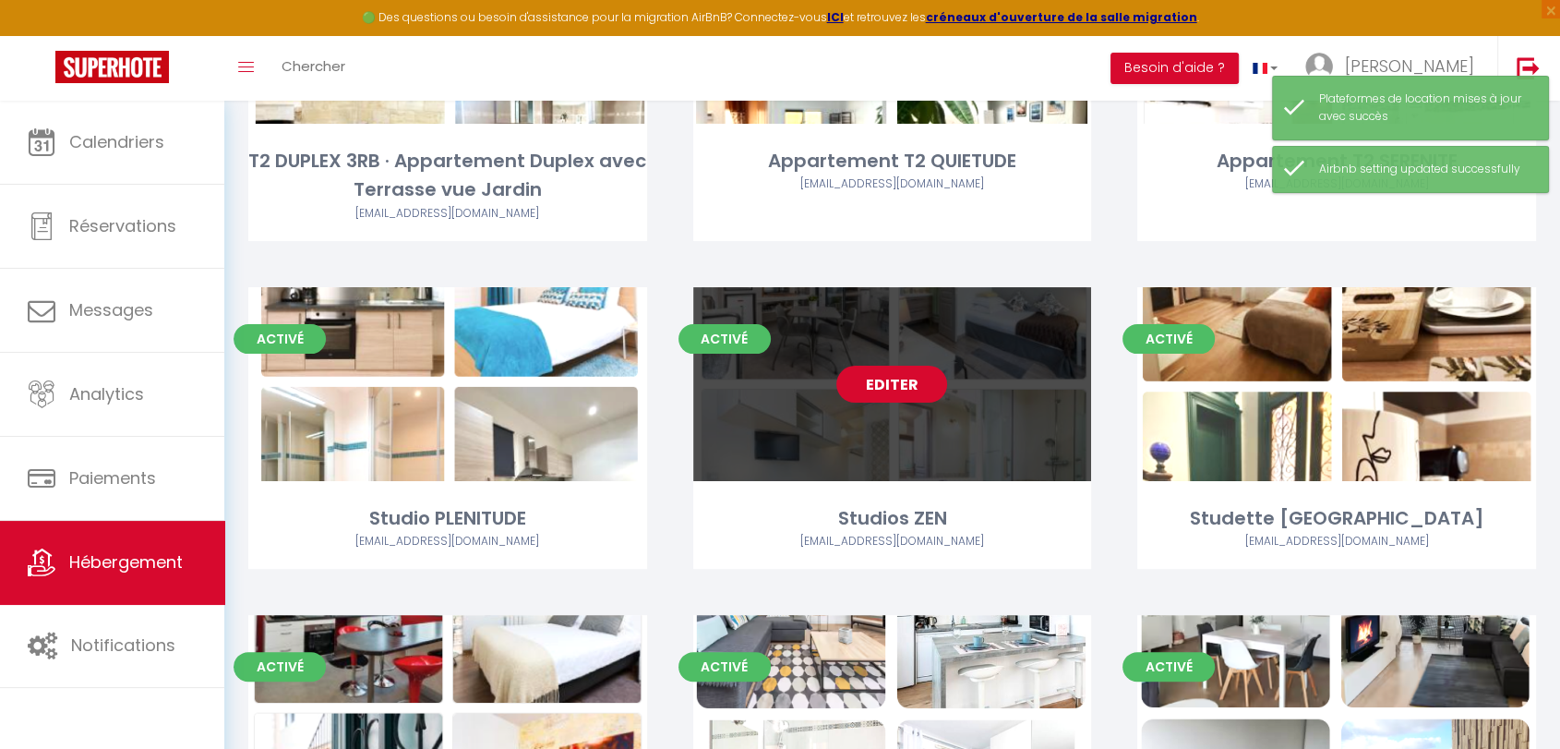
click at [893, 386] on link "Editer" at bounding box center [891, 384] width 111 height 37
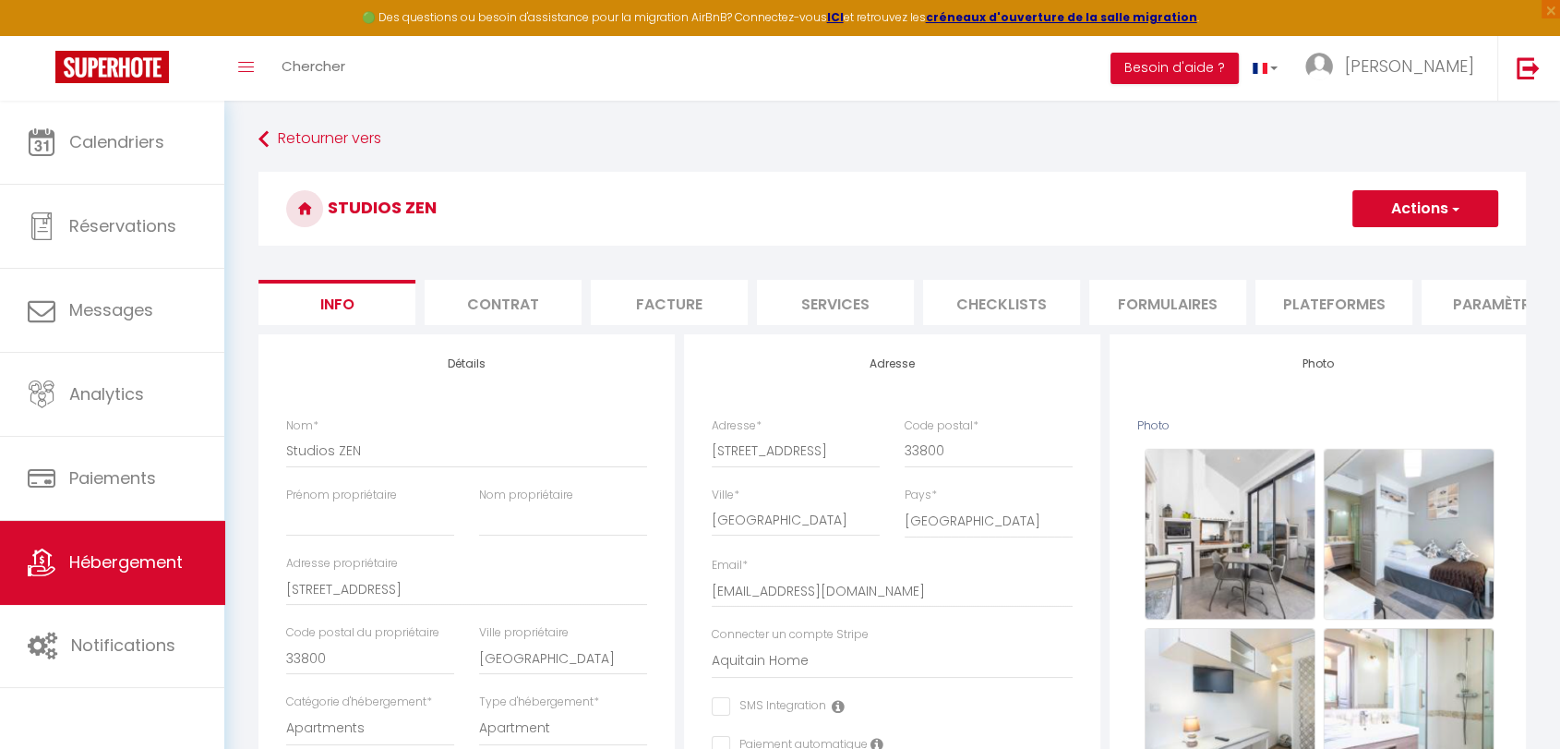
click at [1307, 301] on li "Plateformes" at bounding box center [1333, 302] width 157 height 45
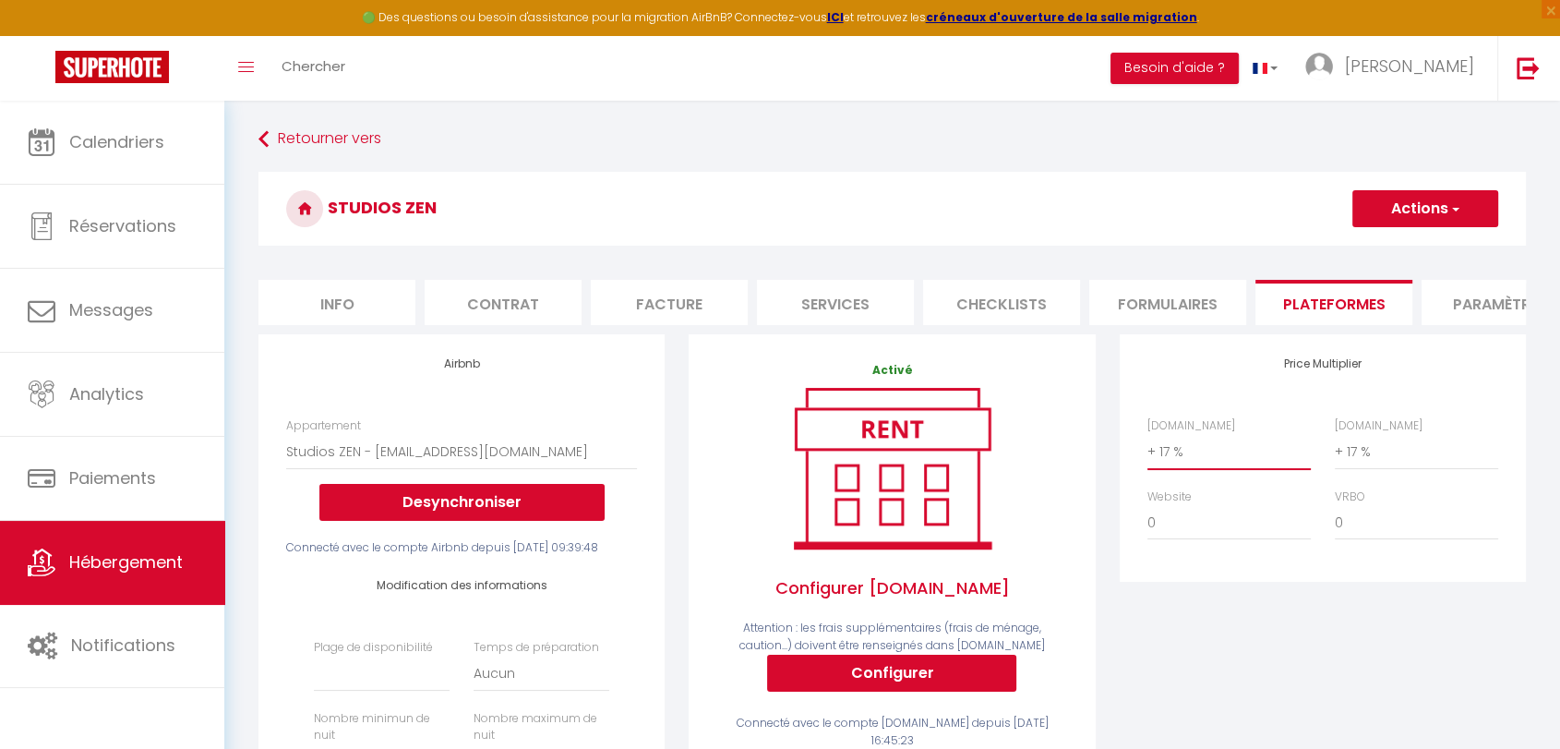
click at [1171, 467] on select "0 + 1 % + 2 % + 3 % + 4 % + 5 % + 6 % + 7 % + 8 % + 9 %" at bounding box center [1228, 451] width 163 height 35
click at [1147, 449] on select "0 + 1 % + 2 % + 3 % + 4 % + 5 % + 6 % + 7 % + 8 % + 9 %" at bounding box center [1228, 451] width 163 height 35
click at [1358, 466] on select "0 + 1 % + 2 % + 3 % + 4 % + 5 % + 6 % + 7 % + 8 % + 9 %" at bounding box center [1416, 451] width 163 height 35
click at [1335, 449] on select "0 + 1 % + 2 % + 3 % + 4 % + 5 % + 6 % + 7 % + 8 % + 9 %" at bounding box center [1416, 451] width 163 height 35
click at [1415, 204] on button "Actions" at bounding box center [1425, 208] width 146 height 37
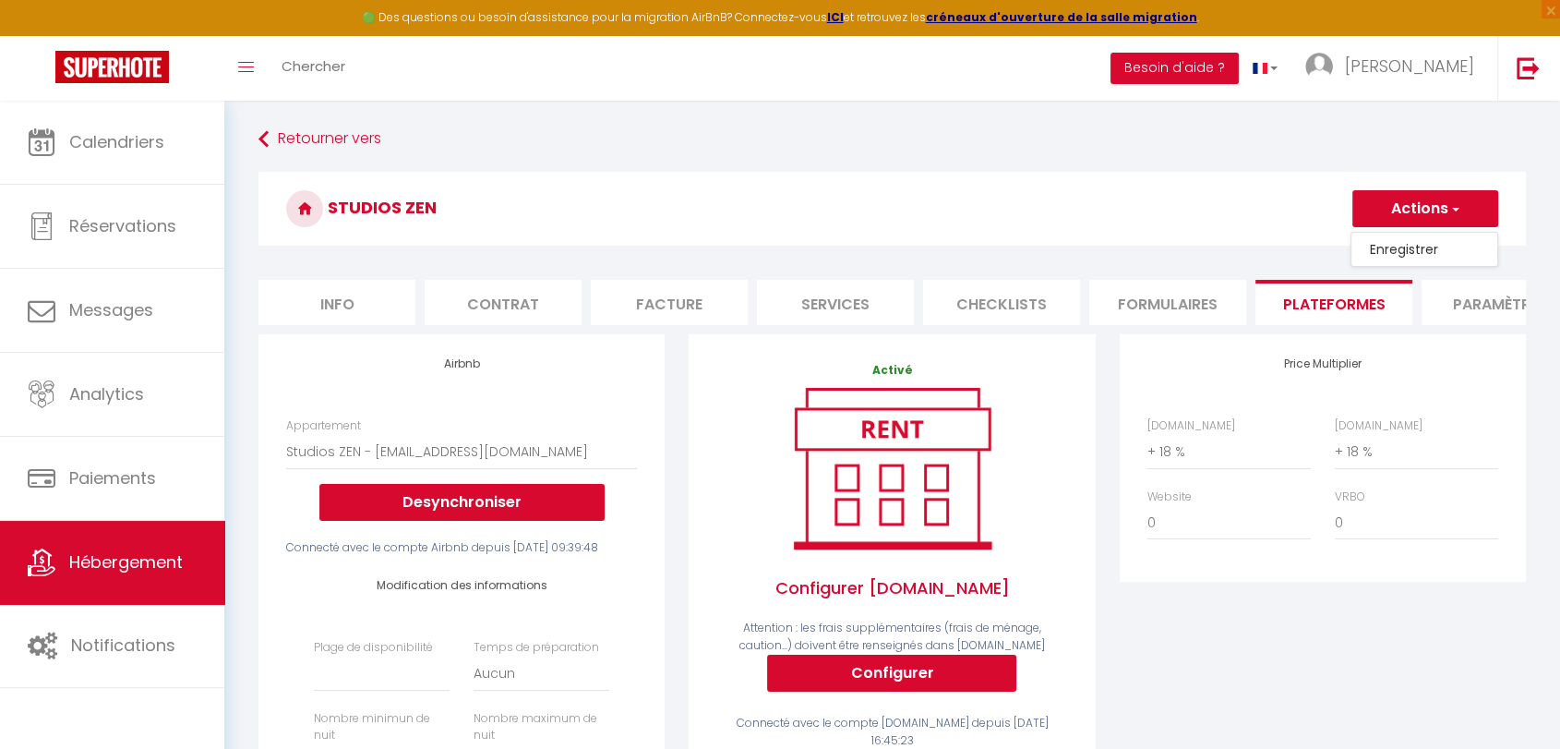
click at [1383, 252] on link "Enregistrer" at bounding box center [1424, 249] width 146 height 24
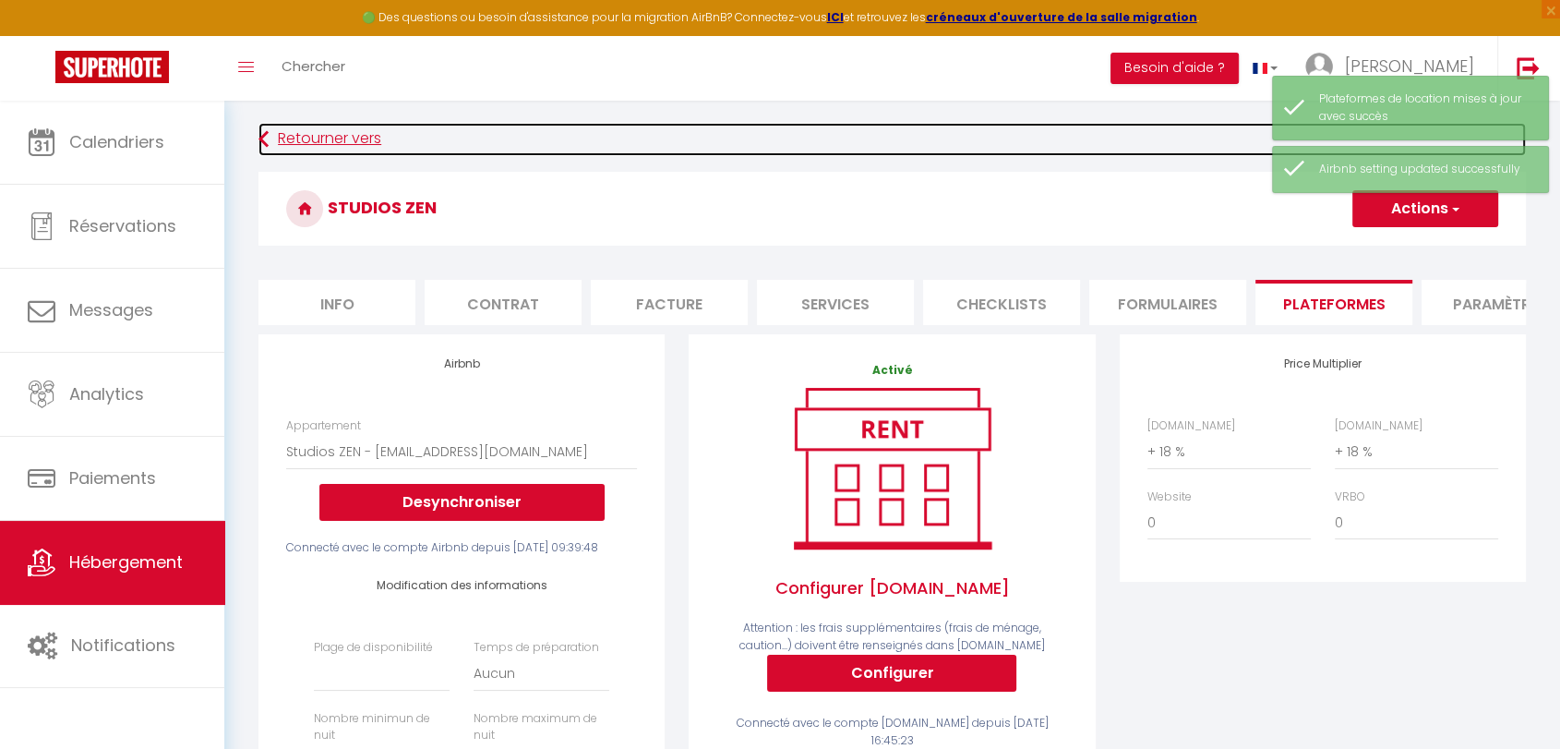
click at [306, 140] on link "Retourner vers" at bounding box center [891, 139] width 1267 height 33
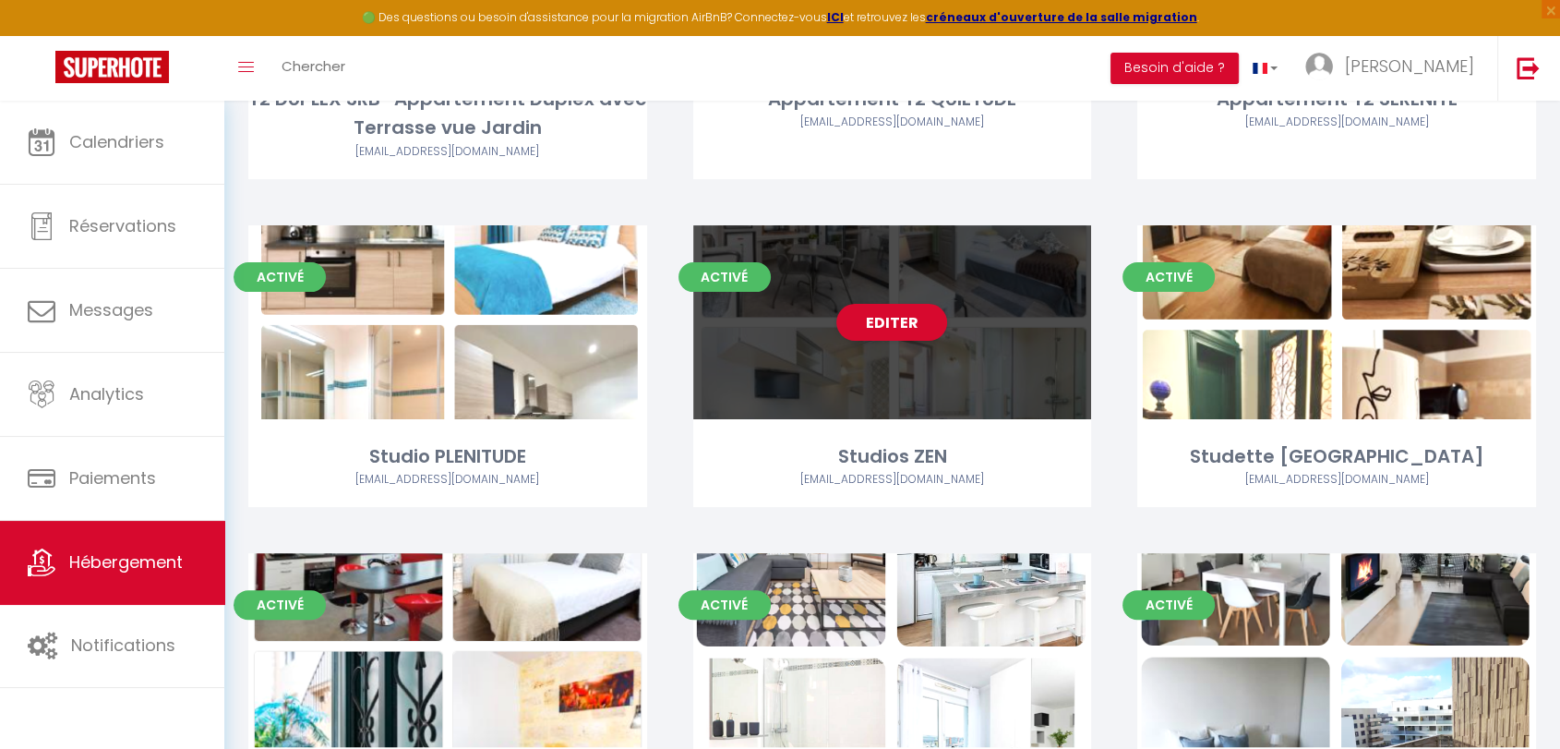
scroll to position [410, 0]
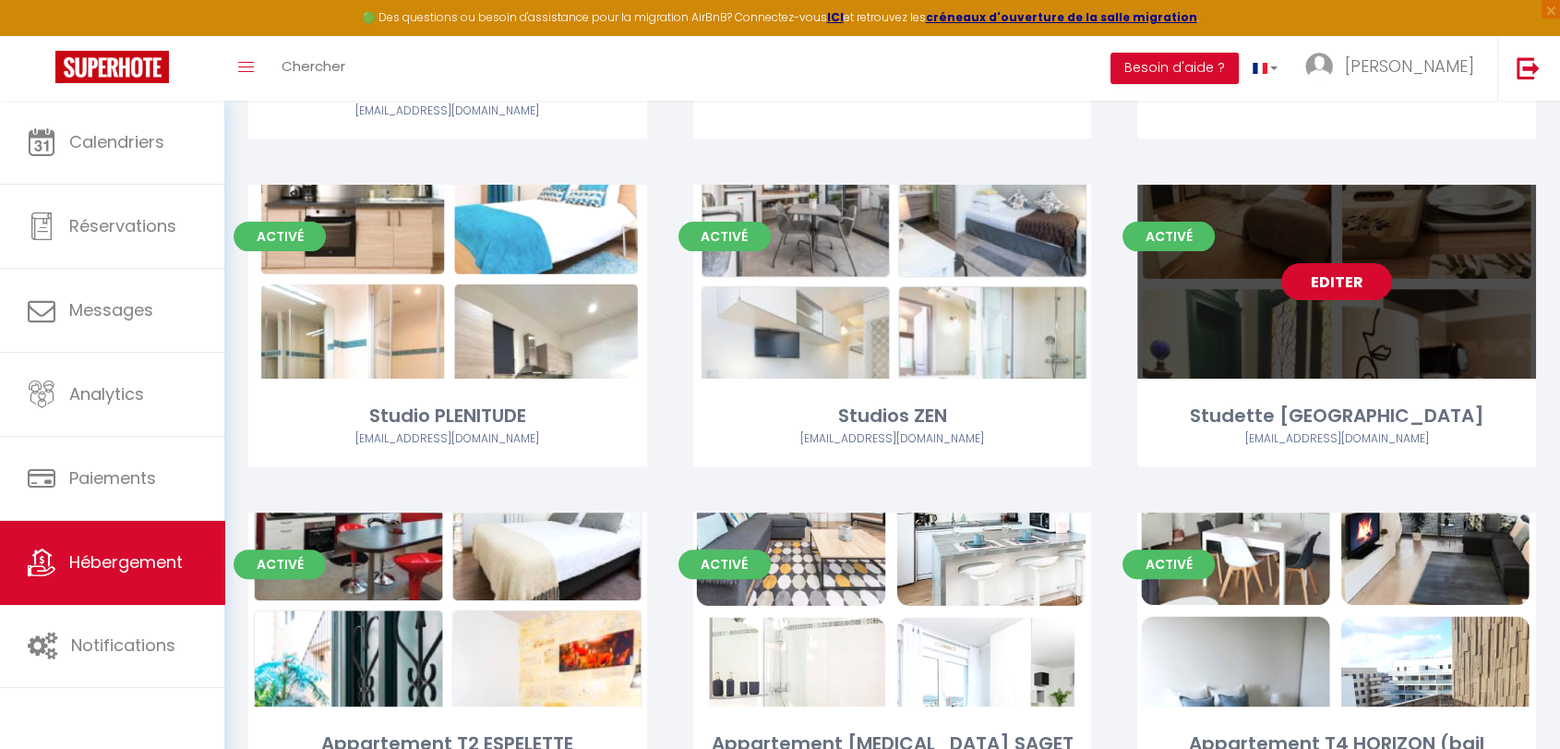
click at [1324, 285] on link "Editer" at bounding box center [1336, 281] width 111 height 37
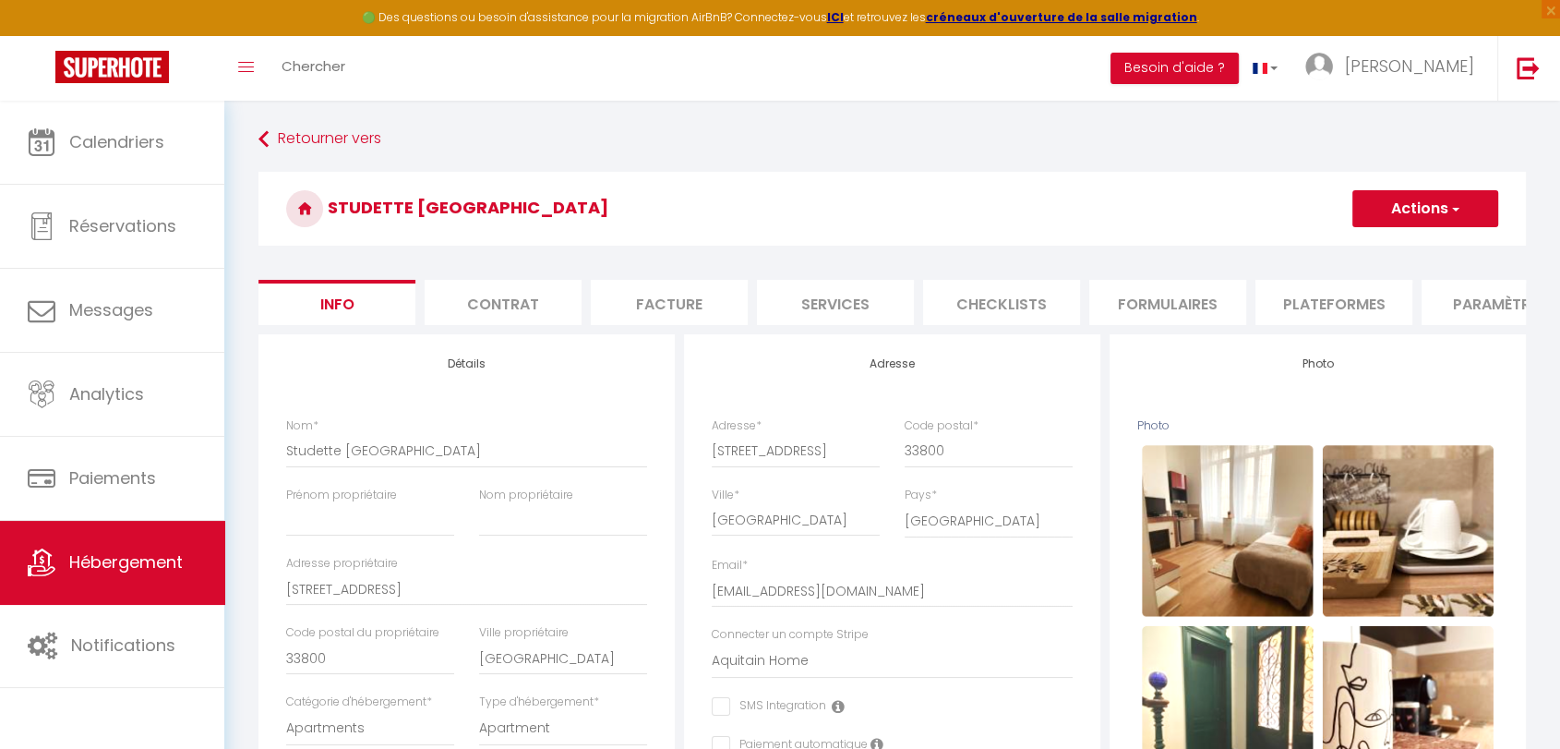
click at [1368, 300] on li "Plateformes" at bounding box center [1333, 302] width 157 height 45
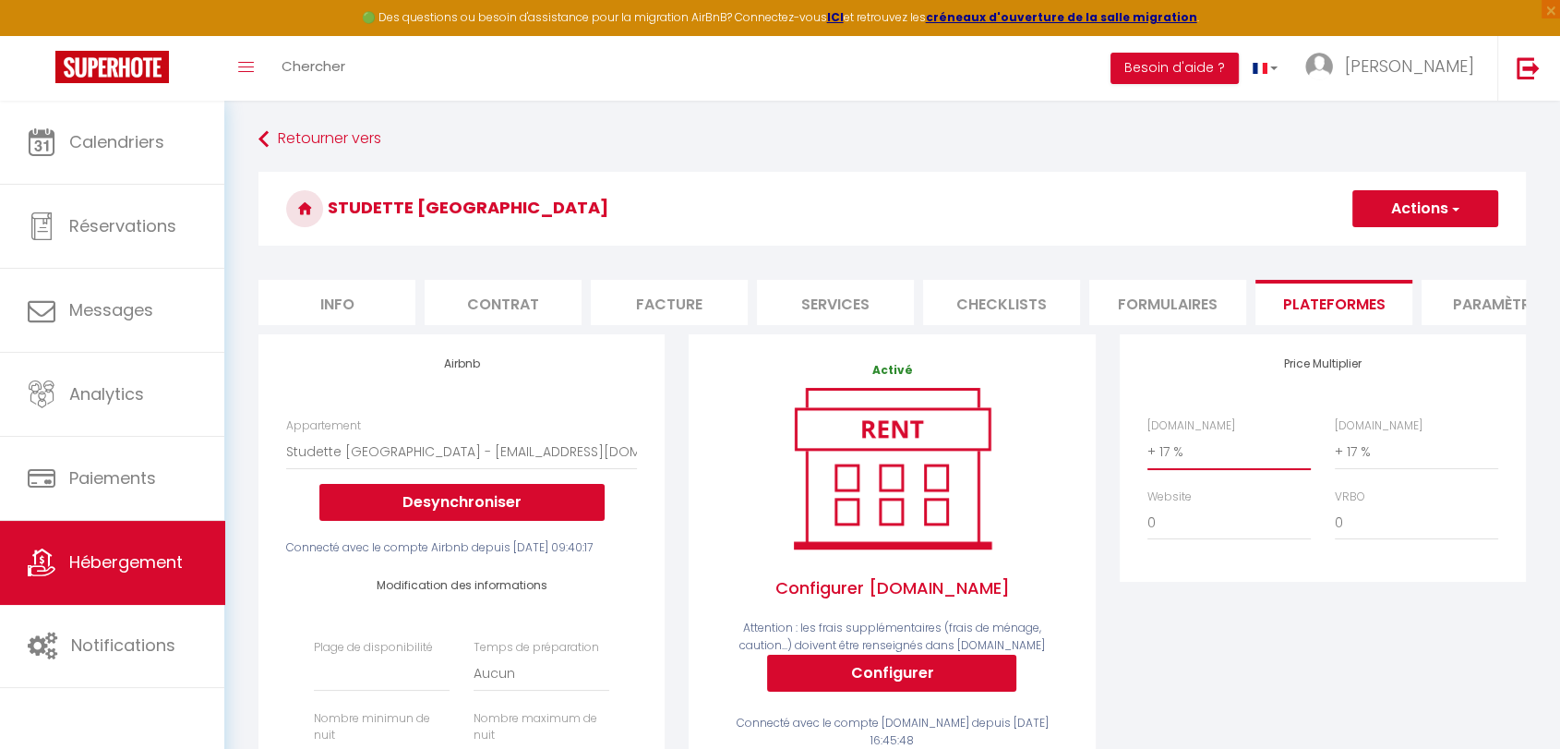
click at [1182, 467] on select "0 + 1 % + 2 % + 3 % + 4 % + 5 % + 6 % + 7 % + 8 % + 9 %" at bounding box center [1228, 451] width 163 height 35
click at [1147, 449] on select "0 + 1 % + 2 % + 3 % + 4 % + 5 % + 6 % + 7 % + 8 % + 9 %" at bounding box center [1228, 451] width 163 height 35
click at [1363, 469] on select "0 + 1 % + 2 % + 3 % + 4 % + 5 % + 6 % + 7 % + 8 % + 9 %" at bounding box center [1416, 451] width 163 height 35
click at [1335, 449] on select "0 + 1 % + 2 % + 3 % + 4 % + 5 % + 6 % + 7 % + 8 % + 9 %" at bounding box center [1416, 451] width 163 height 35
click at [1413, 207] on button "Actions" at bounding box center [1425, 208] width 146 height 37
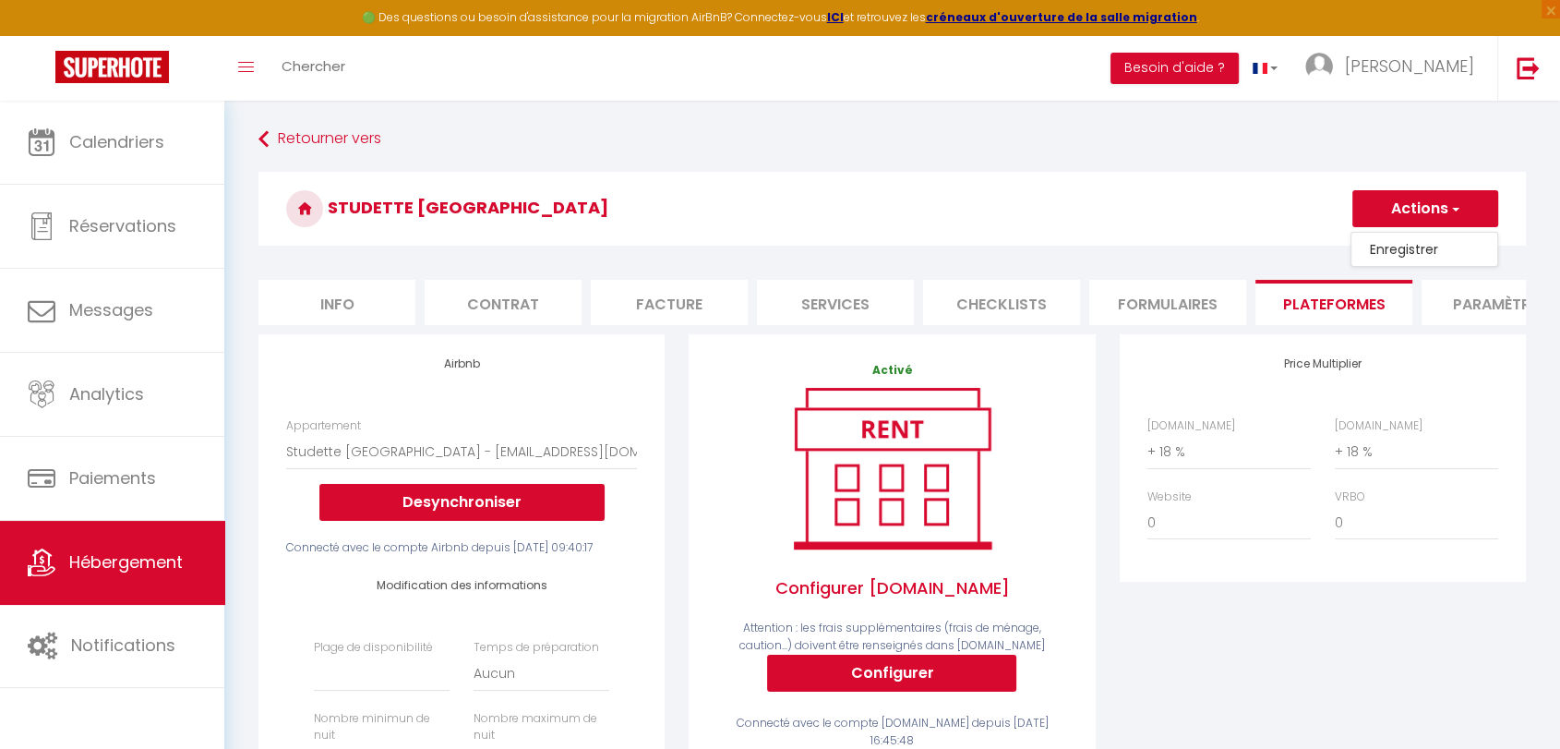
click at [1401, 246] on link "Enregistrer" at bounding box center [1424, 249] width 146 height 24
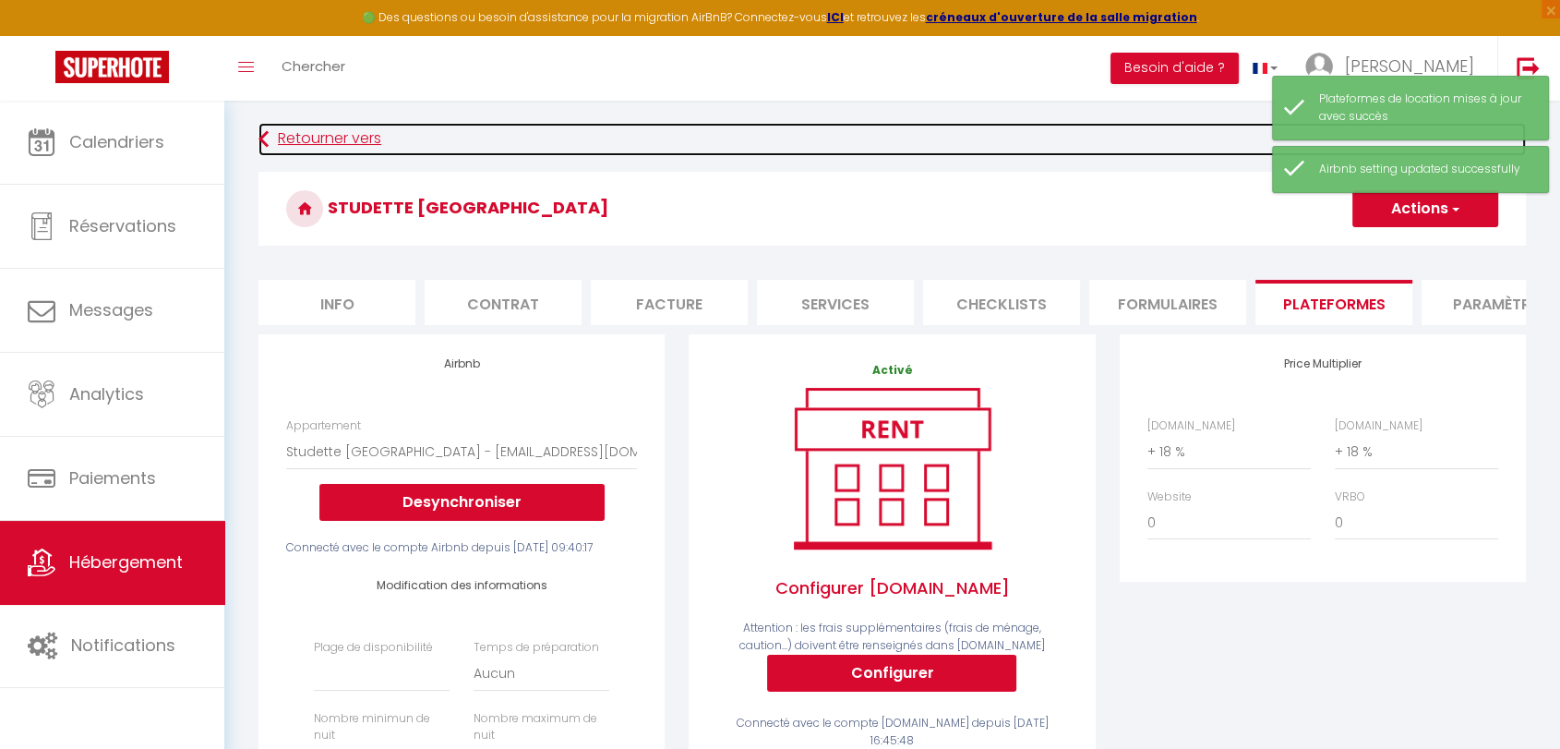
click at [308, 136] on link "Retourner vers" at bounding box center [891, 139] width 1267 height 33
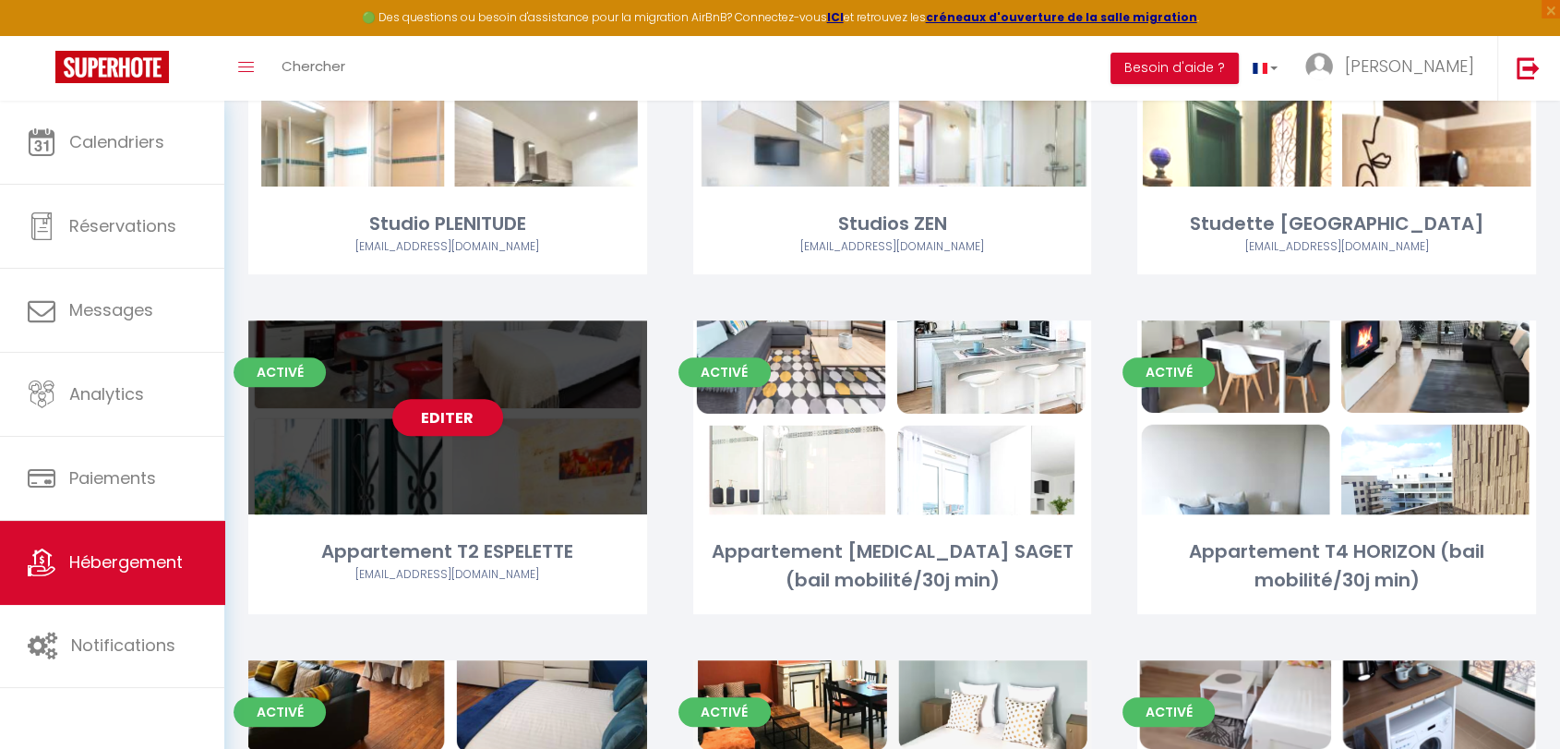
scroll to position [615, 0]
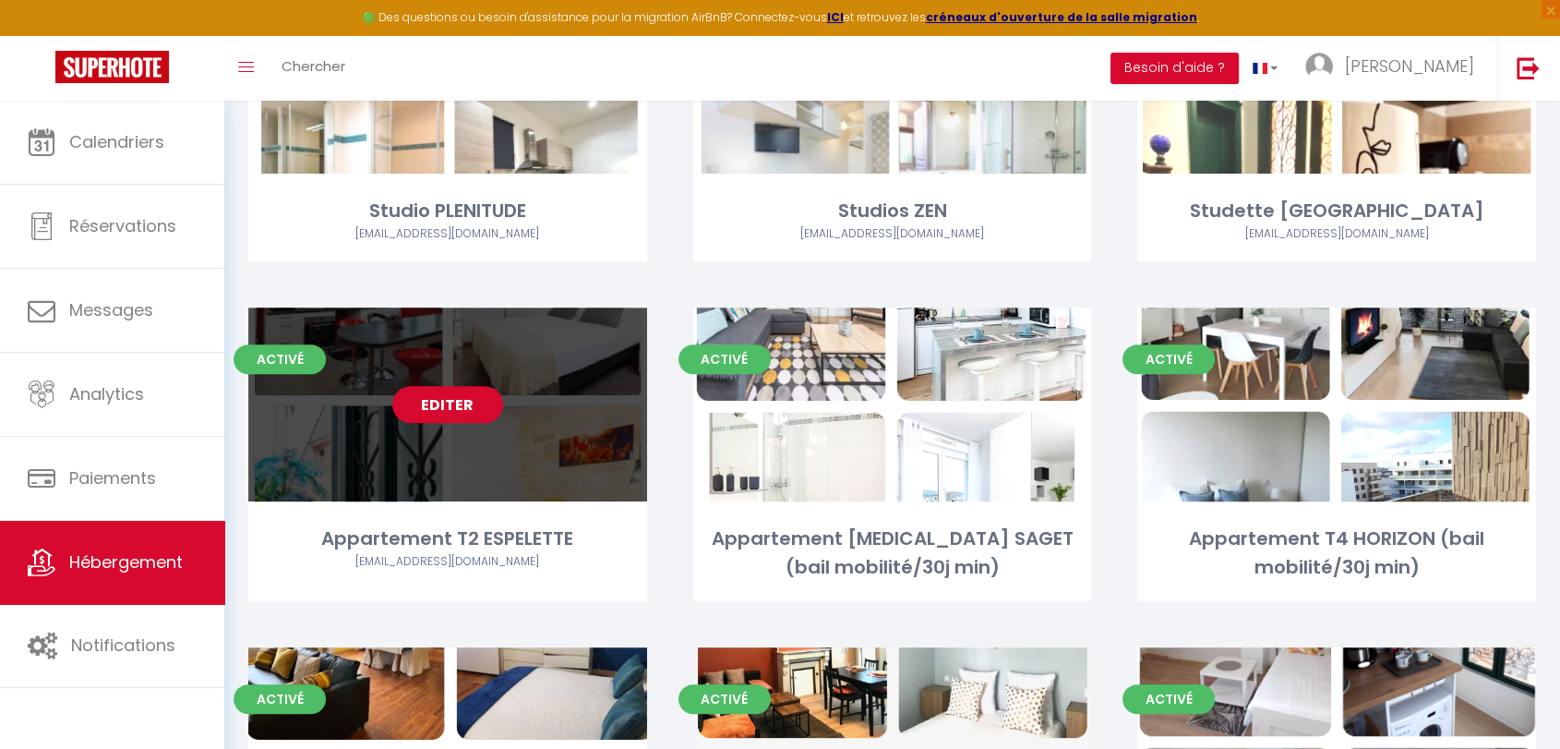
click at [443, 411] on link "Editer" at bounding box center [447, 404] width 111 height 37
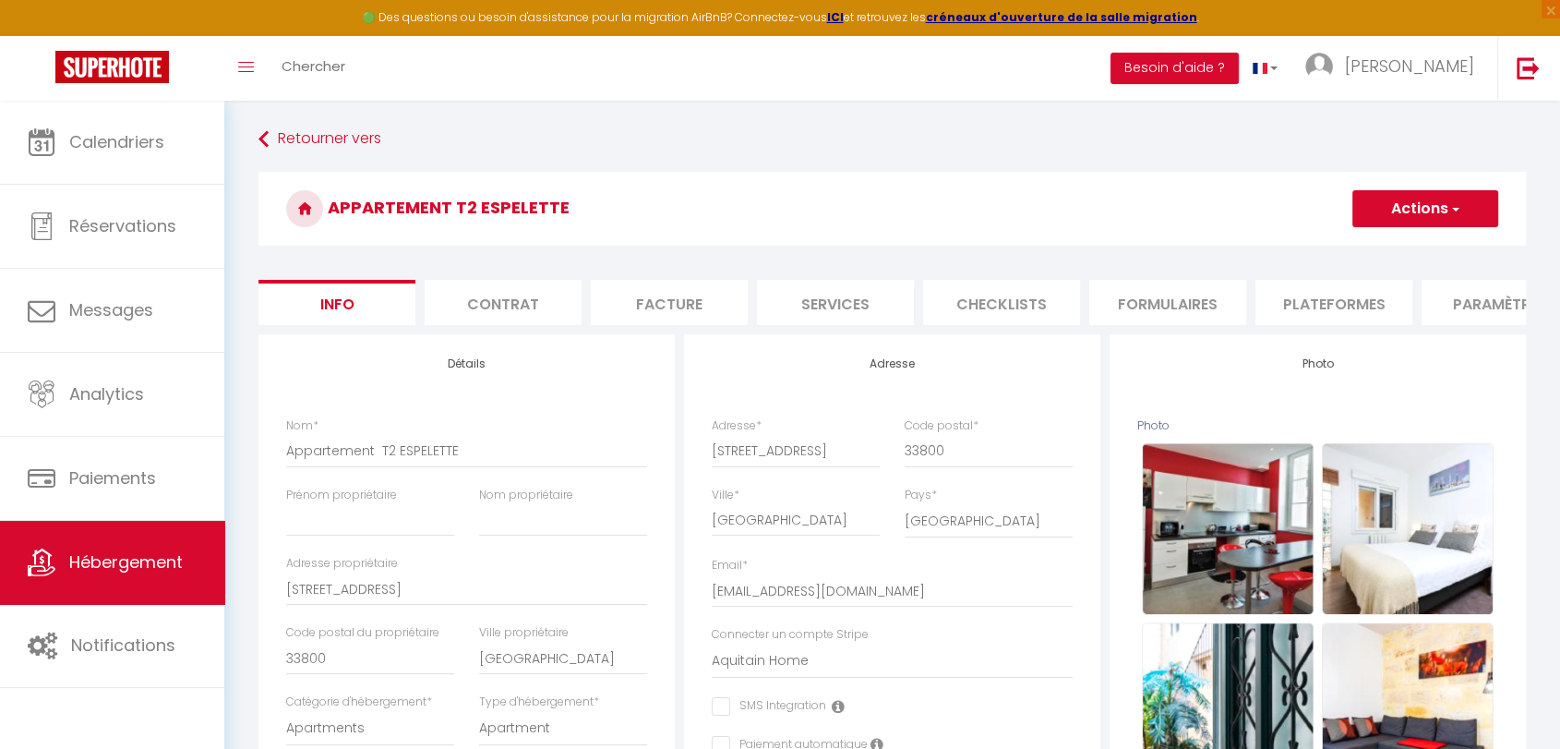
click at [1353, 301] on li "Plateformes" at bounding box center [1333, 302] width 157 height 45
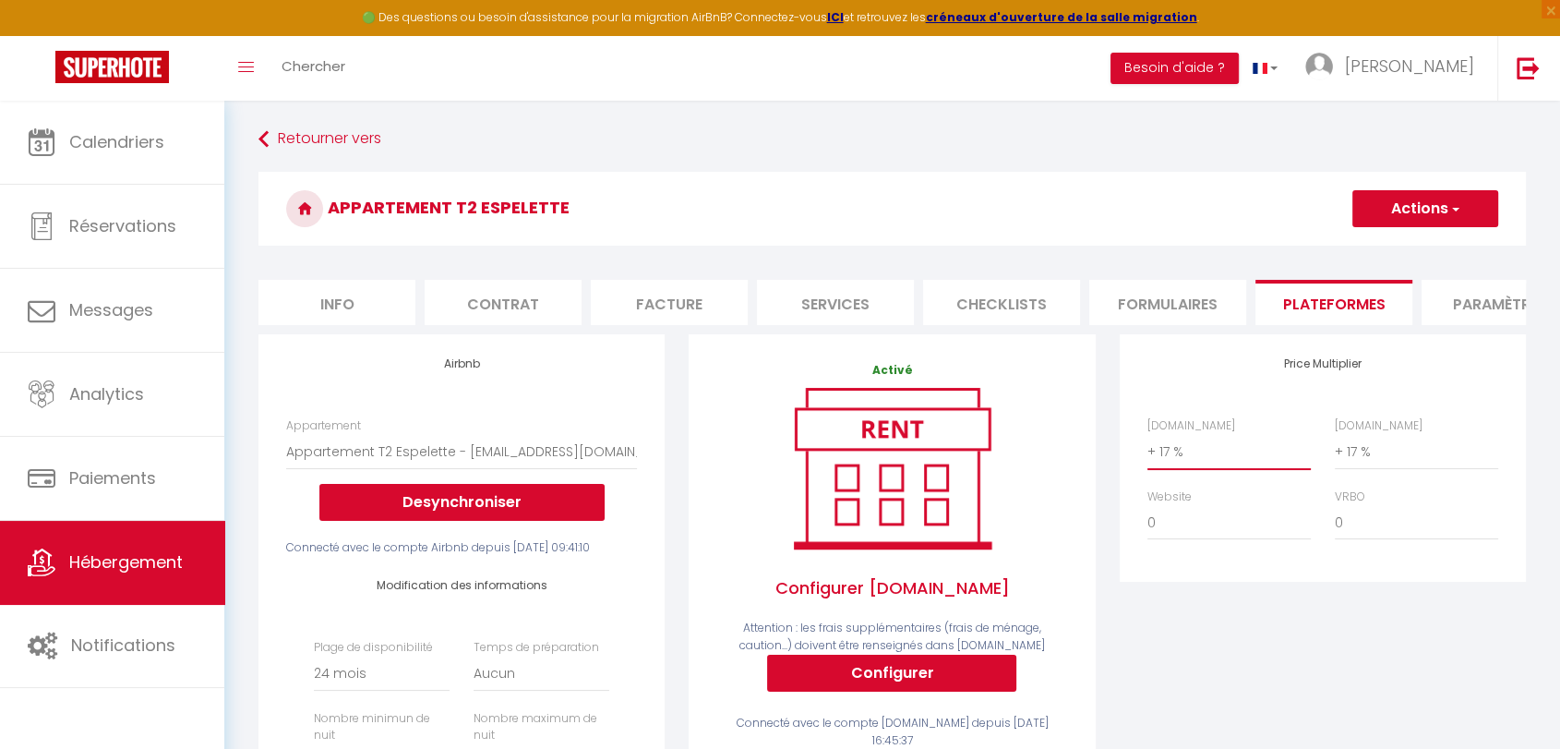
click at [1173, 467] on select "0 + 1 % + 2 % + 3 % + 4 % + 5 % + 6 % + 7 % + 8 % + 9 %" at bounding box center [1228, 451] width 163 height 35
click at [1147, 449] on select "0 + 1 % + 2 % + 3 % + 4 % + 5 % + 6 % + 7 % + 8 % + 9 %" at bounding box center [1228, 451] width 163 height 35
click at [1351, 461] on select "0 + 1 % + 2 % + 3 % + 4 % + 5 % + 6 % + 7 % + 8 % + 9 %" at bounding box center [1416, 451] width 163 height 35
click at [1335, 449] on select "0 + 1 % + 2 % + 3 % + 4 % + 5 % + 6 % + 7 % + 8 % + 9 %" at bounding box center [1416, 451] width 163 height 35
click at [1421, 216] on button "Actions" at bounding box center [1425, 208] width 146 height 37
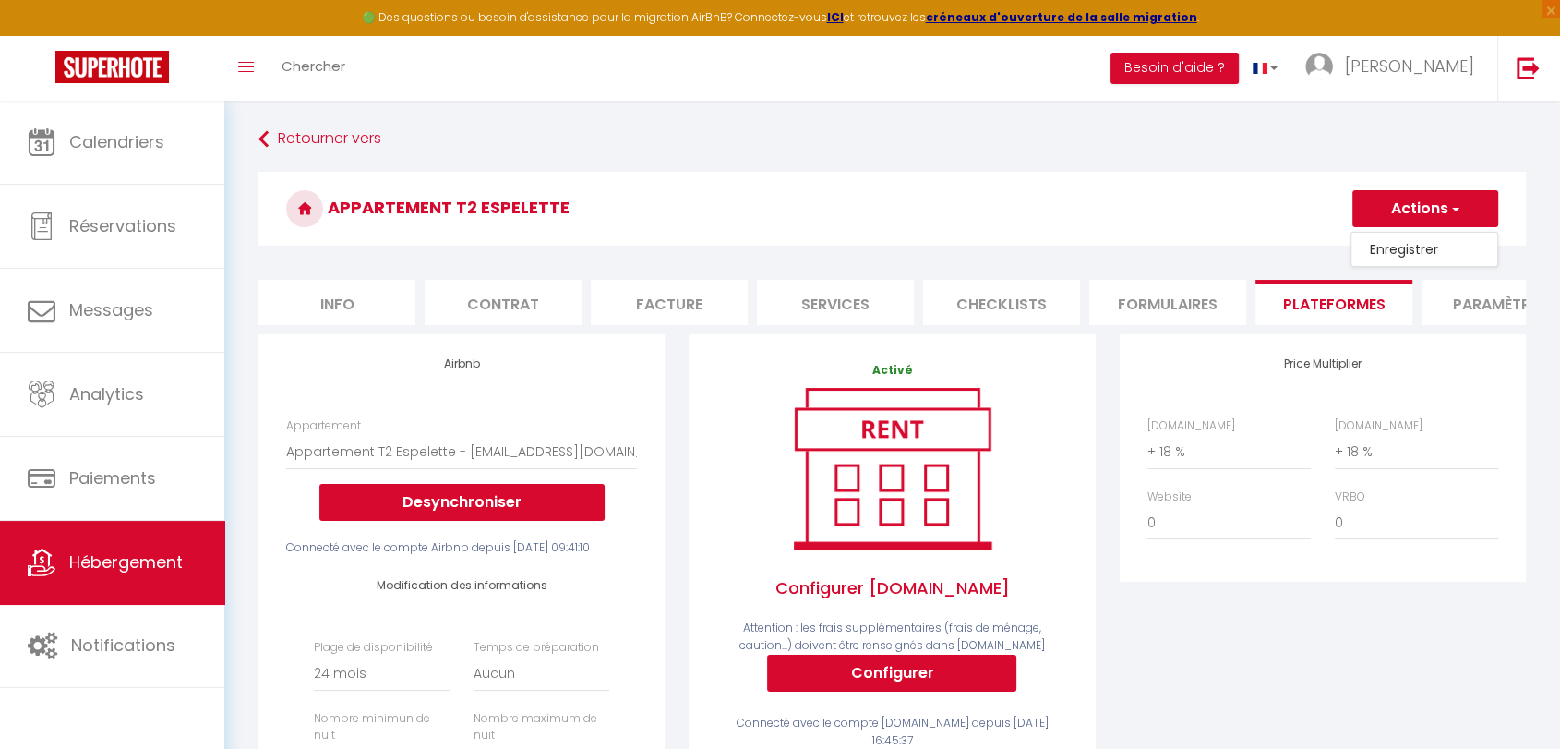
click at [1392, 251] on link "Enregistrer" at bounding box center [1424, 249] width 146 height 24
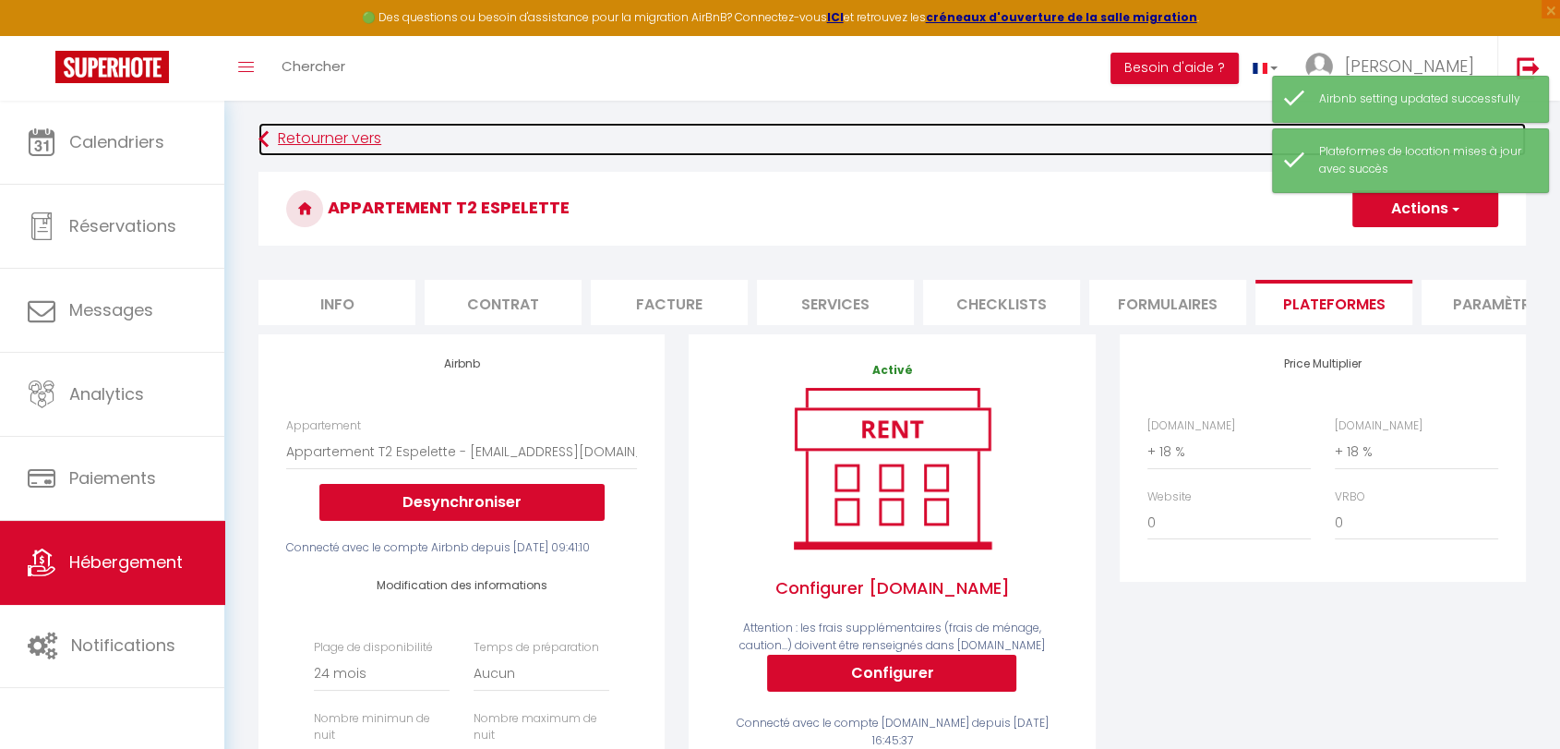
click at [288, 140] on link "Retourner vers" at bounding box center [891, 139] width 1267 height 33
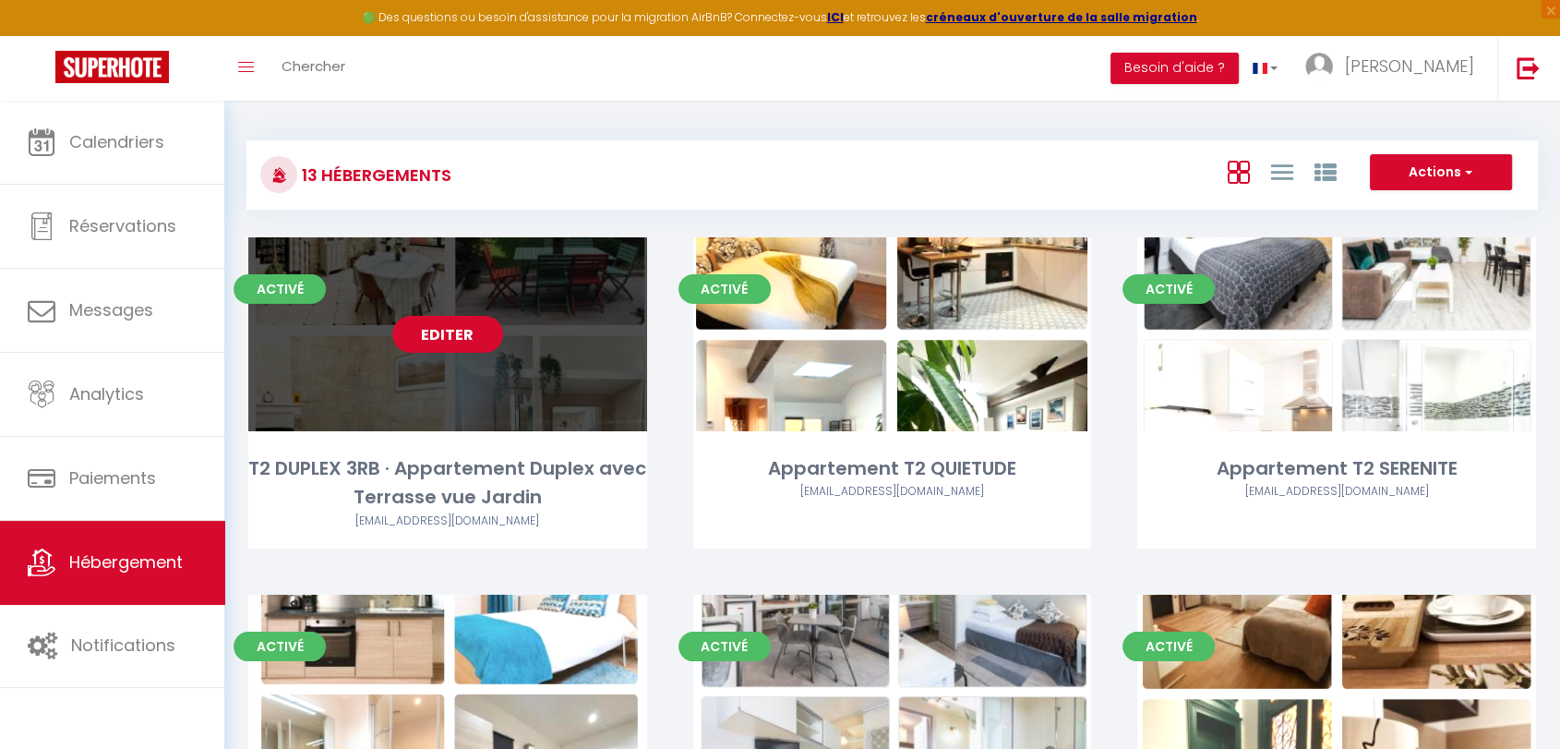
click at [458, 340] on link "Editer" at bounding box center [447, 334] width 111 height 37
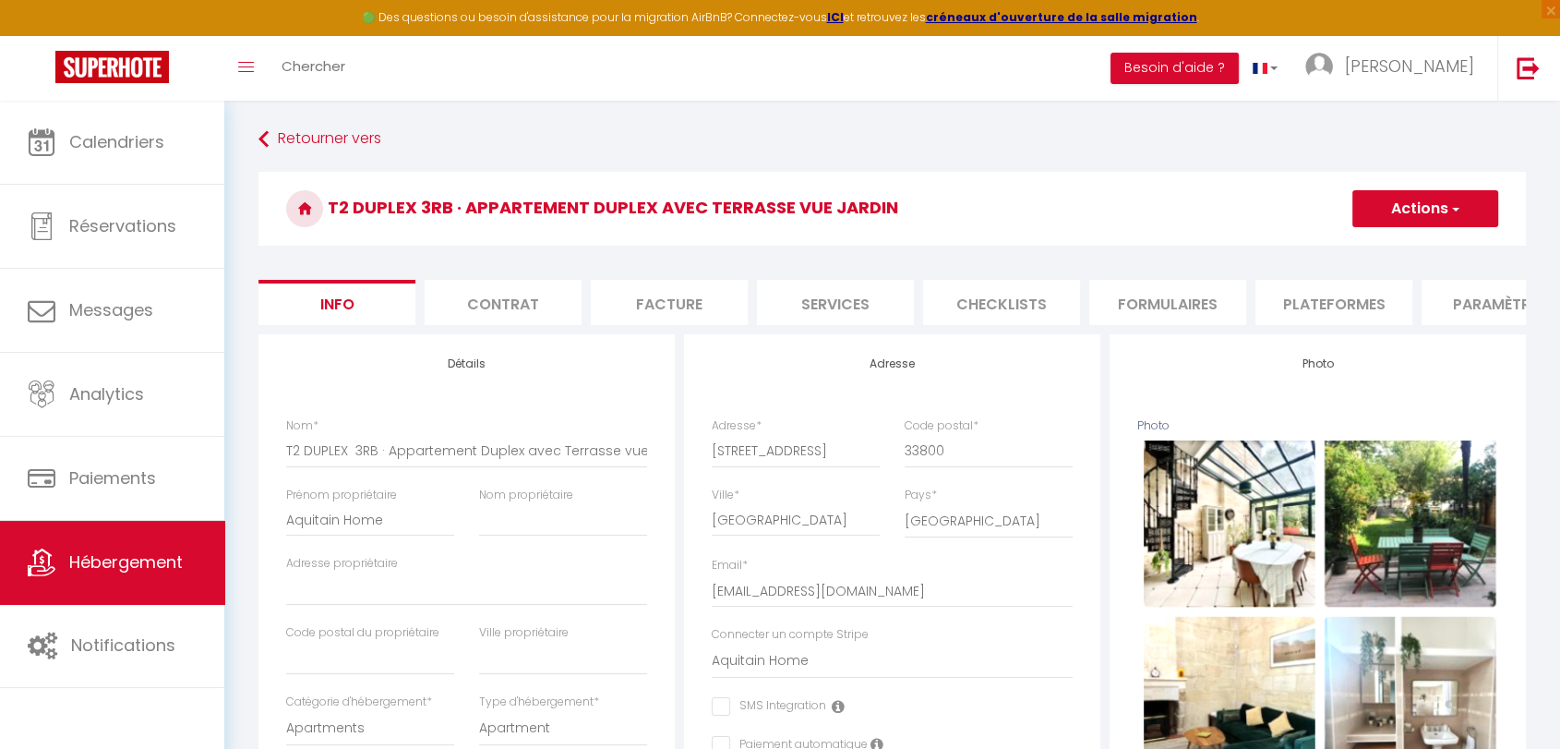
click at [1315, 305] on li "Plateformes" at bounding box center [1333, 302] width 157 height 45
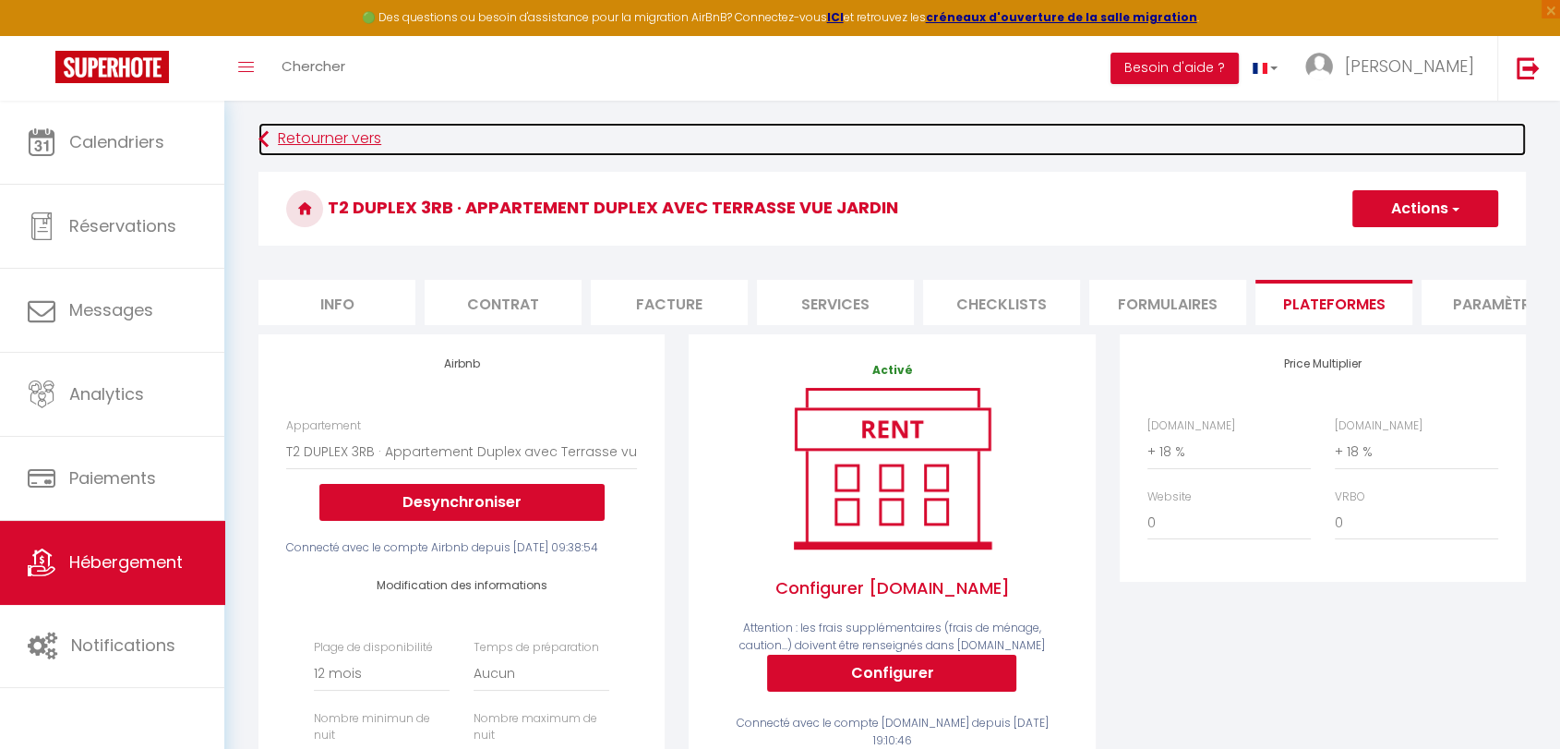
click at [287, 144] on link "Retourner vers" at bounding box center [891, 139] width 1267 height 33
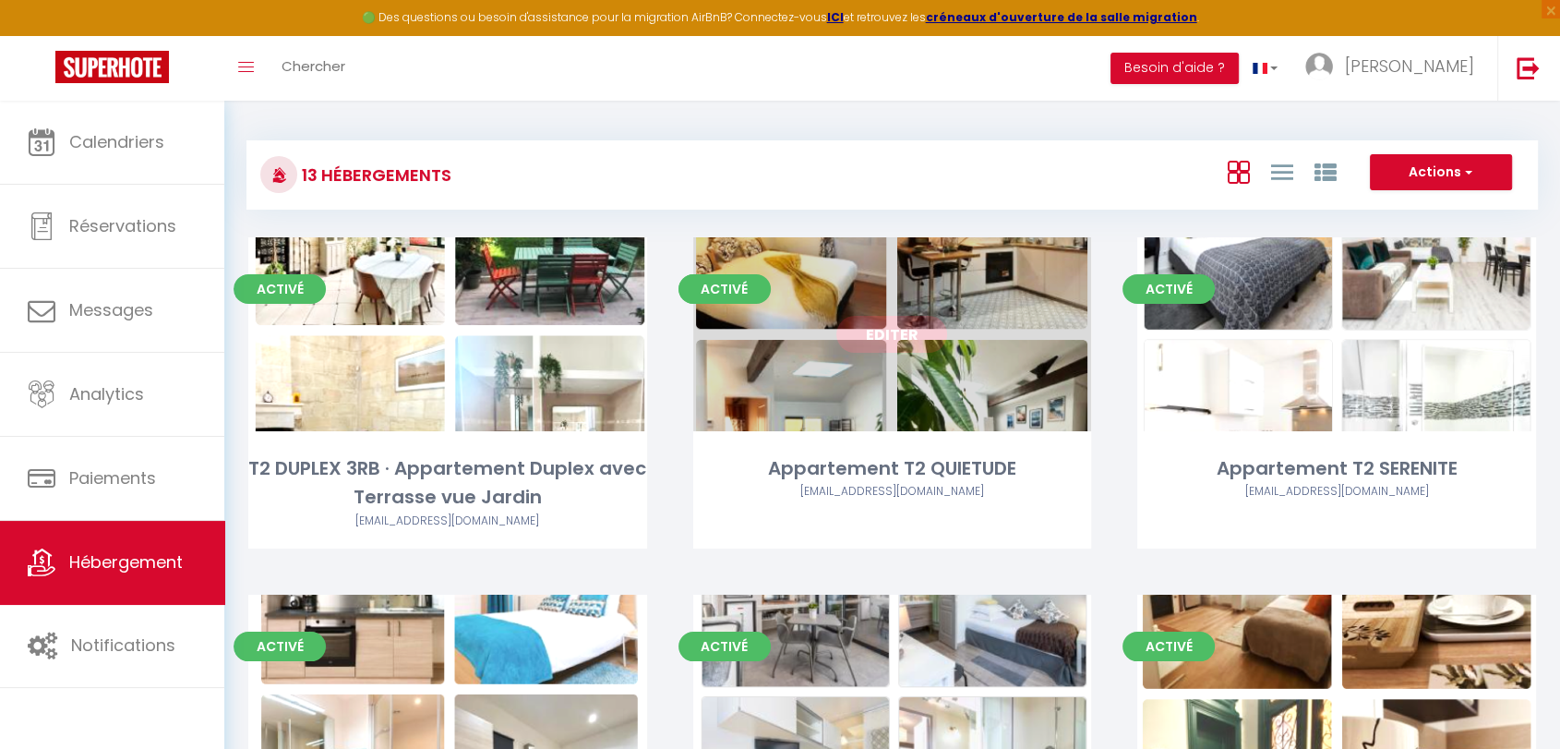
click at [895, 333] on link "Editer" at bounding box center [891, 334] width 111 height 37
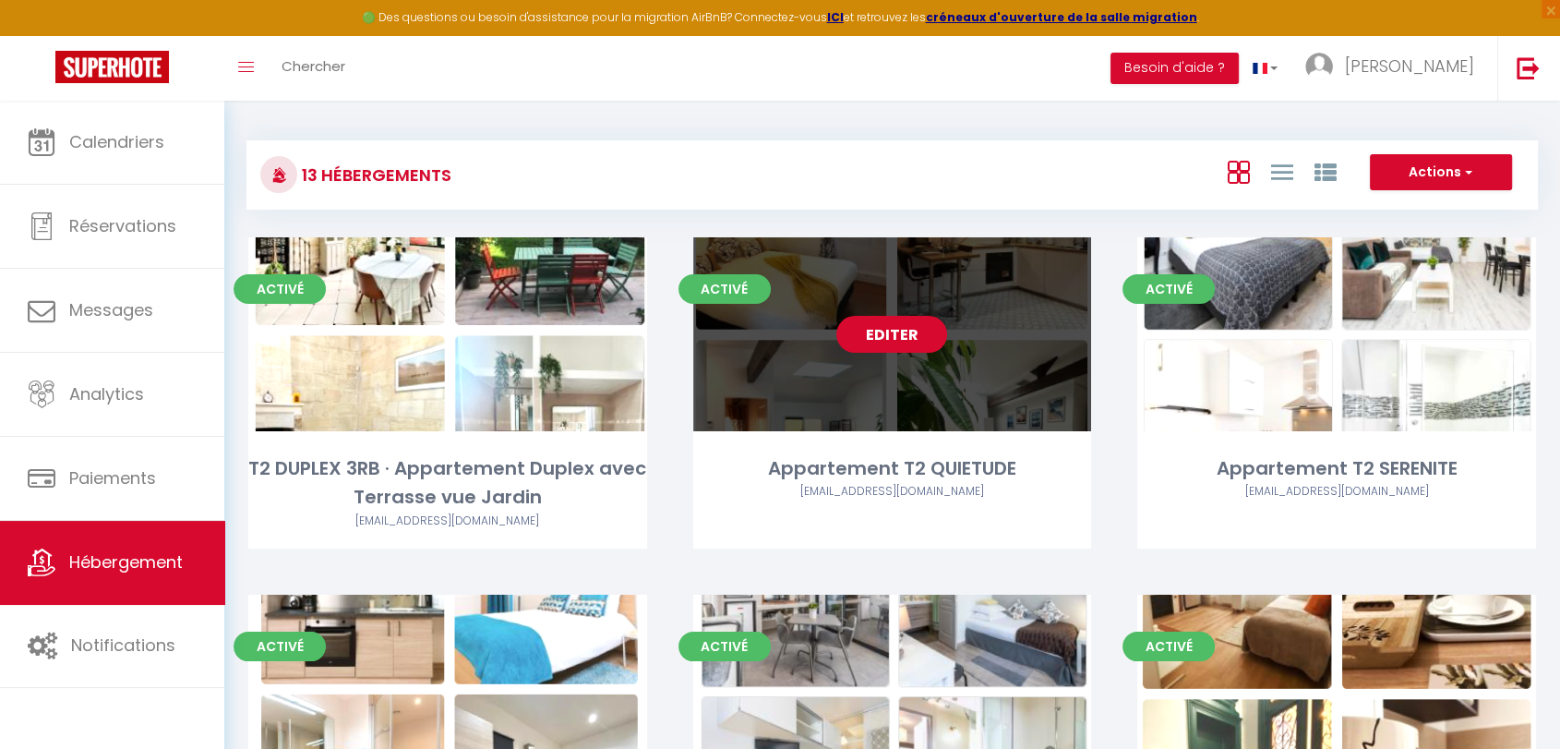
click at [886, 344] on link "Editer" at bounding box center [891, 334] width 111 height 37
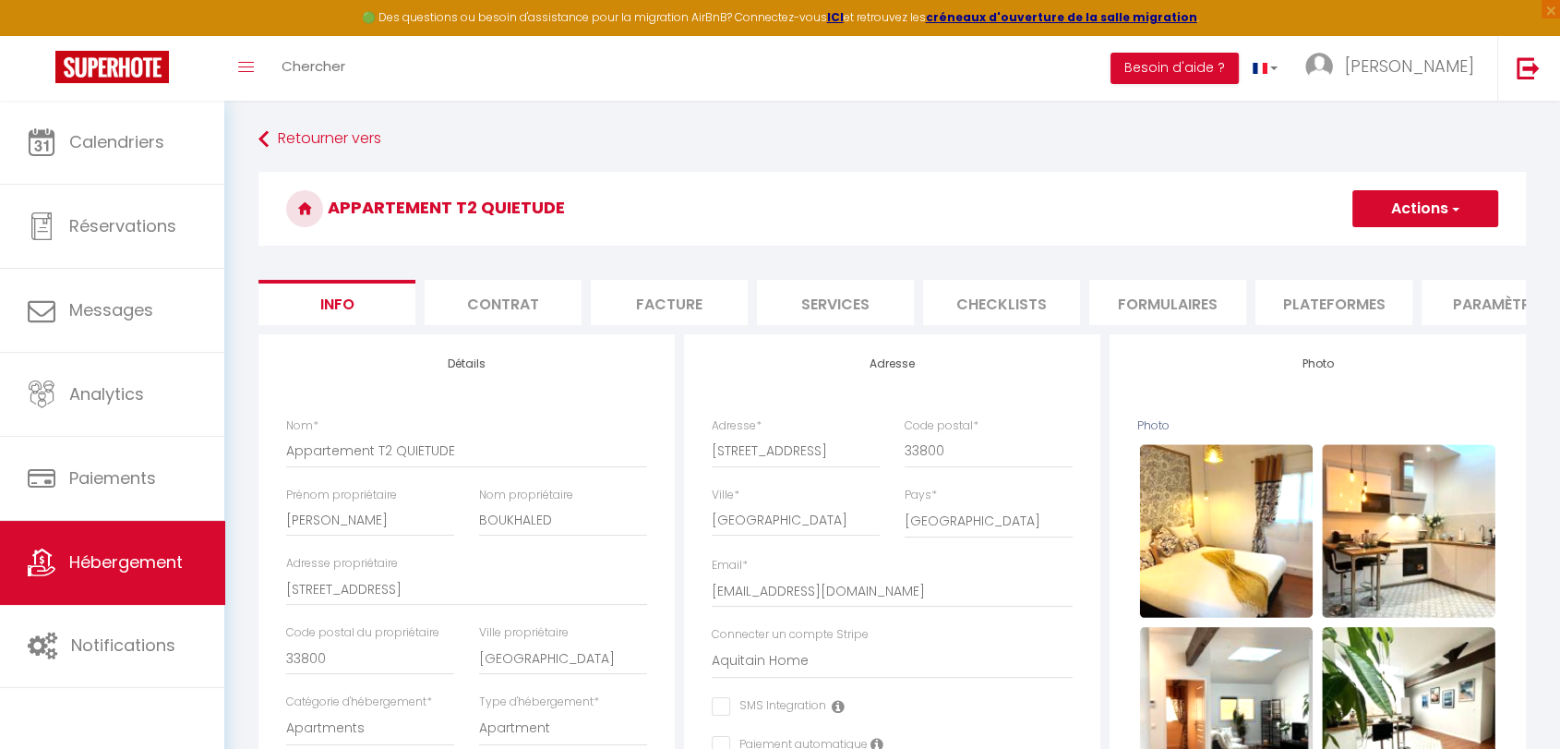
click at [1341, 311] on li "Plateformes" at bounding box center [1333, 302] width 157 height 45
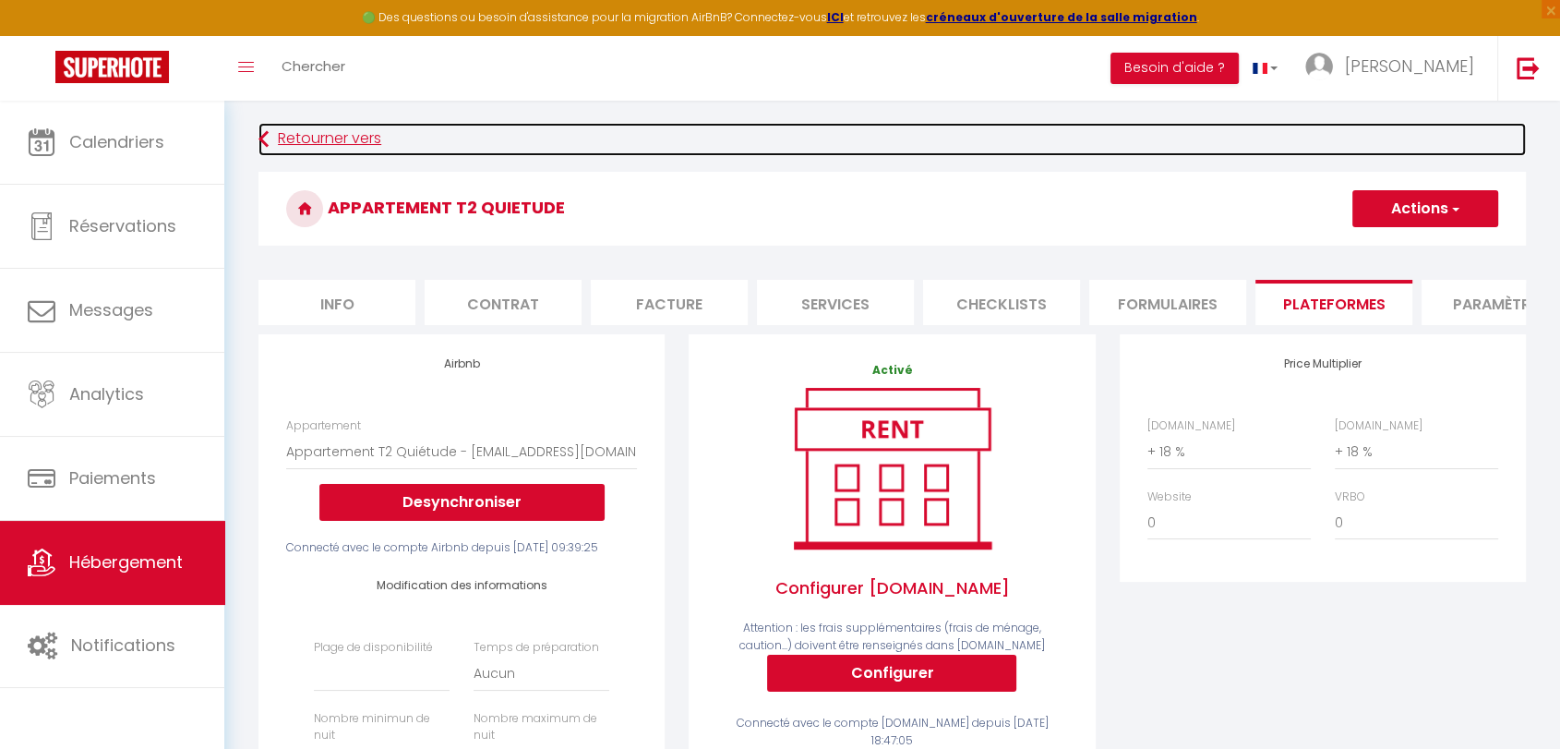
click at [295, 140] on link "Retourner vers" at bounding box center [891, 139] width 1267 height 33
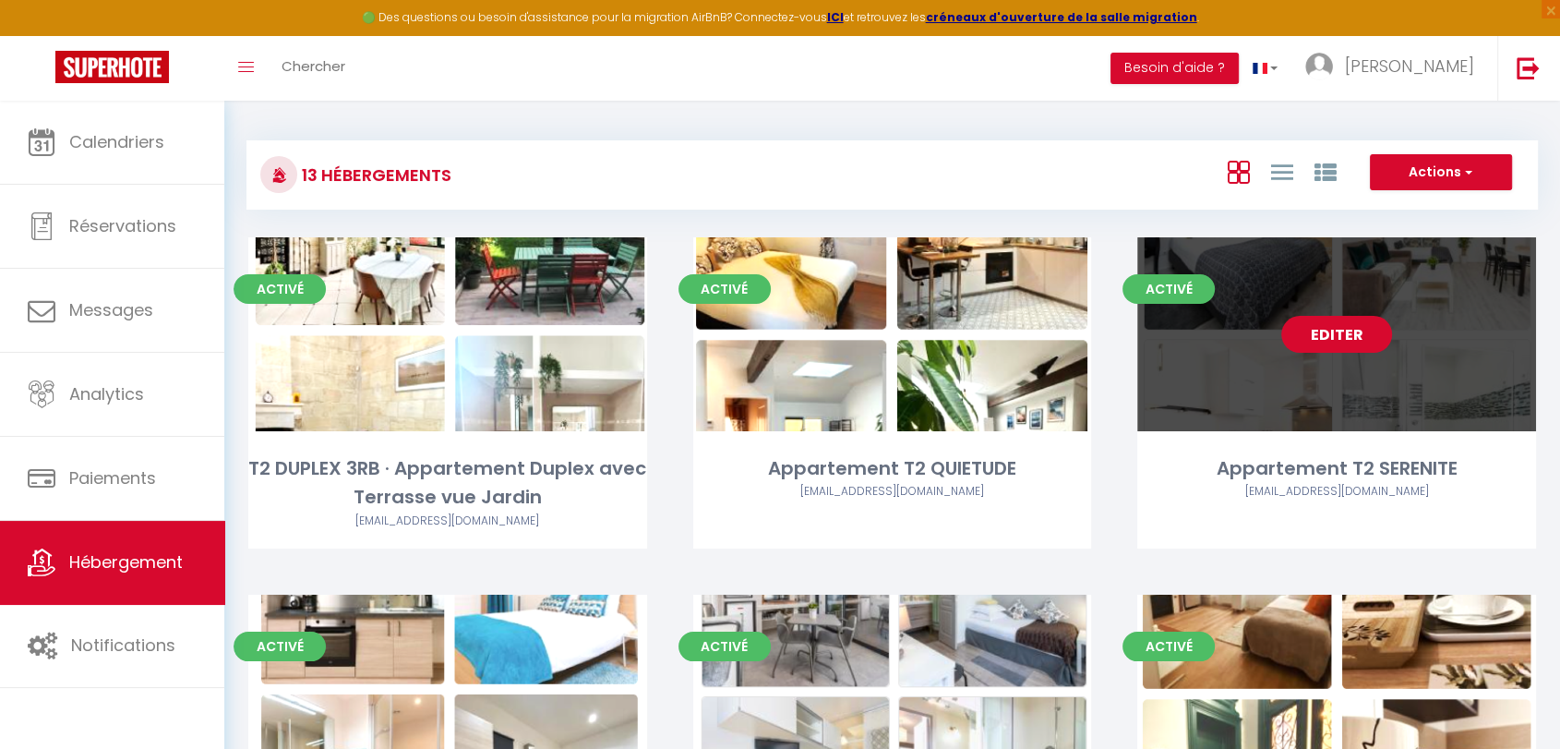
click at [1336, 334] on link "Editer" at bounding box center [1336, 334] width 111 height 37
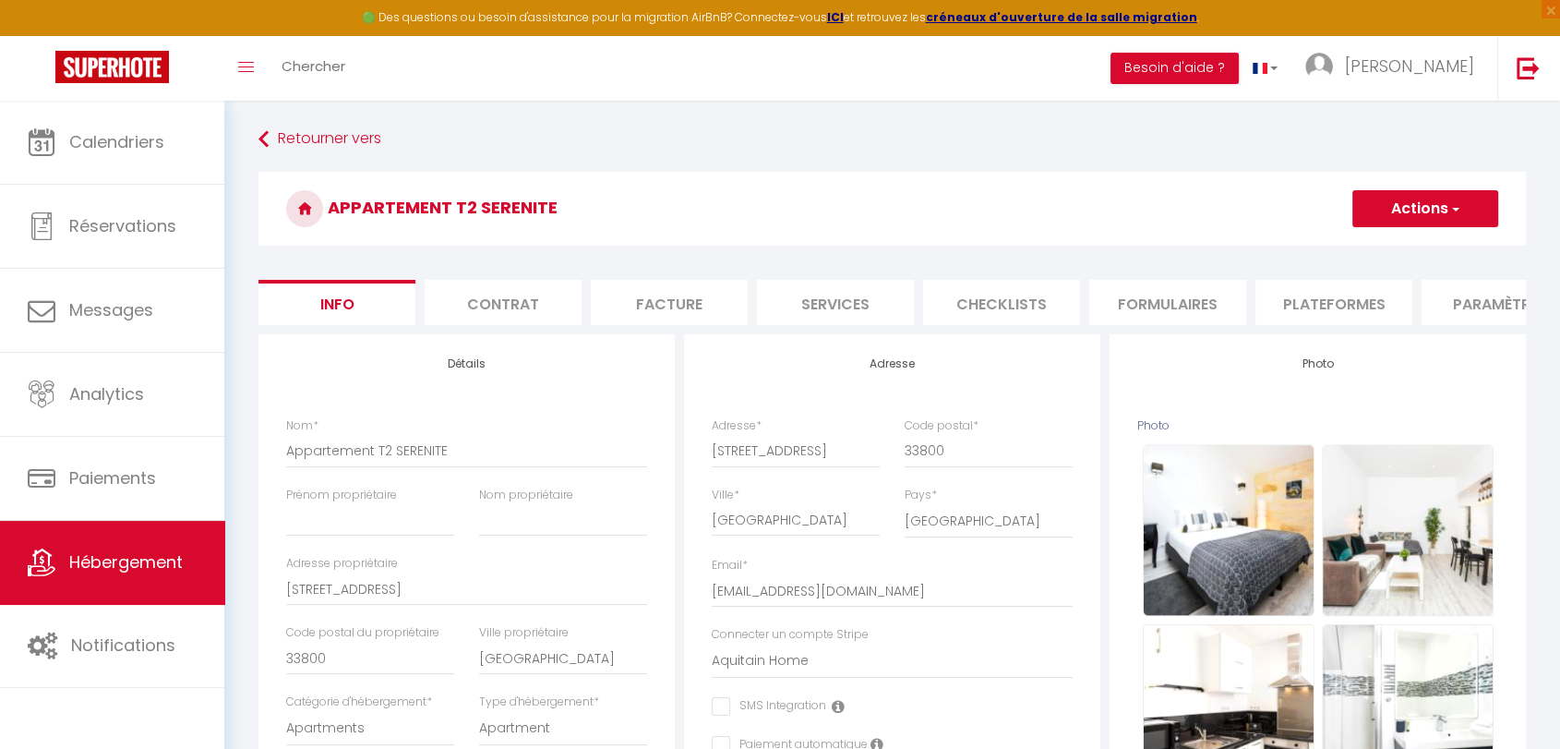
click at [1337, 316] on li "Plateformes" at bounding box center [1333, 302] width 157 height 45
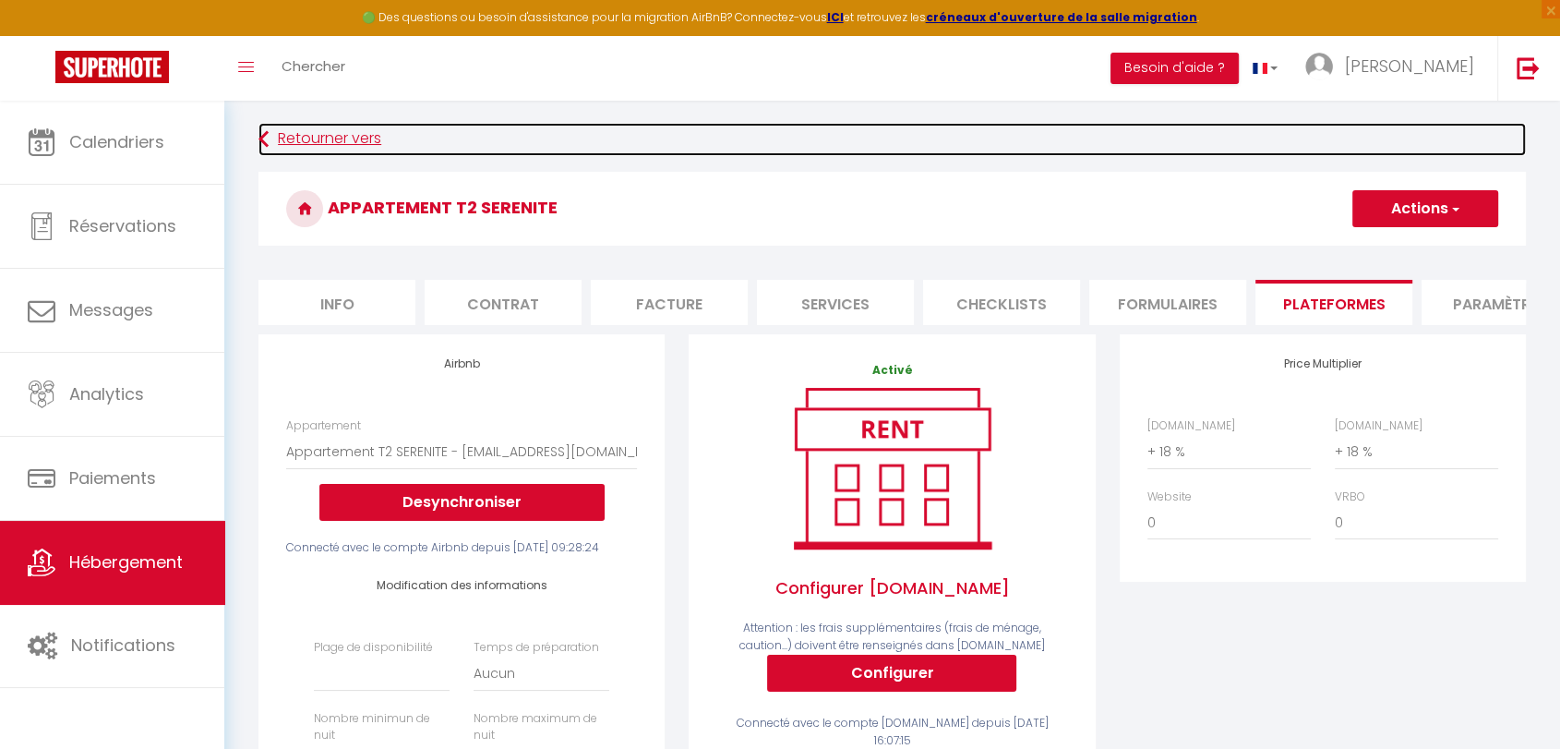
click at [274, 133] on link "Retourner vers" at bounding box center [891, 139] width 1267 height 33
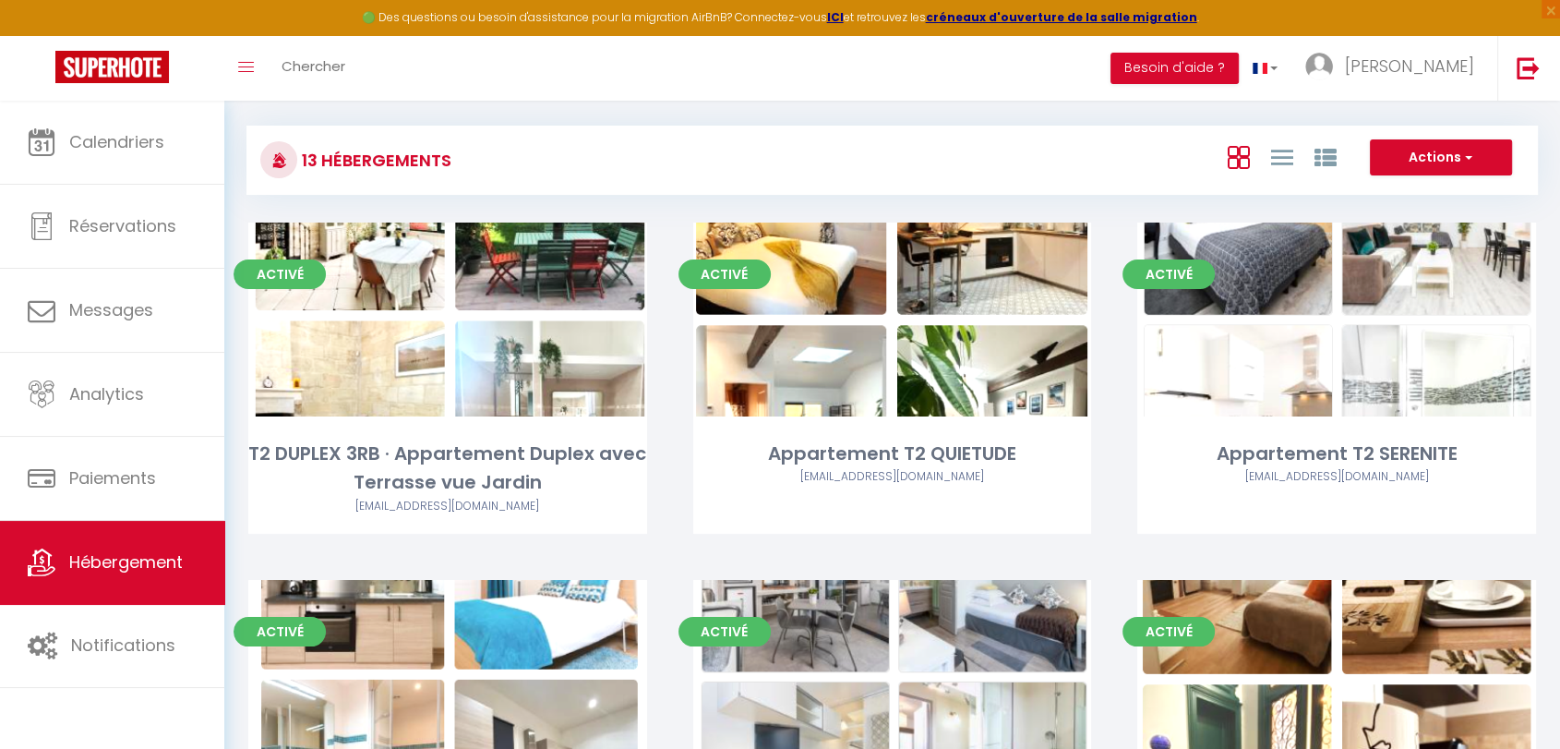
scroll to position [205, 0]
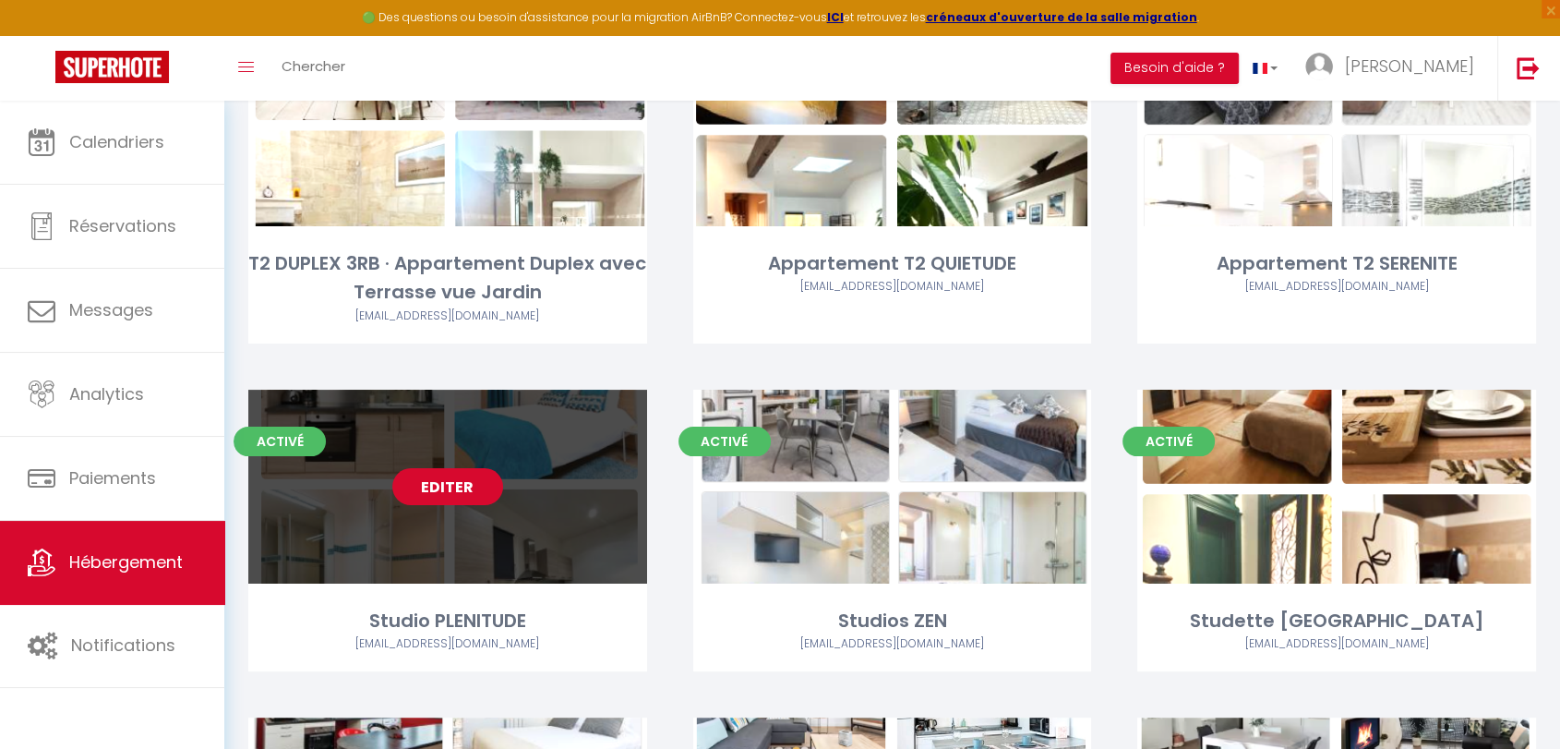
click at [465, 474] on link "Editer" at bounding box center [447, 486] width 111 height 37
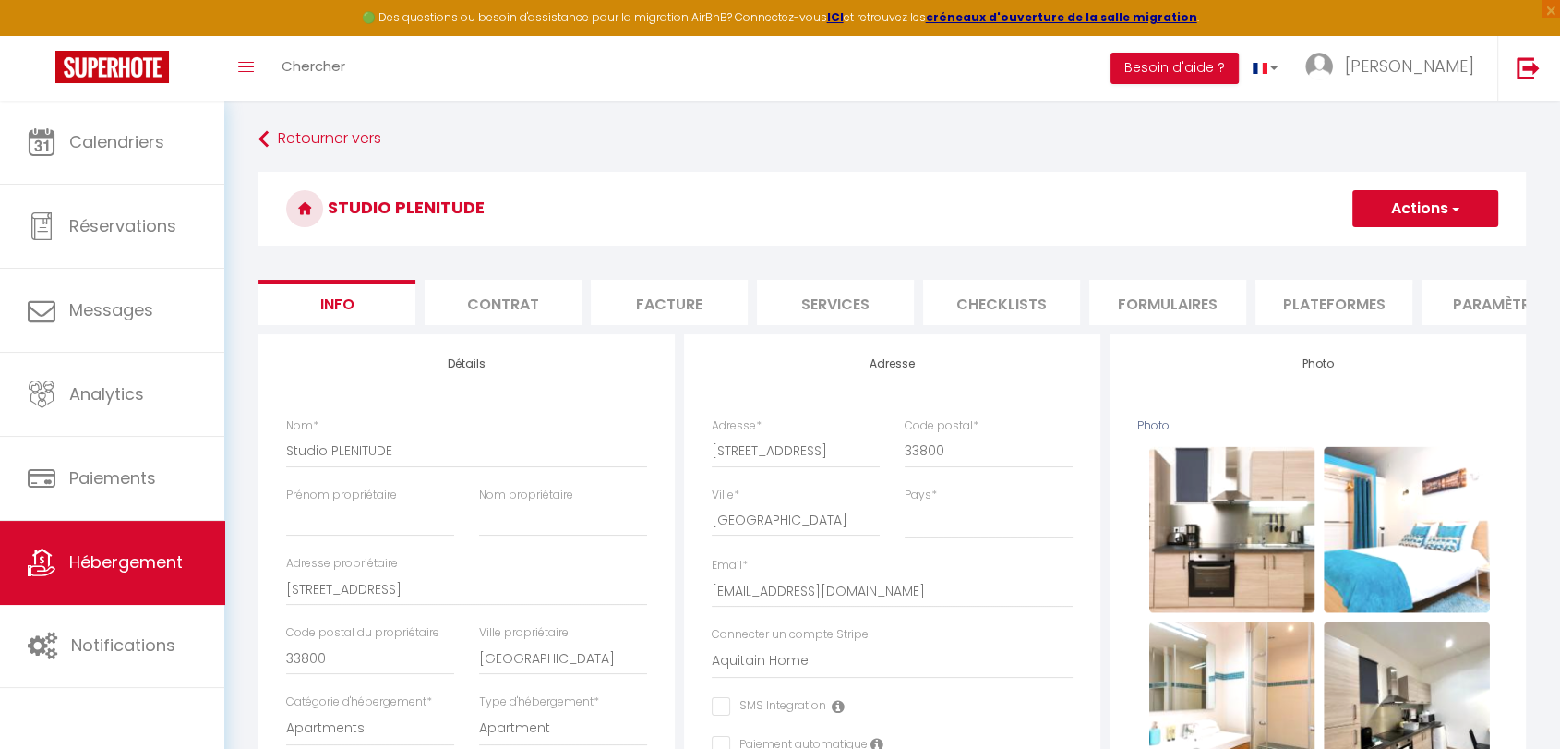
click at [1323, 309] on li "Plateformes" at bounding box center [1333, 302] width 157 height 45
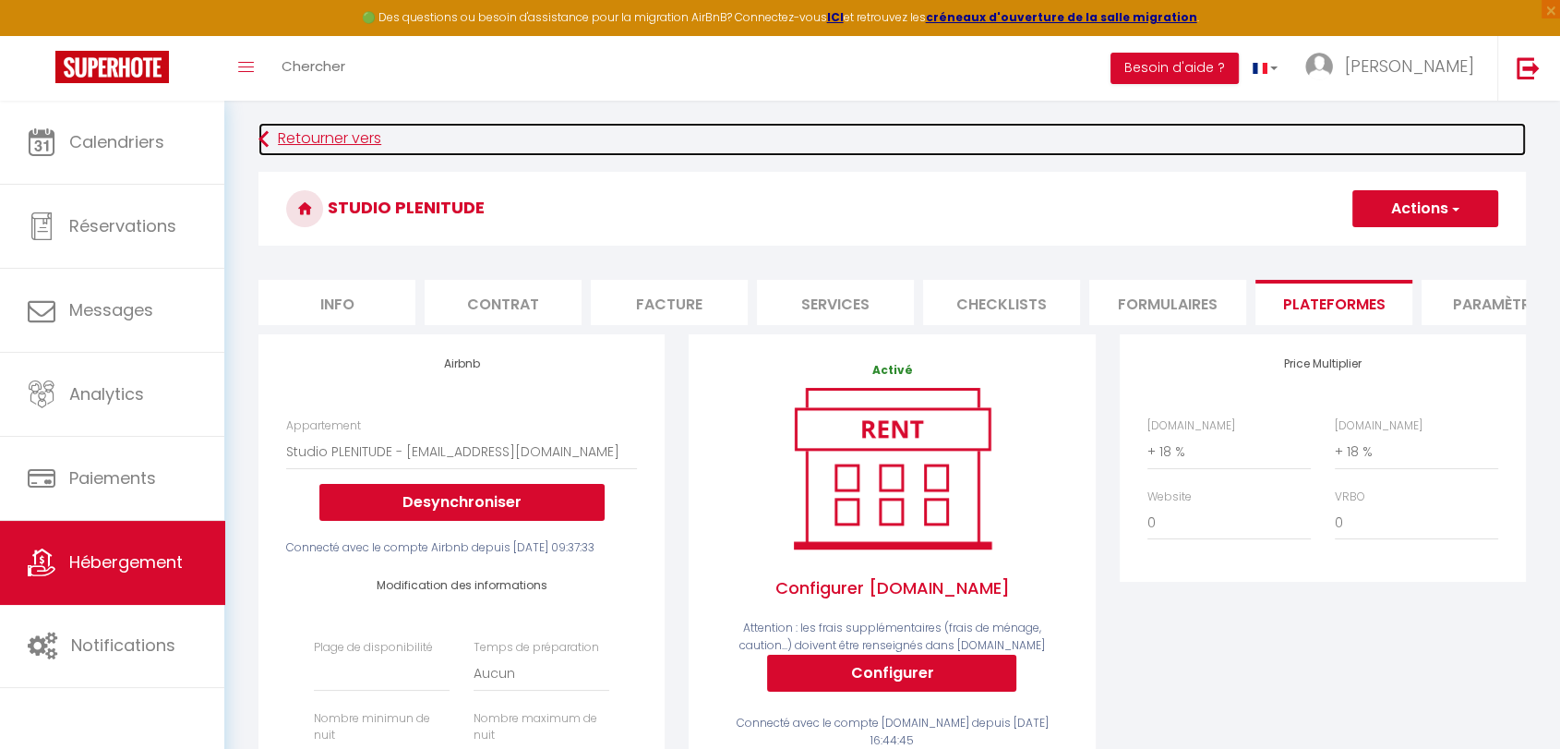
click at [296, 138] on link "Retourner vers" at bounding box center [891, 139] width 1267 height 33
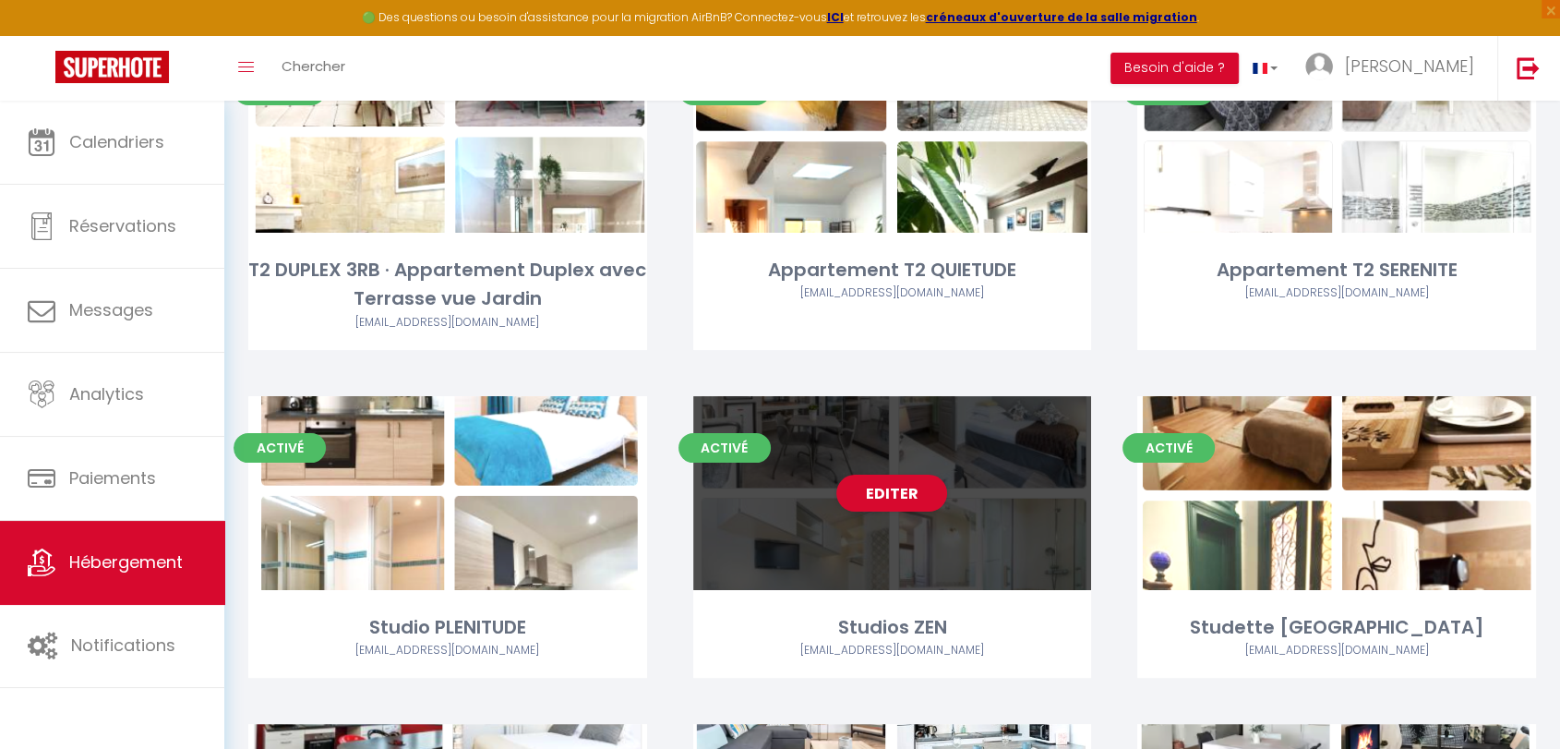
scroll to position [410, 0]
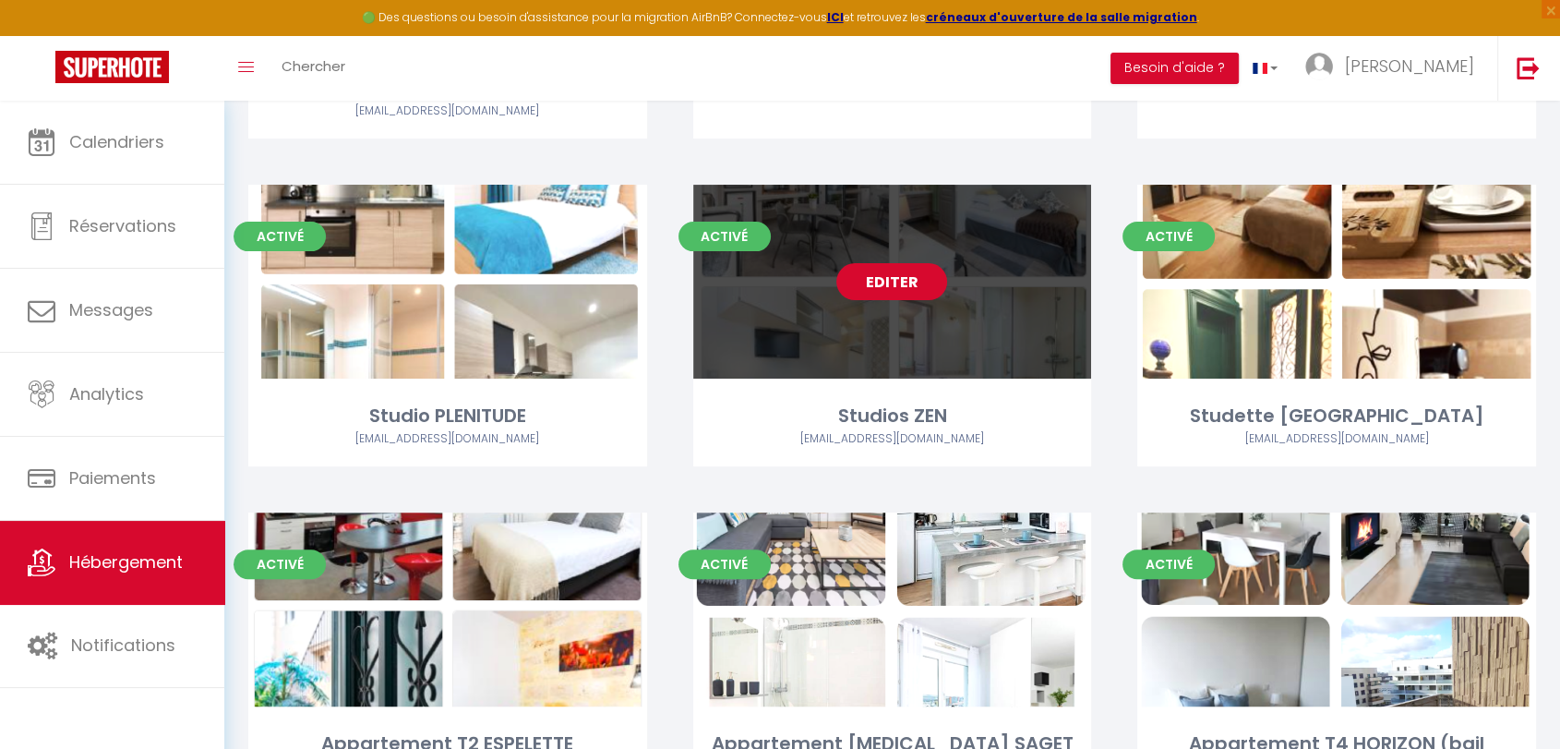
click at [908, 282] on link "Editer" at bounding box center [891, 281] width 111 height 37
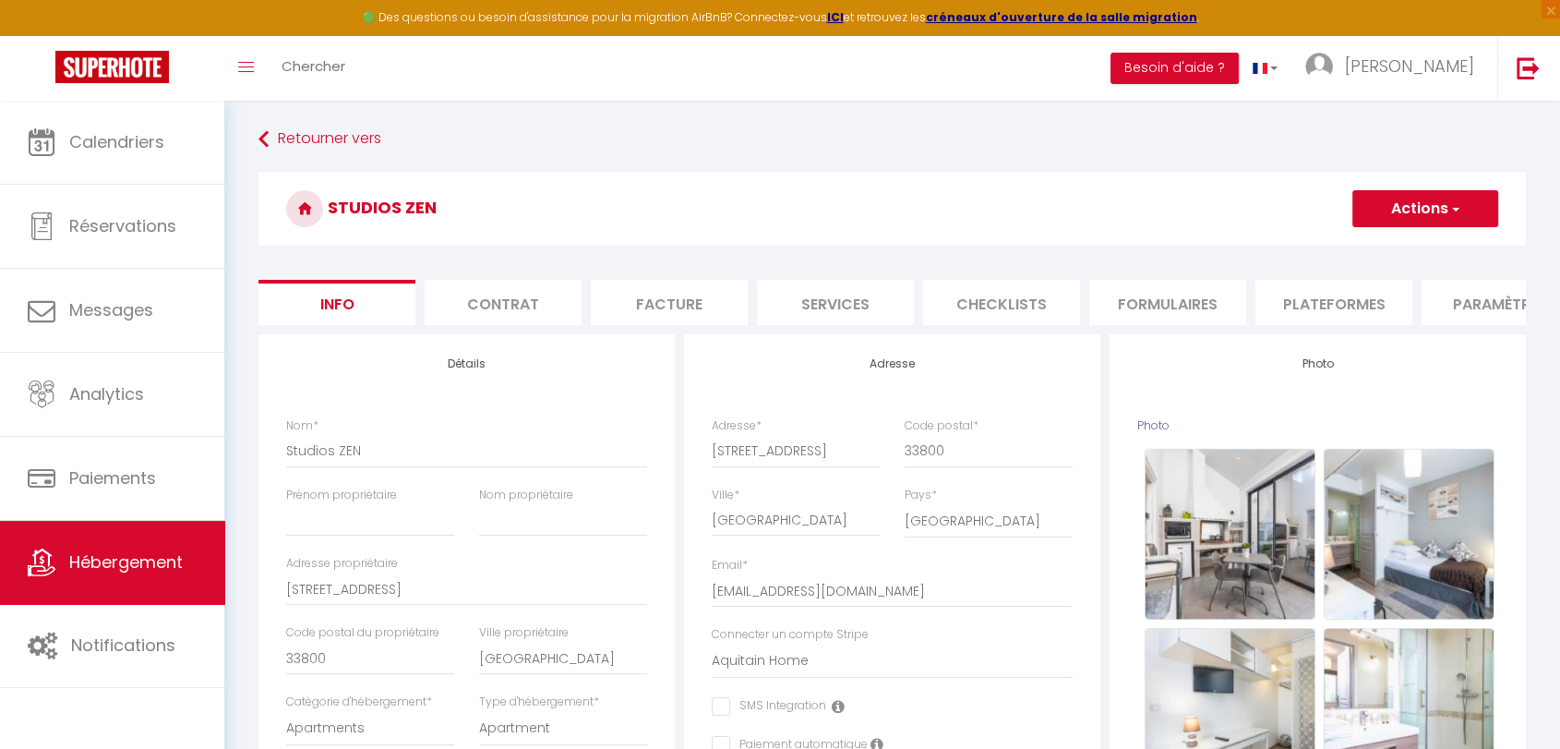
click at [1344, 306] on li "Plateformes" at bounding box center [1333, 302] width 157 height 45
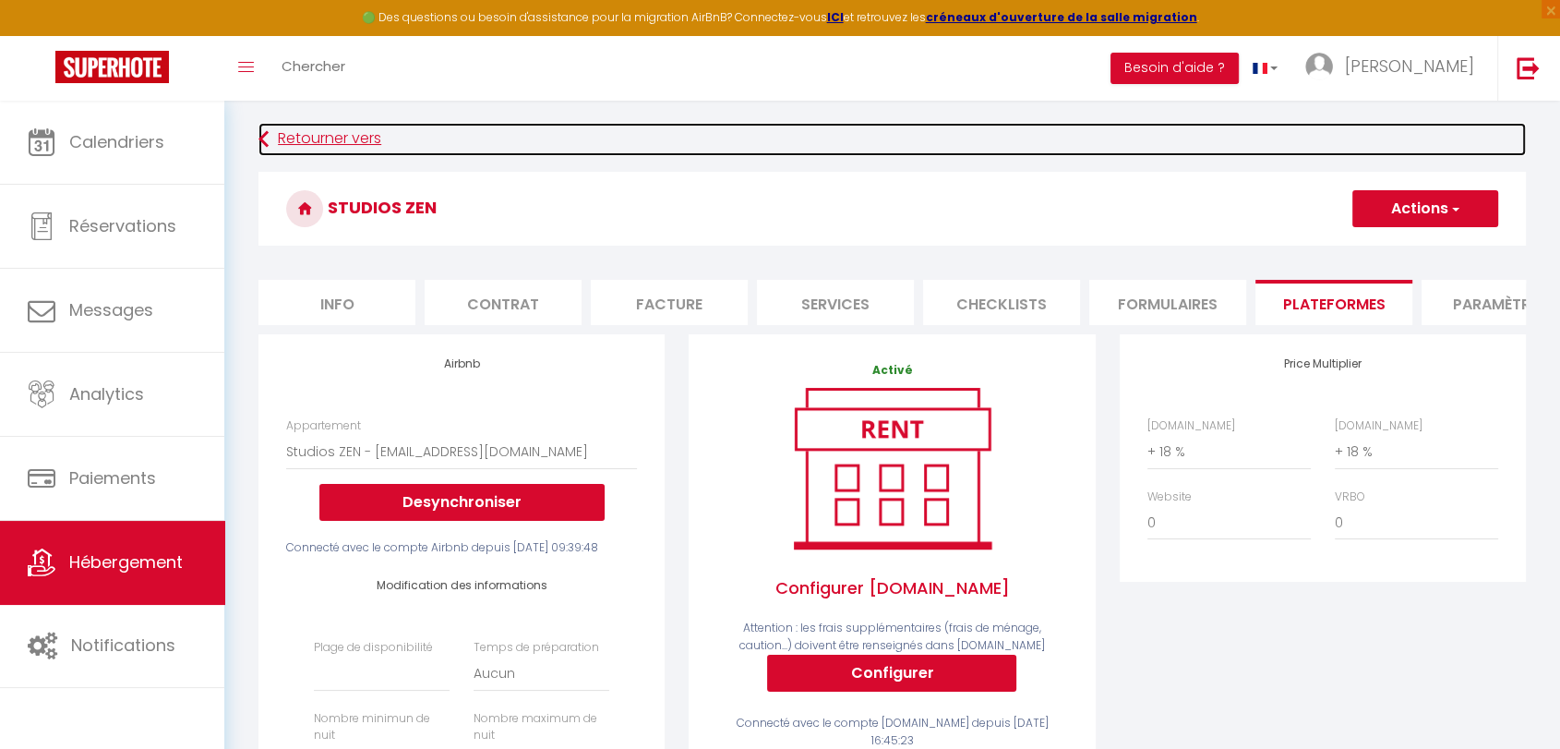
click at [304, 142] on link "Retourner vers" at bounding box center [891, 139] width 1267 height 33
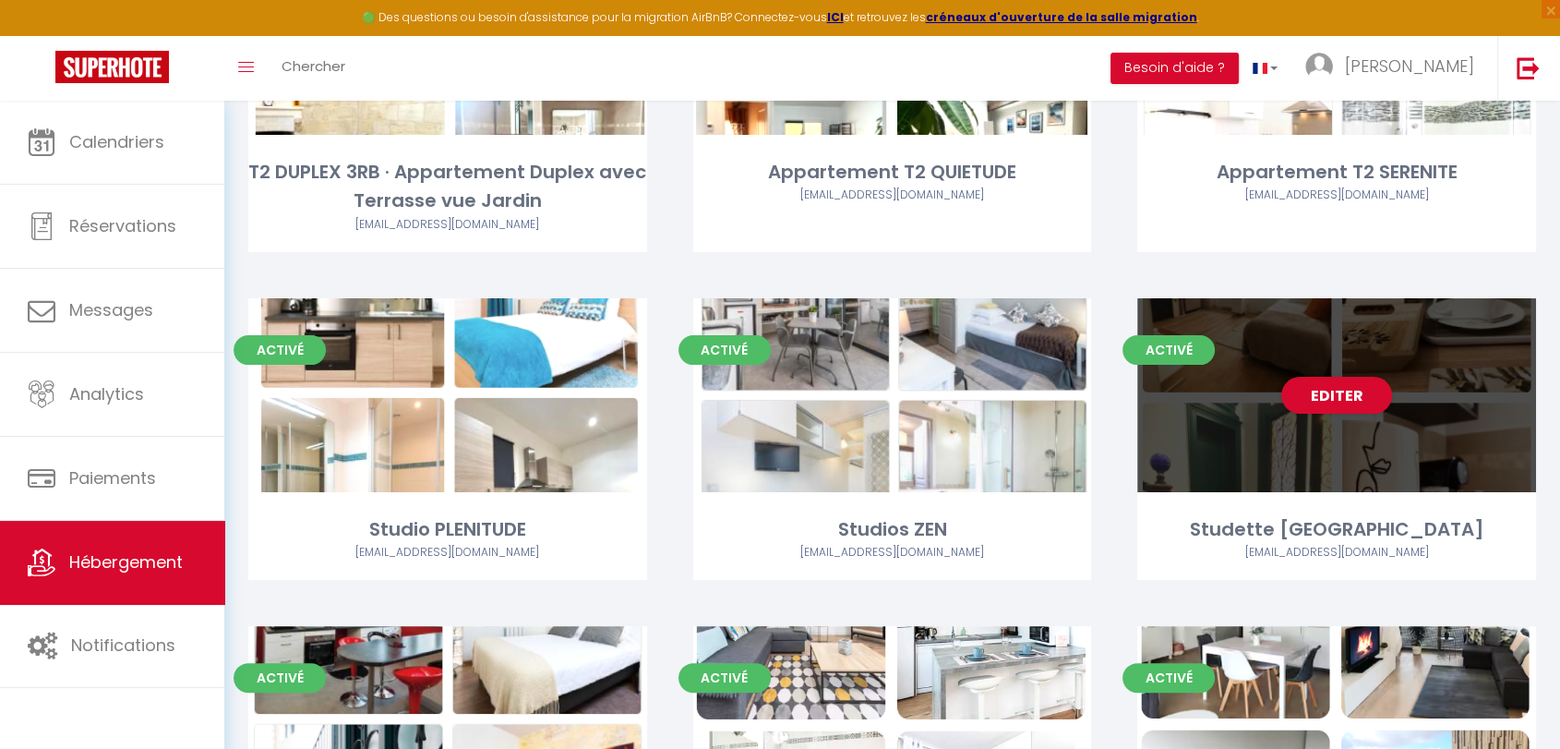
scroll to position [307, 0]
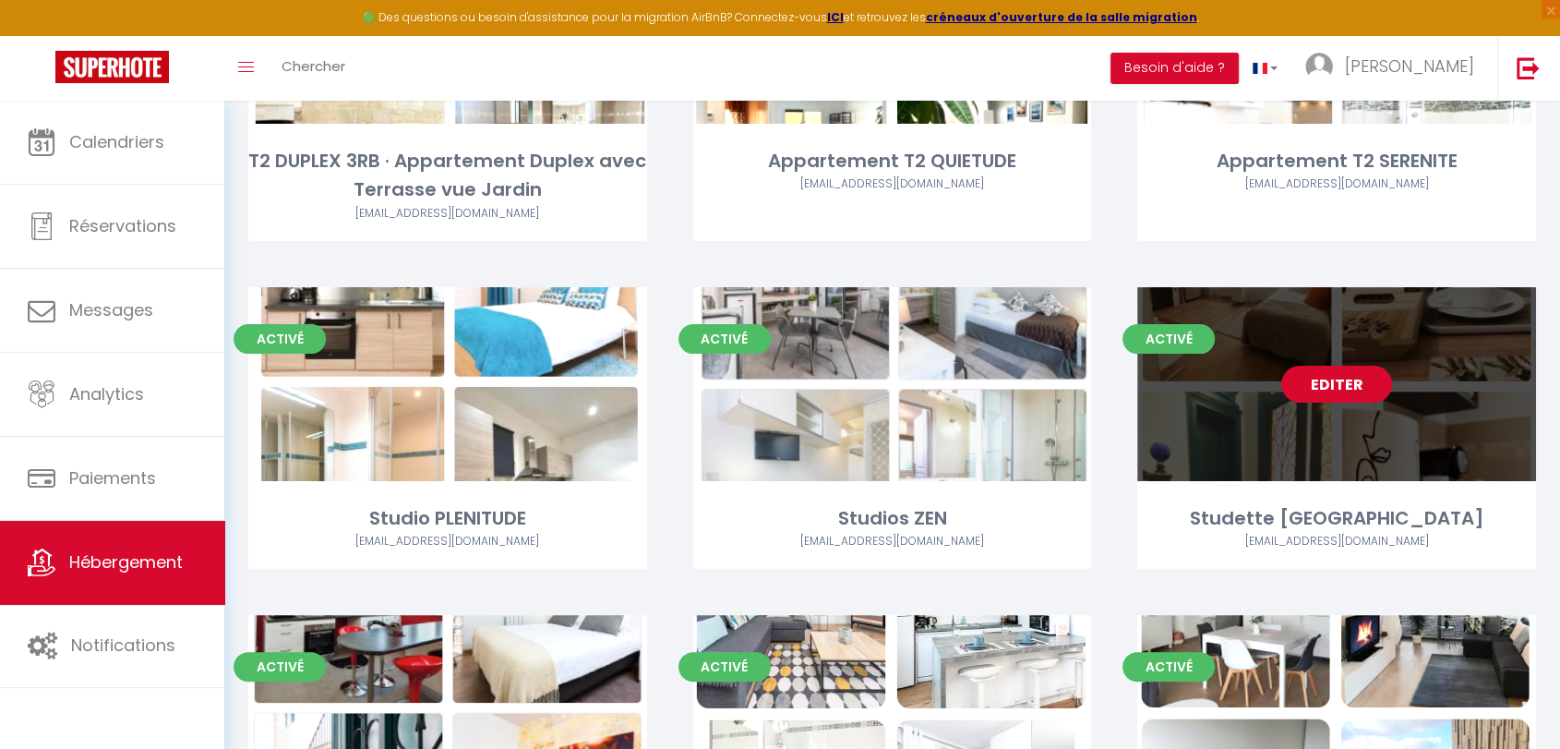
click at [1344, 387] on link "Editer" at bounding box center [1336, 384] width 111 height 37
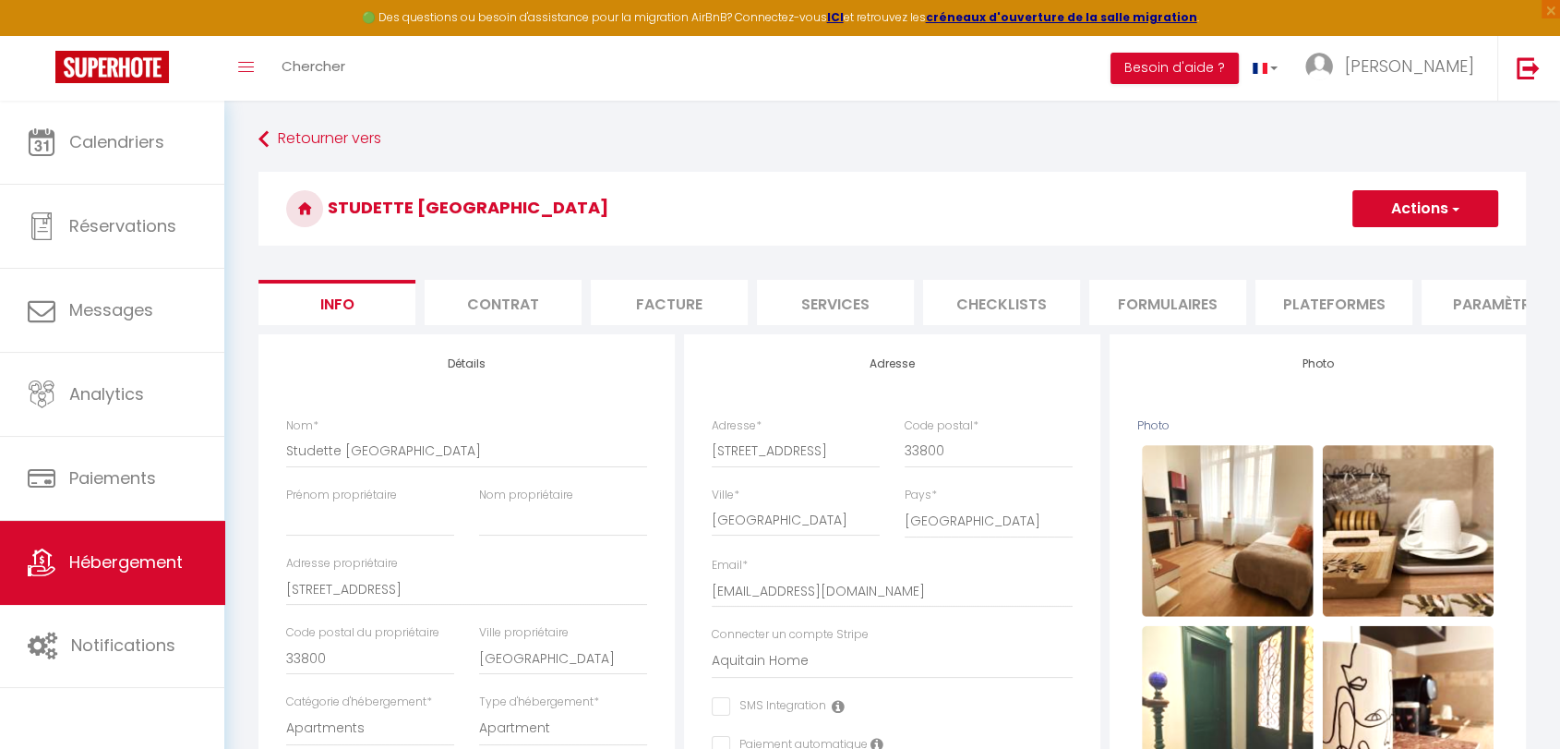
click at [1349, 296] on li "Plateformes" at bounding box center [1333, 302] width 157 height 45
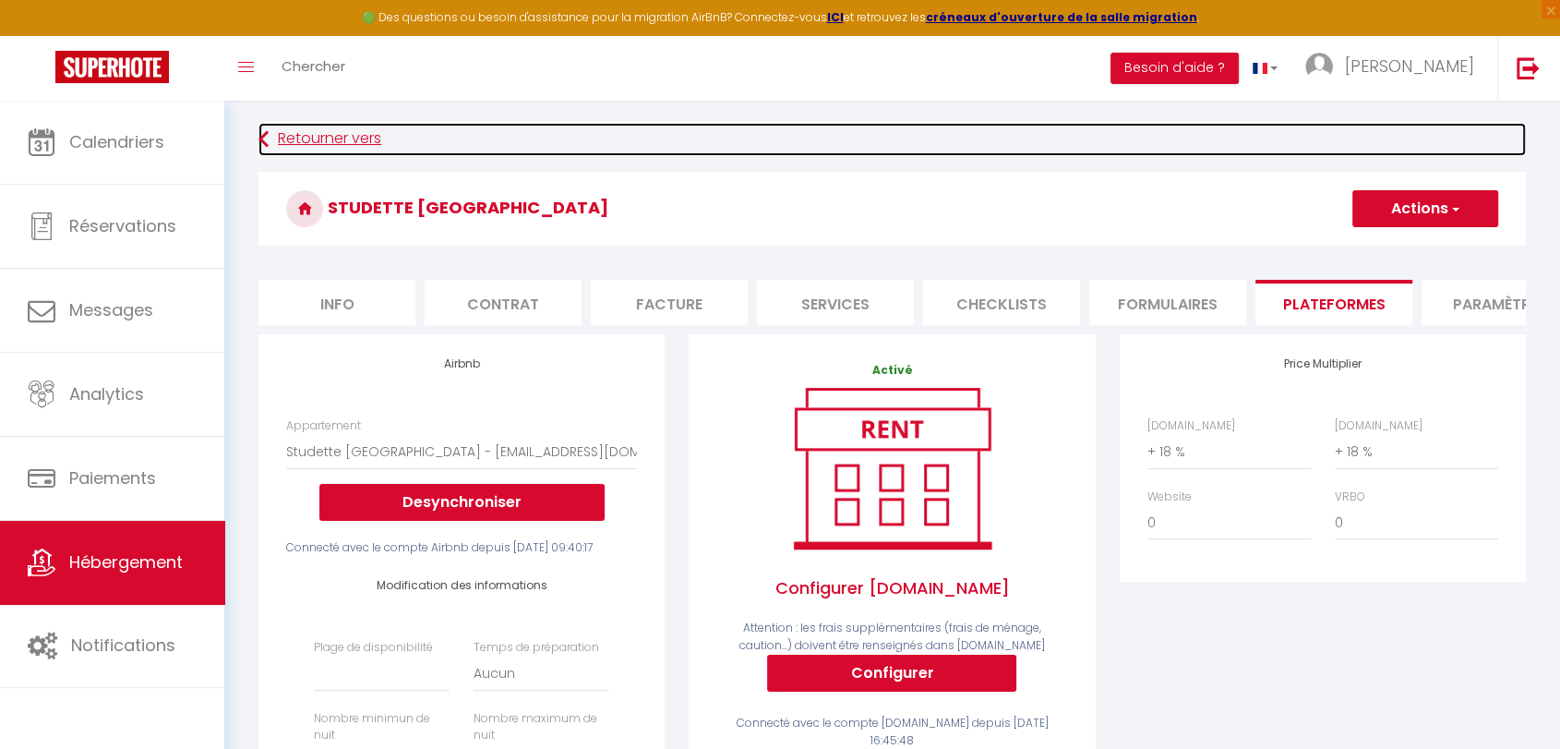
click at [307, 144] on link "Retourner vers" at bounding box center [891, 139] width 1267 height 33
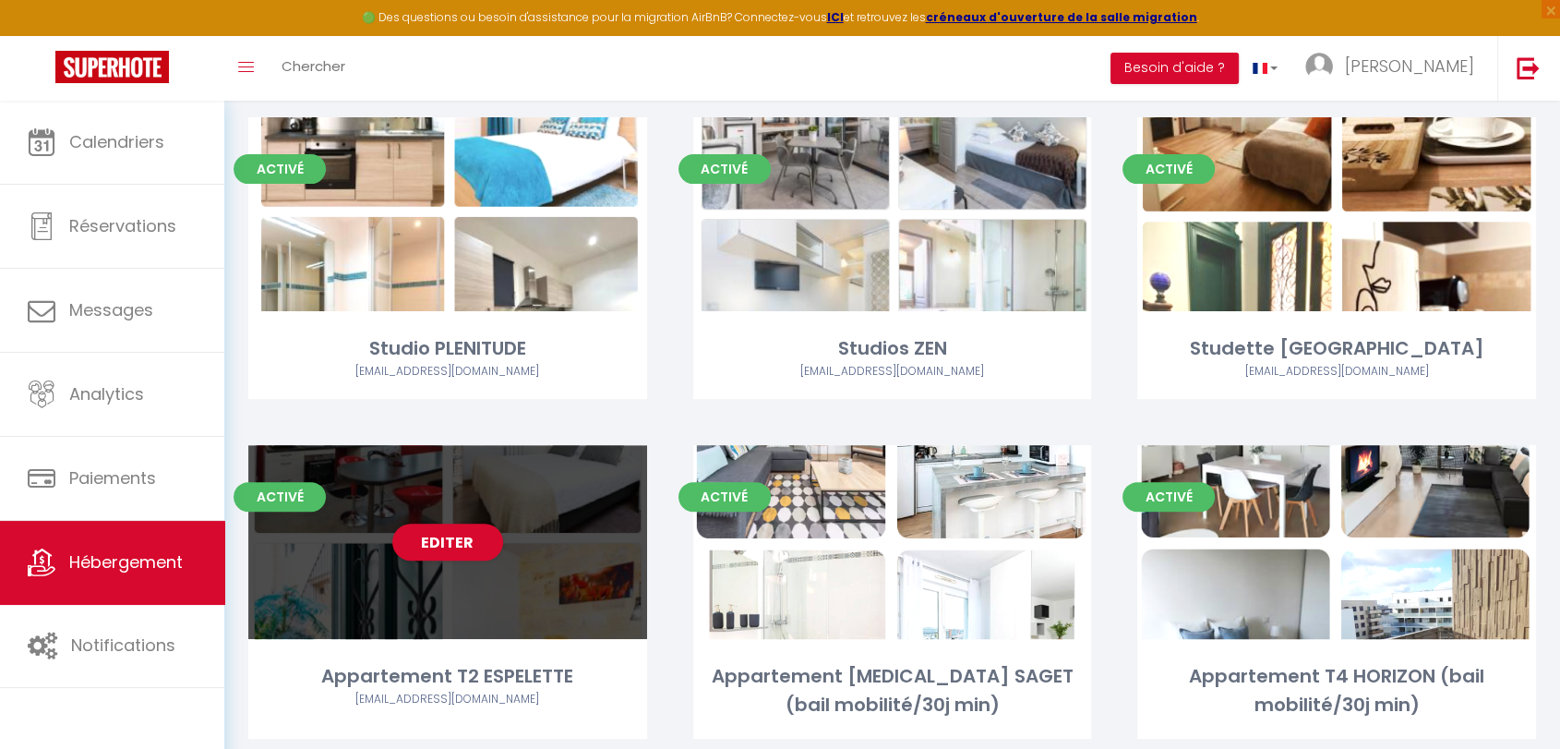
scroll to position [512, 0]
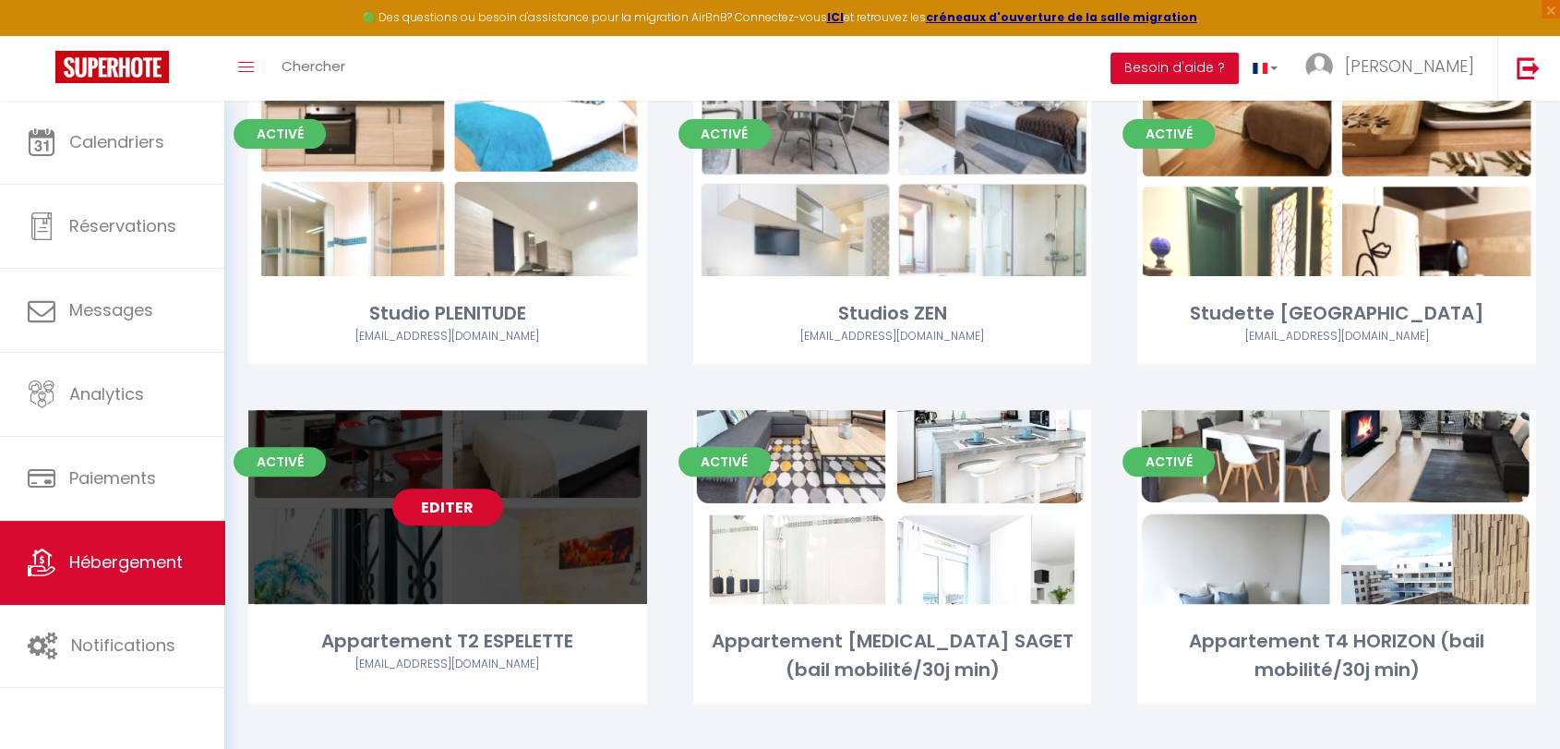
click at [457, 498] on link "Editer" at bounding box center [447, 506] width 111 height 37
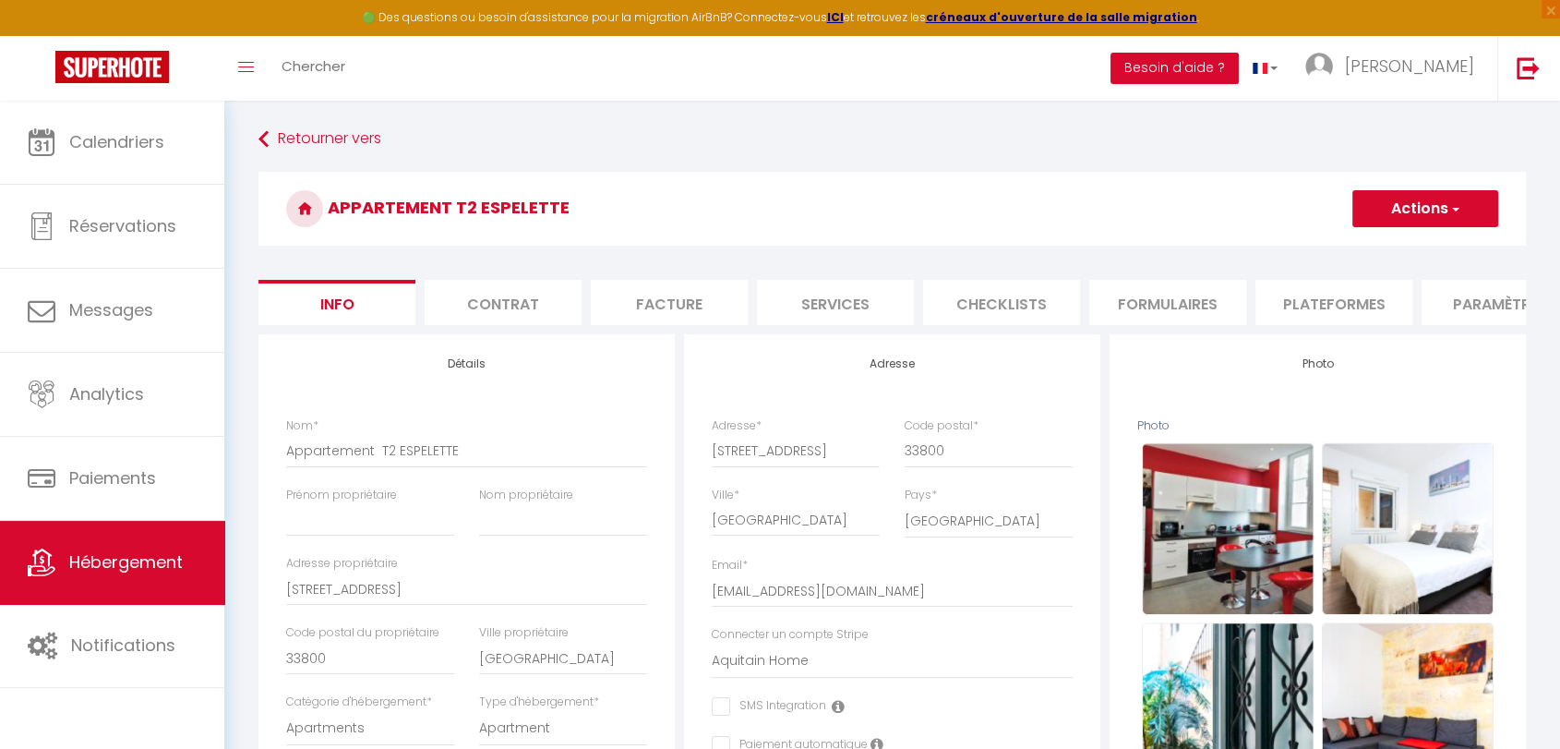
click at [1332, 295] on li "Plateformes" at bounding box center [1333, 302] width 157 height 45
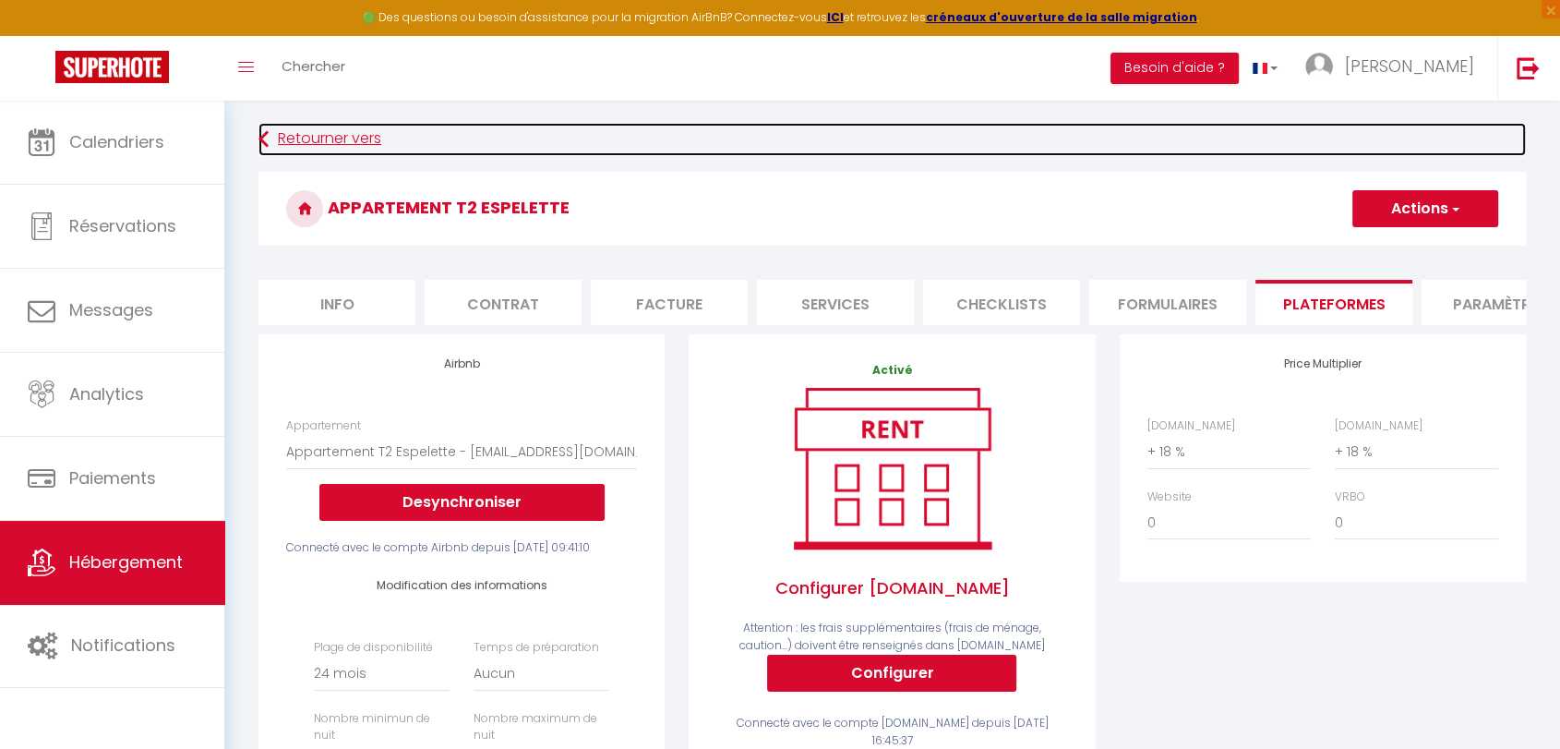
click at [306, 133] on link "Retourner vers" at bounding box center [891, 139] width 1267 height 33
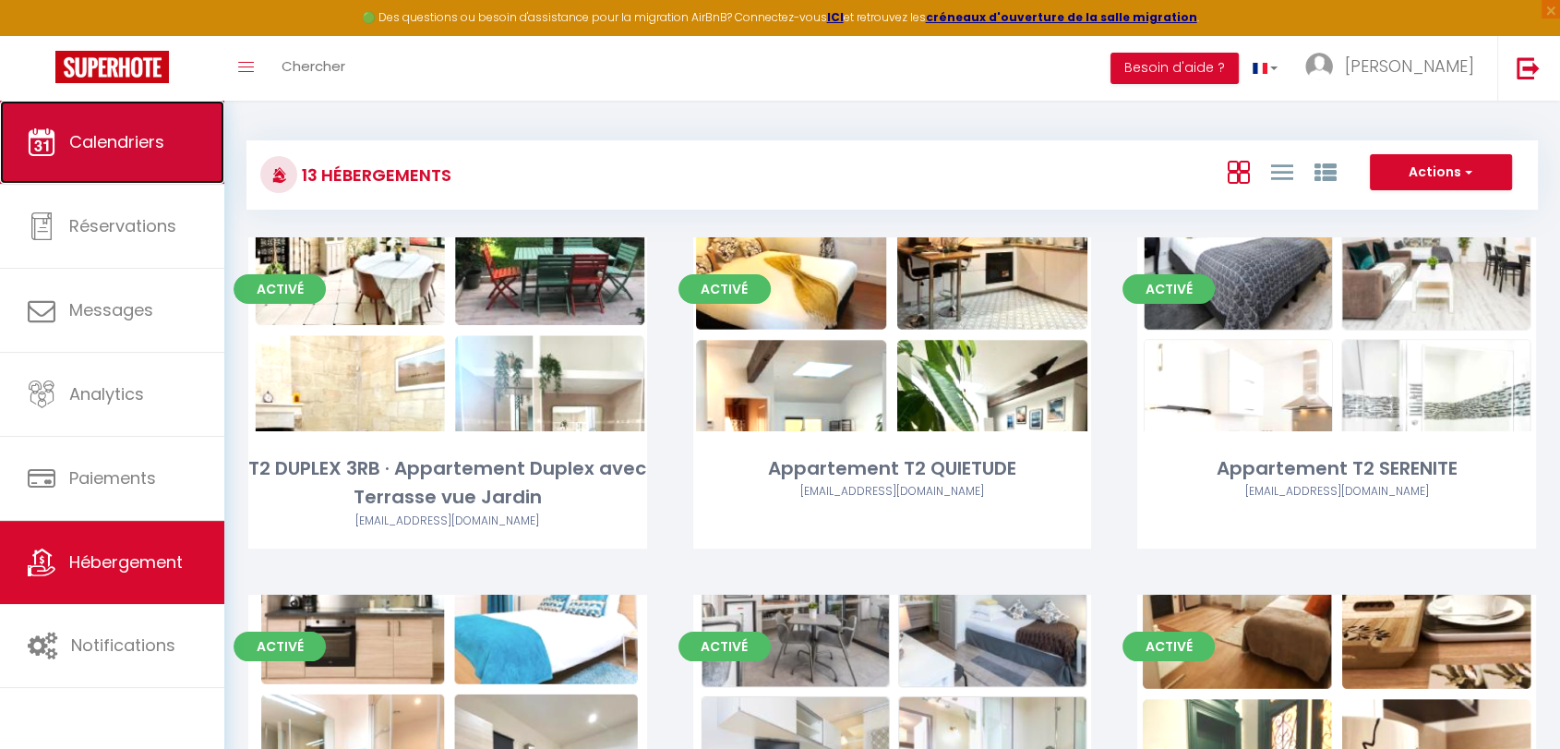
click at [116, 138] on span "Calendriers" at bounding box center [116, 141] width 95 height 23
